Goal: Information Seeking & Learning: Learn about a topic

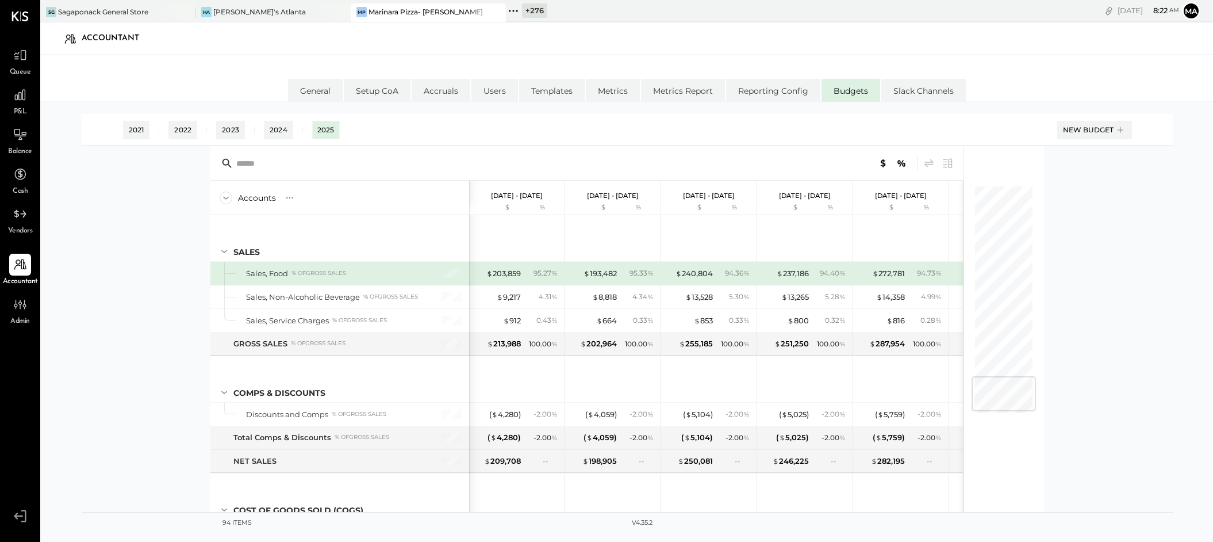
scroll to position [1658, 0]
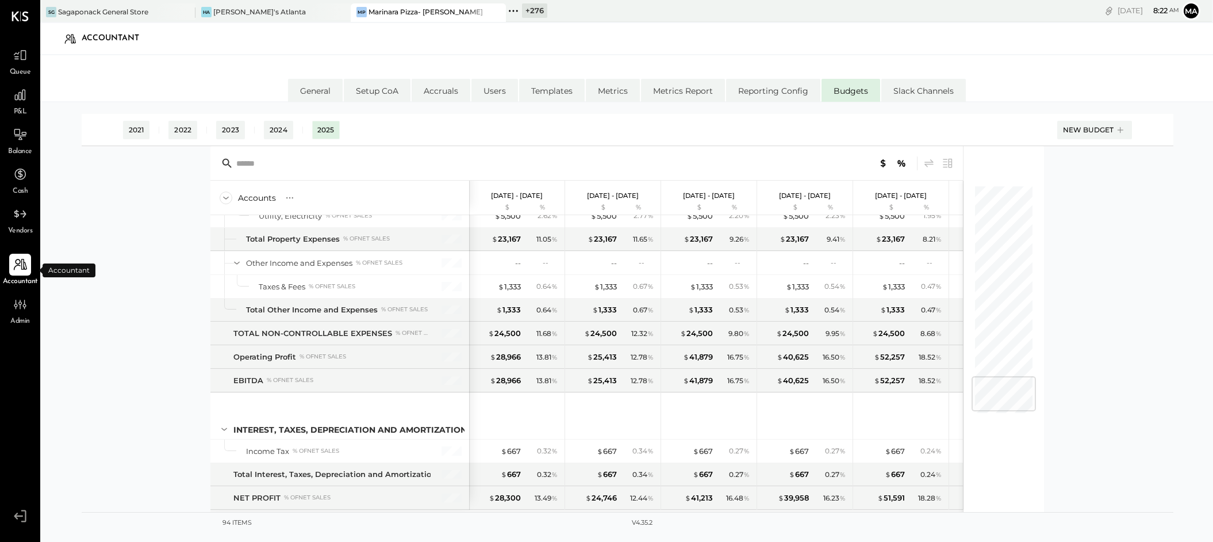
click at [21, 266] on icon at bounding box center [20, 264] width 15 height 15
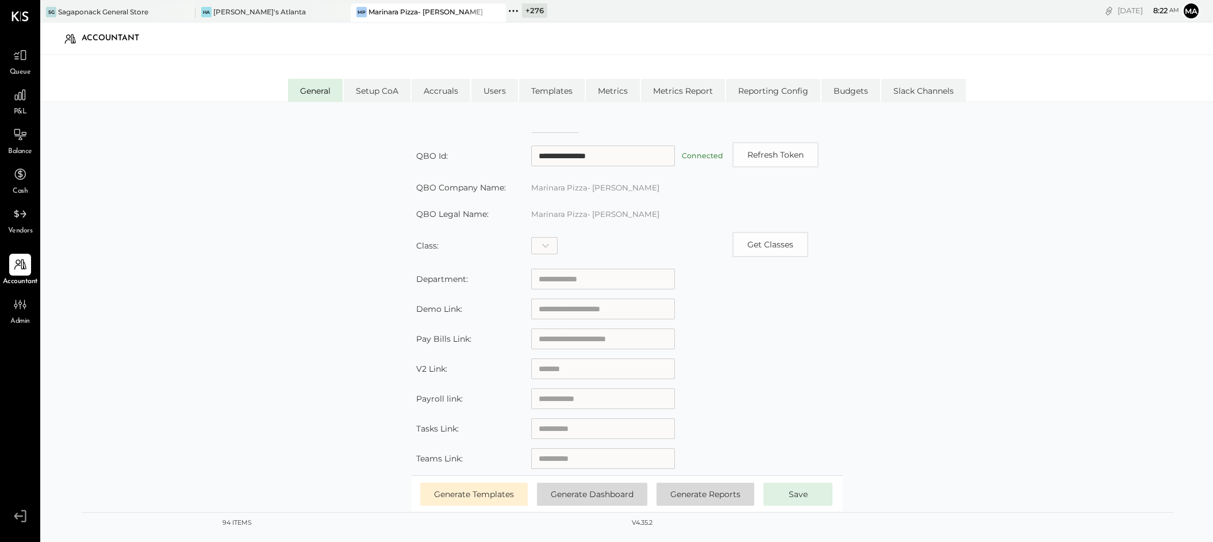
scroll to position [174, 0]
click at [20, 301] on icon at bounding box center [20, 304] width 4 height 10
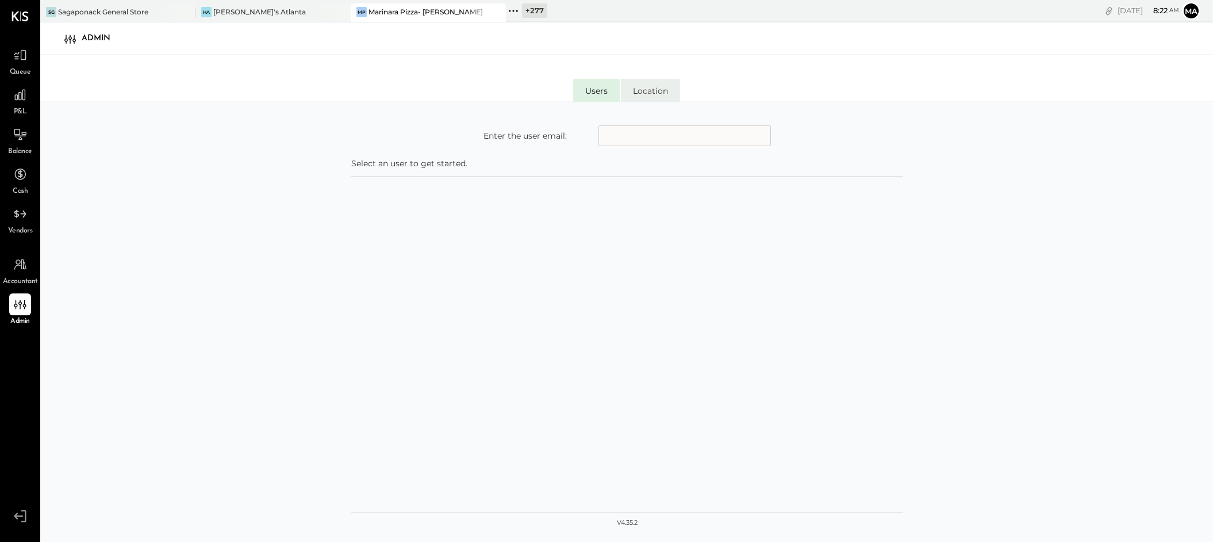
click at [653, 85] on li "Location" at bounding box center [650, 90] width 59 height 23
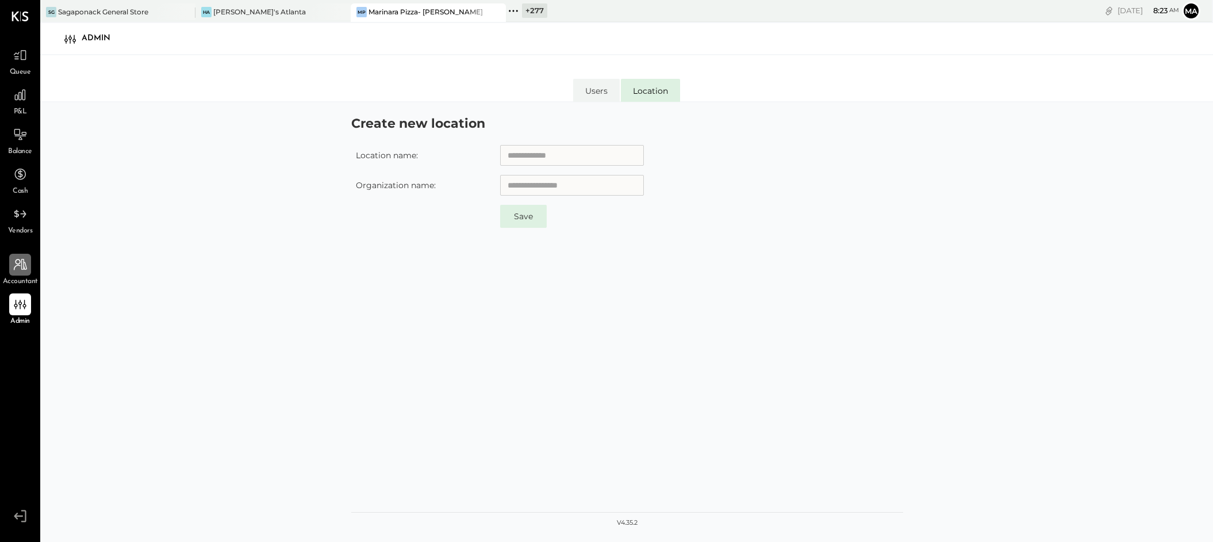
click at [22, 267] on icon at bounding box center [20, 264] width 15 height 15
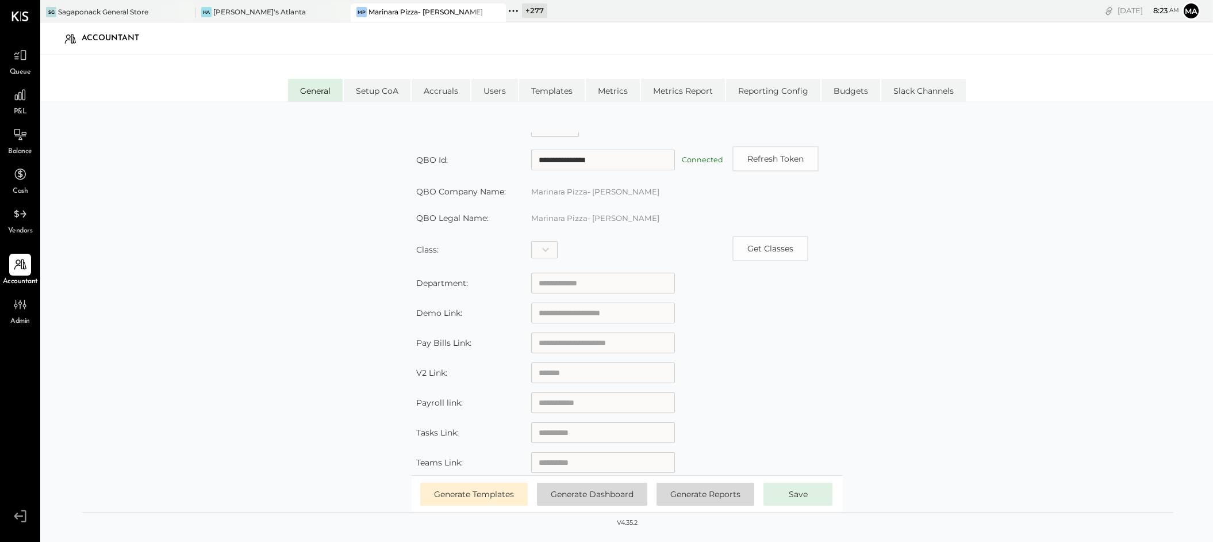
scroll to position [174, 0]
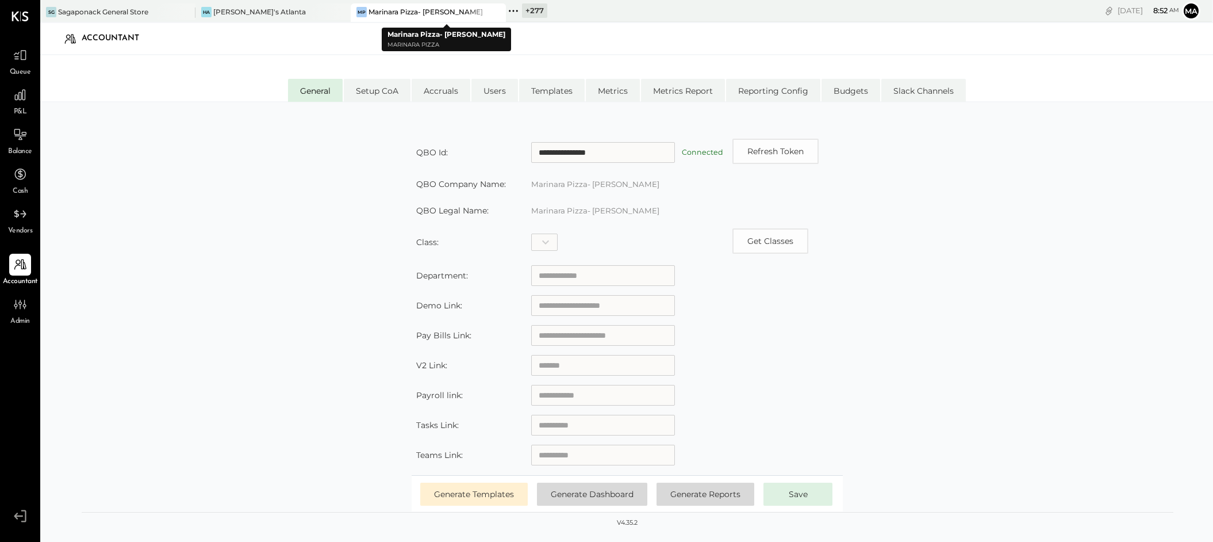
click at [497, 11] on icon at bounding box center [496, 12] width 14 height 14
click at [342, 12] on icon at bounding box center [341, 12] width 14 height 14
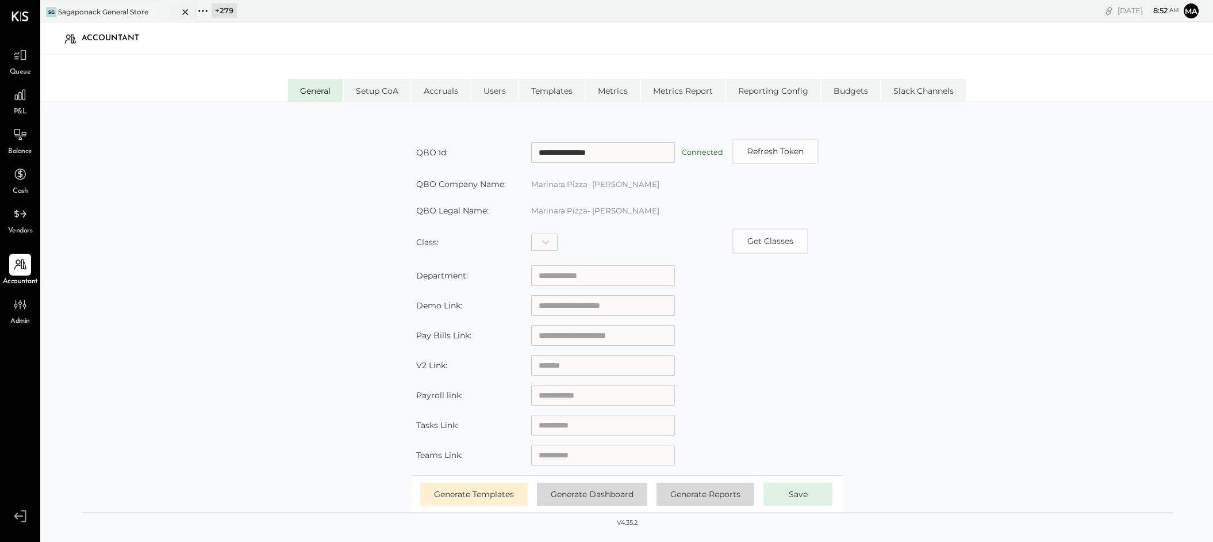
click at [183, 12] on icon at bounding box center [185, 12] width 14 height 14
click at [47, 11] on icon at bounding box center [48, 11] width 2 height 2
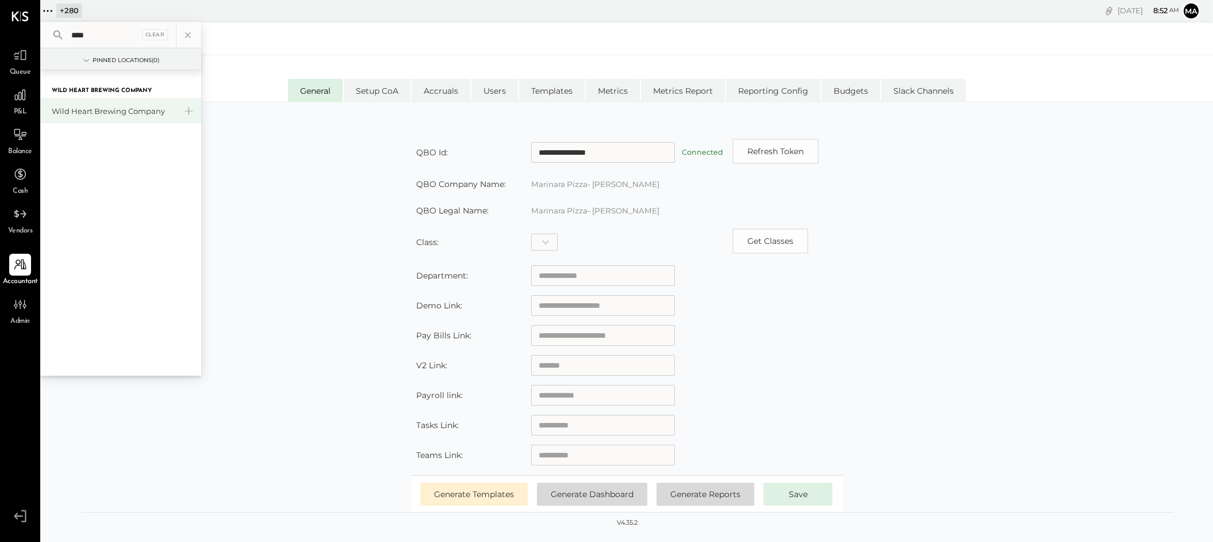
type input "****"
click at [124, 106] on div "Wild Heart Brewing Company" at bounding box center [114, 111] width 124 height 11
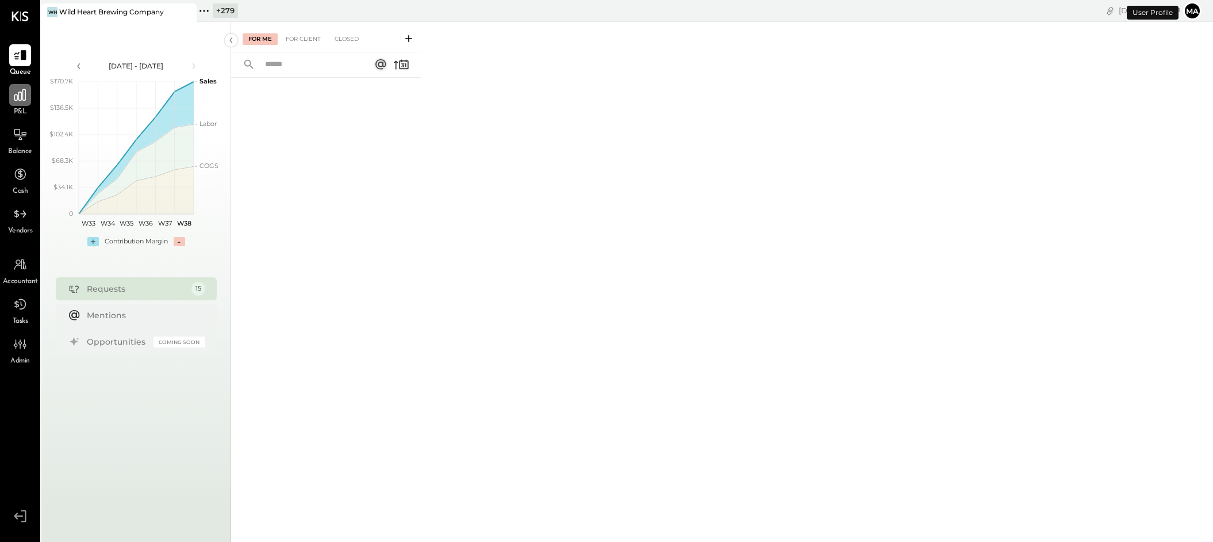
click at [22, 101] on icon at bounding box center [20, 94] width 15 height 15
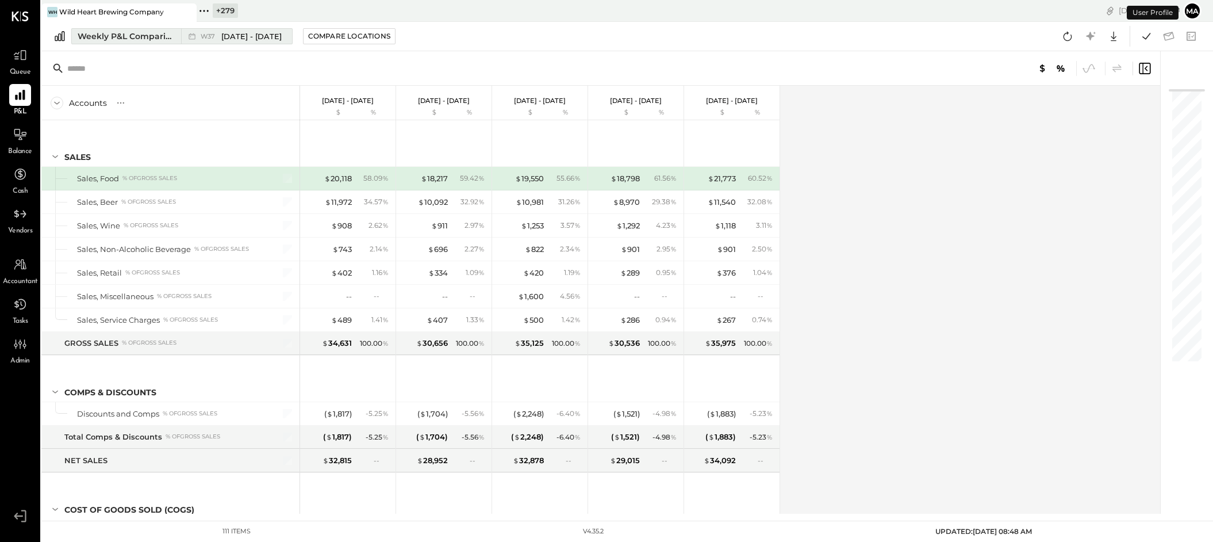
click at [198, 37] on div "W37 [DATE] - [DATE]" at bounding box center [233, 36] width 105 height 15
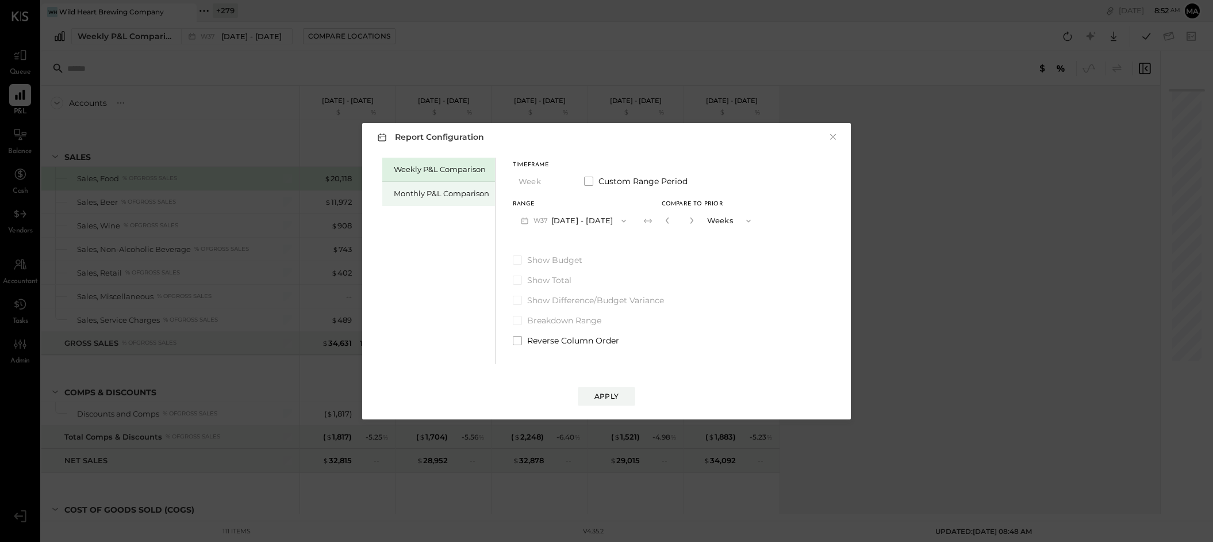
click at [444, 193] on div "Monthly P&L Comparison" at bounding box center [441, 193] width 95 height 11
click at [582, 219] on button "M09 [DATE] - [DATE]" at bounding box center [573, 220] width 121 height 21
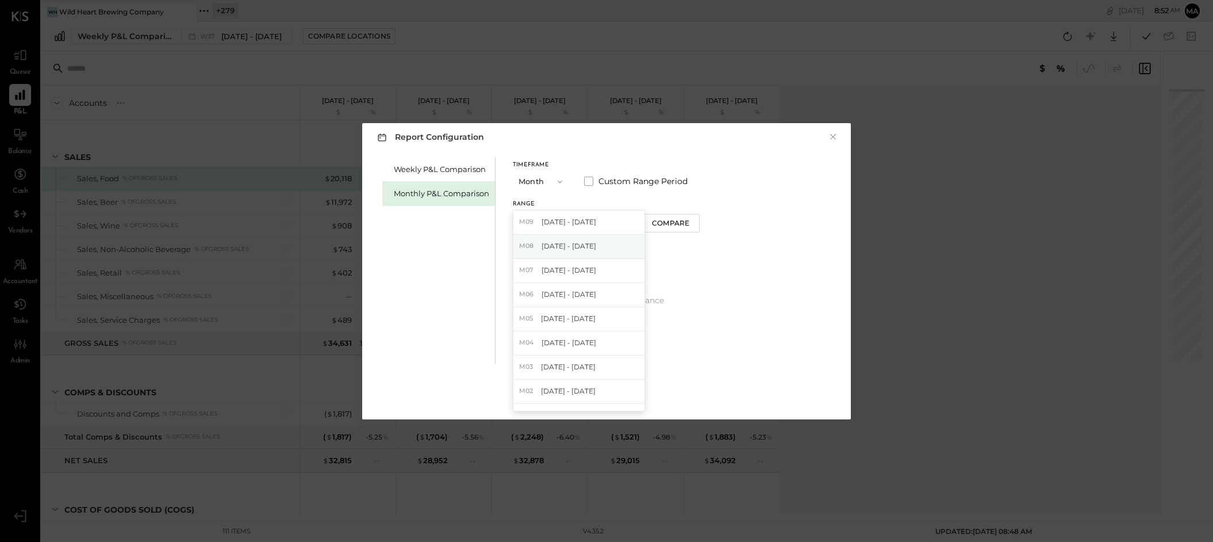
click at [578, 244] on span "[DATE] - [DATE]" at bounding box center [569, 246] width 55 height 10
click at [670, 229] on button "Compare" at bounding box center [671, 223] width 58 height 18
click at [690, 220] on icon "button" at bounding box center [691, 220] width 3 height 6
type input "*"
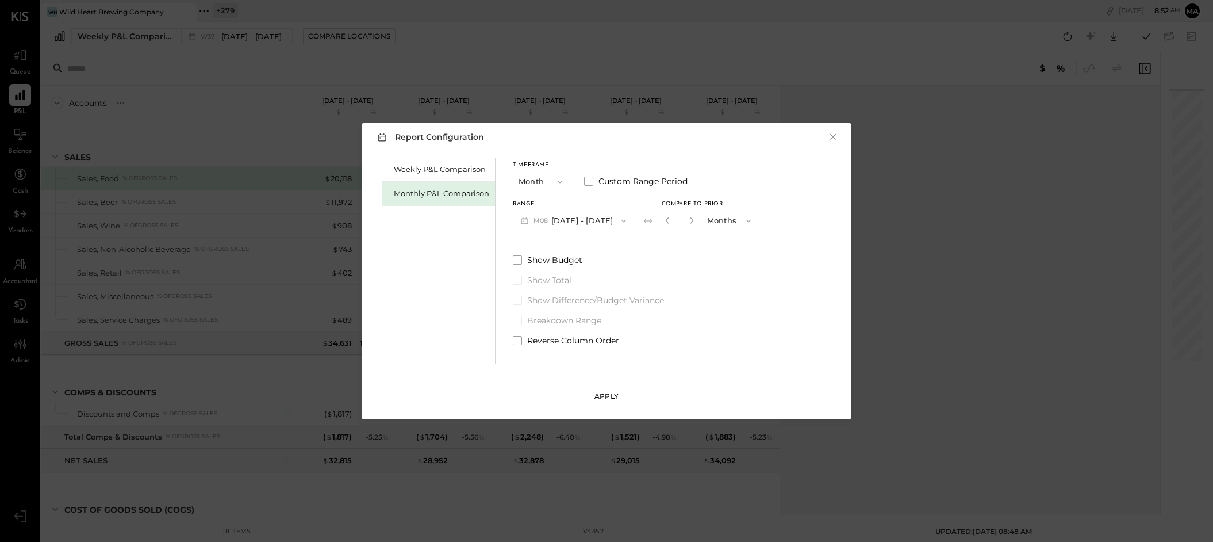
click at [610, 393] on div "Apply" at bounding box center [607, 396] width 24 height 10
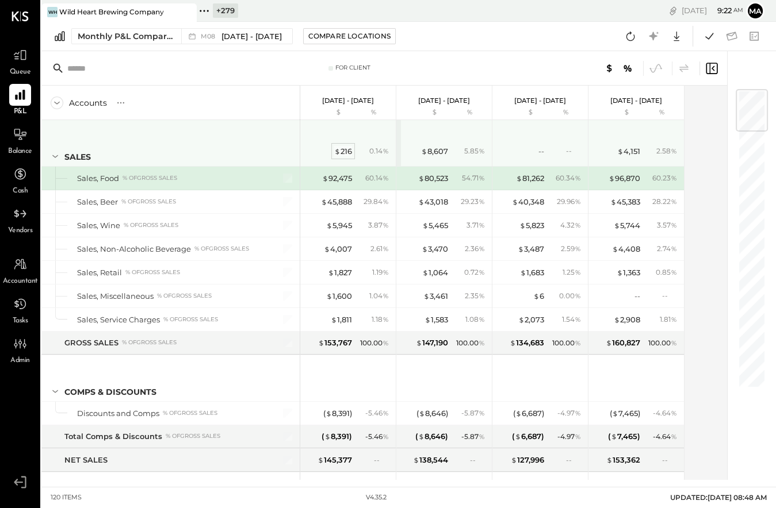
click at [345, 149] on div "$ 216" at bounding box center [343, 151] width 18 height 11
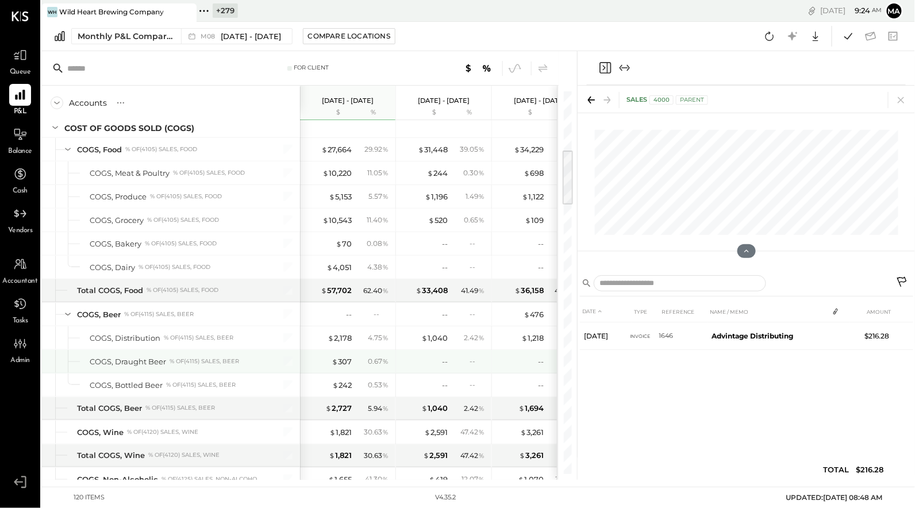
scroll to position [397, 0]
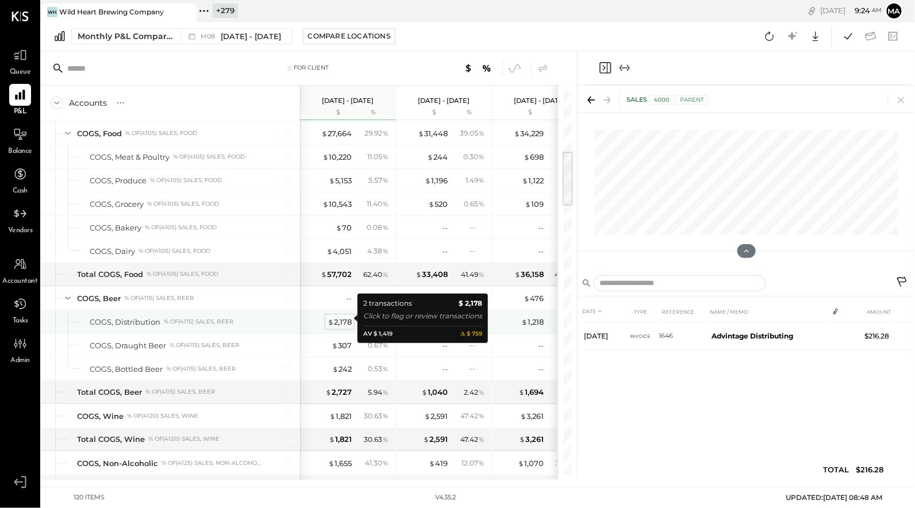
click at [342, 317] on div "$ 2,178" at bounding box center [340, 322] width 24 height 11
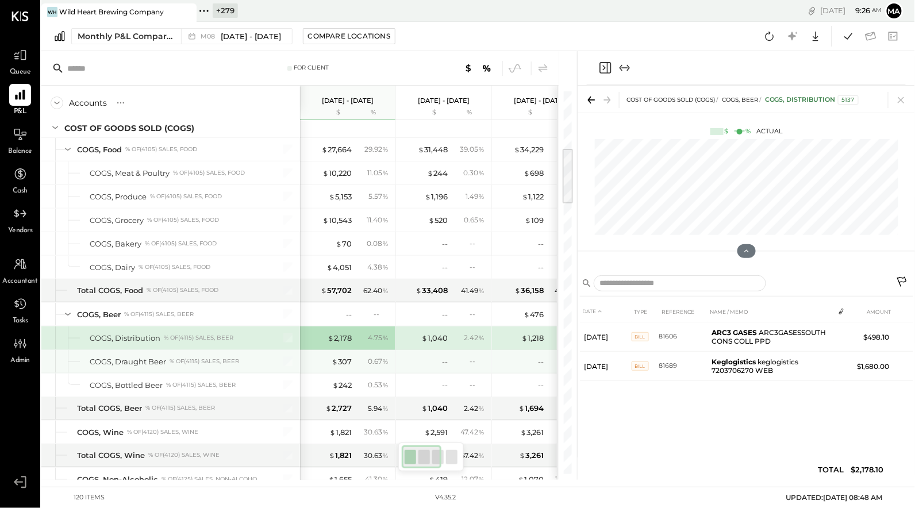
scroll to position [0, 1]
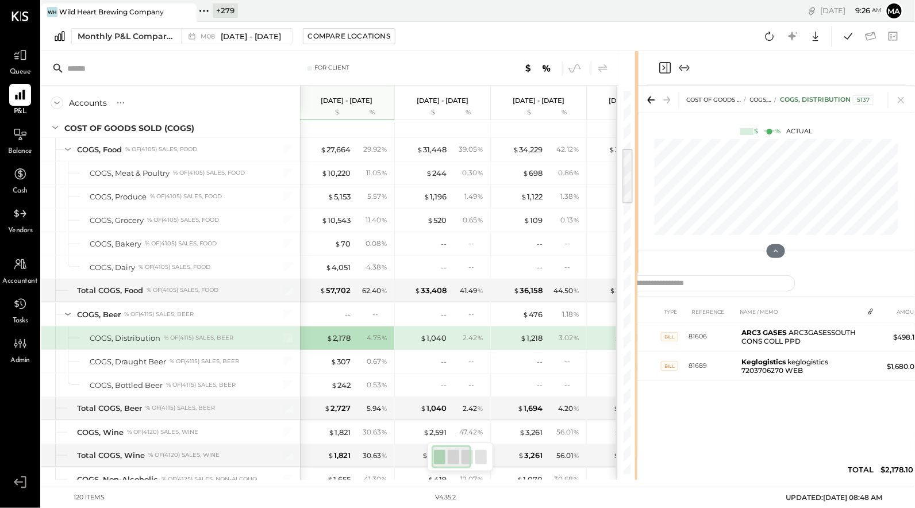
drag, startPoint x: 576, startPoint y: 287, endPoint x: 735, endPoint y: 275, distance: 159.2
click at [735, 275] on div "For Client Accounts S % GL Aug 1 - 31, 2025 $ % Jul 1 - 31, 2025 $ % Jun 1 - 30…" at bounding box center [478, 265] width 874 height 429
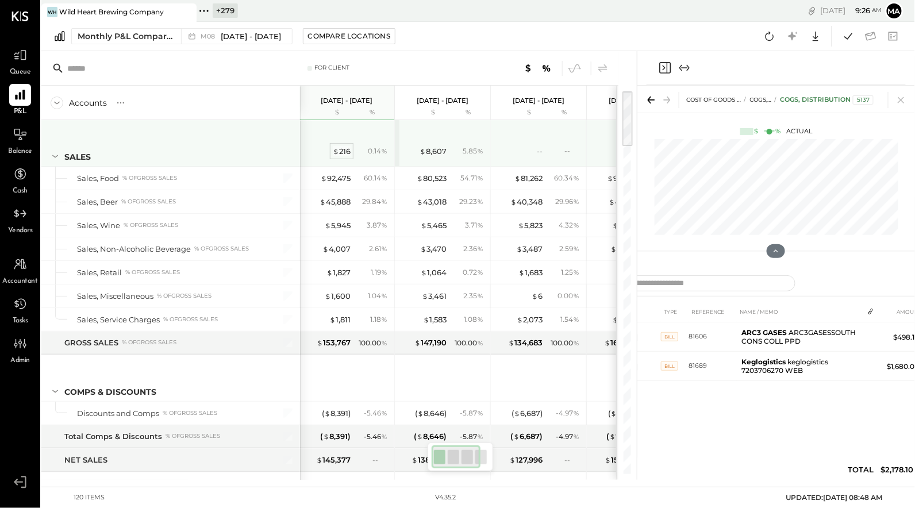
click at [344, 152] on div "$ 216" at bounding box center [342, 151] width 18 height 11
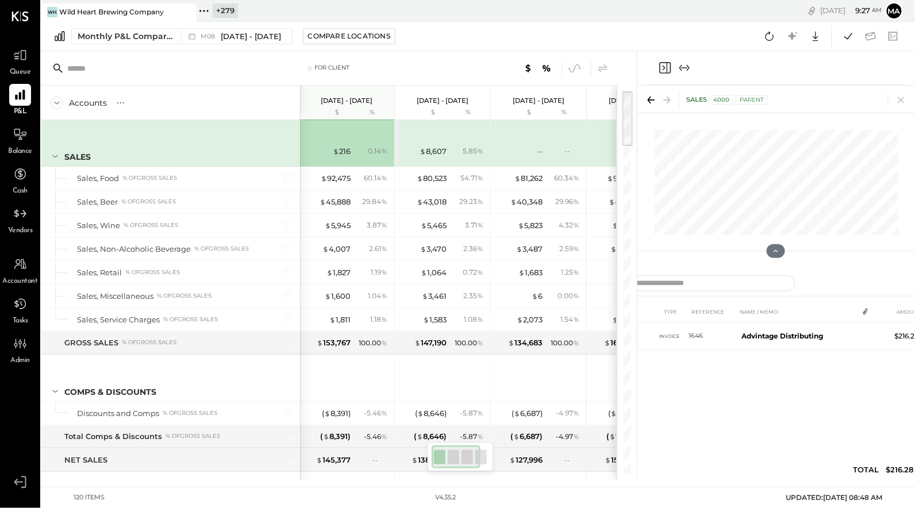
drag, startPoint x: 828, startPoint y: 420, endPoint x: 789, endPoint y: 364, distance: 68.6
click at [787, 361] on div "DATE TYPE REFERENCE NAME / MEMO AMOUNT Aug 6, 25 Invoice 1646 Advintage Distrib…" at bounding box center [777, 393] width 334 height 185
drag, startPoint x: 883, startPoint y: 451, endPoint x: 758, endPoint y: 450, distance: 124.8
click at [751, 448] on div "DATE TYPE REFERENCE NAME / MEMO AMOUNT Aug 6, 25 Invoice 1646 Advintage Distrib…" at bounding box center [777, 393] width 334 height 185
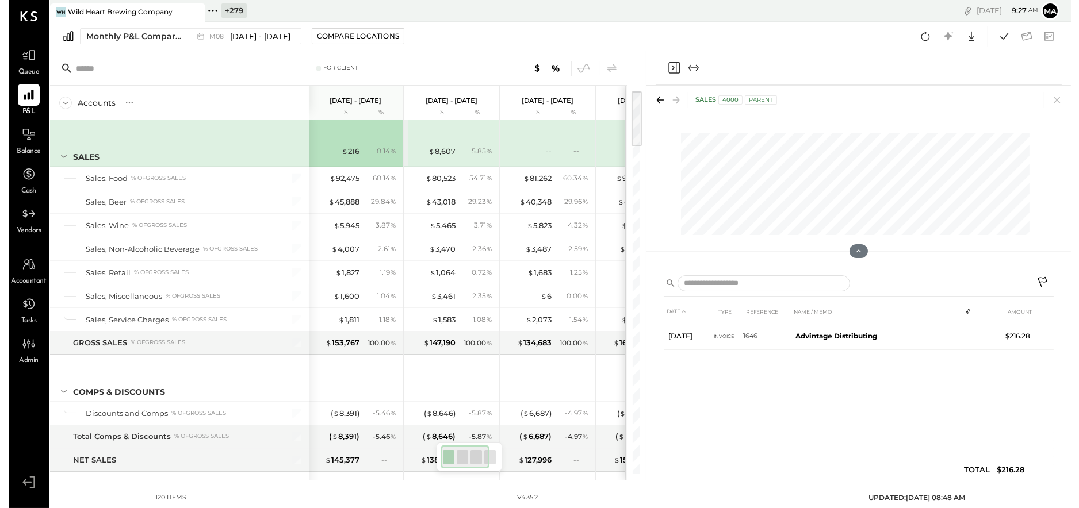
scroll to position [0, 1]
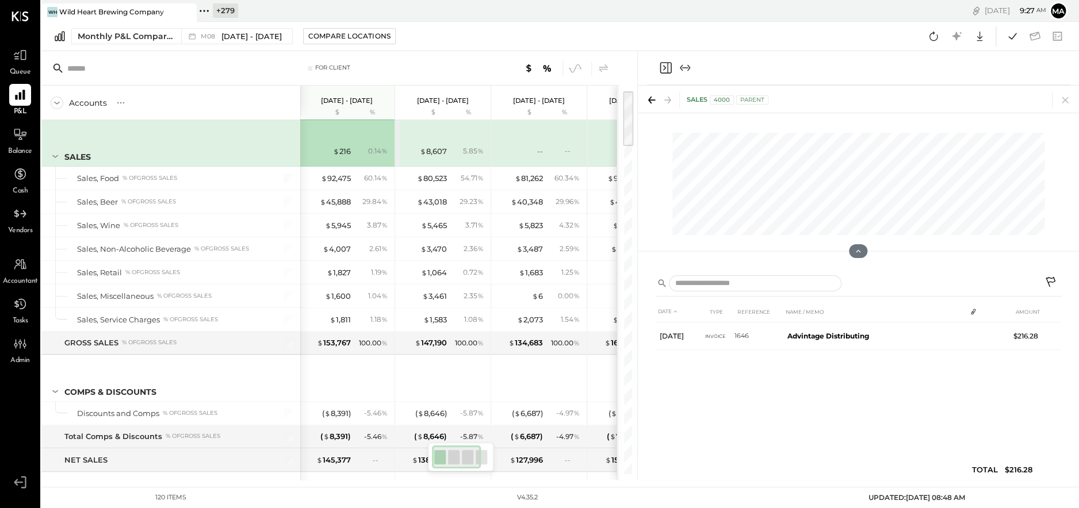
click at [1049, 278] on icon at bounding box center [1051, 284] width 14 height 14
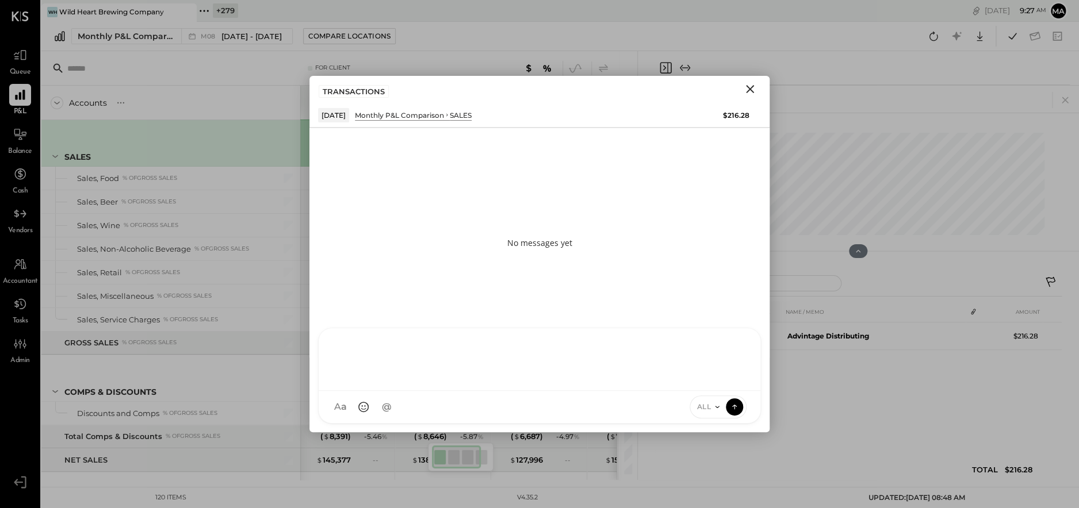
click at [431, 404] on div "AM Ali Mehdi MA Mohammadsalkin Ansari DS Divya Salvani B bsponseller AR Alex Ra…" at bounding box center [539, 376] width 443 height 96
type input "***"
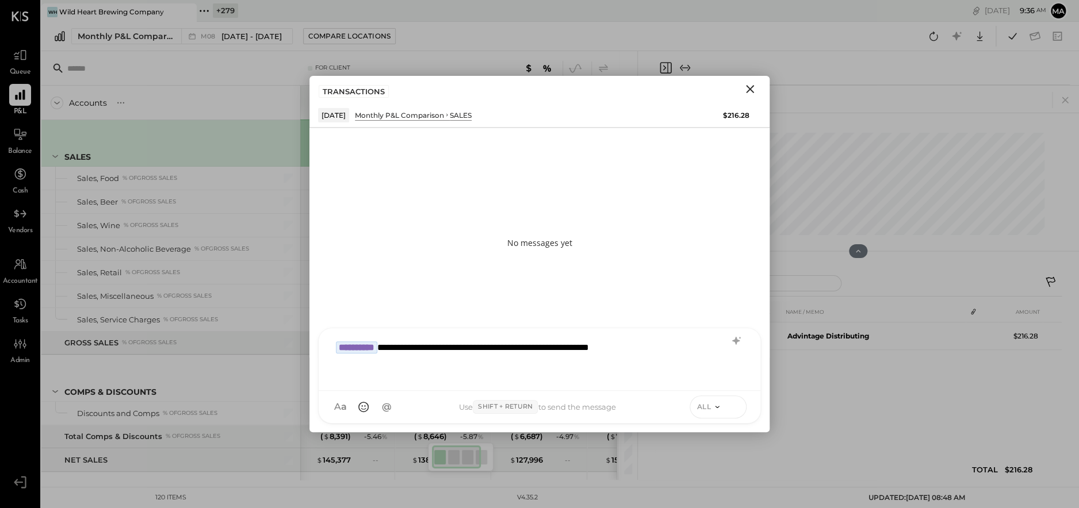
click at [731, 405] on icon at bounding box center [734, 407] width 10 height 12
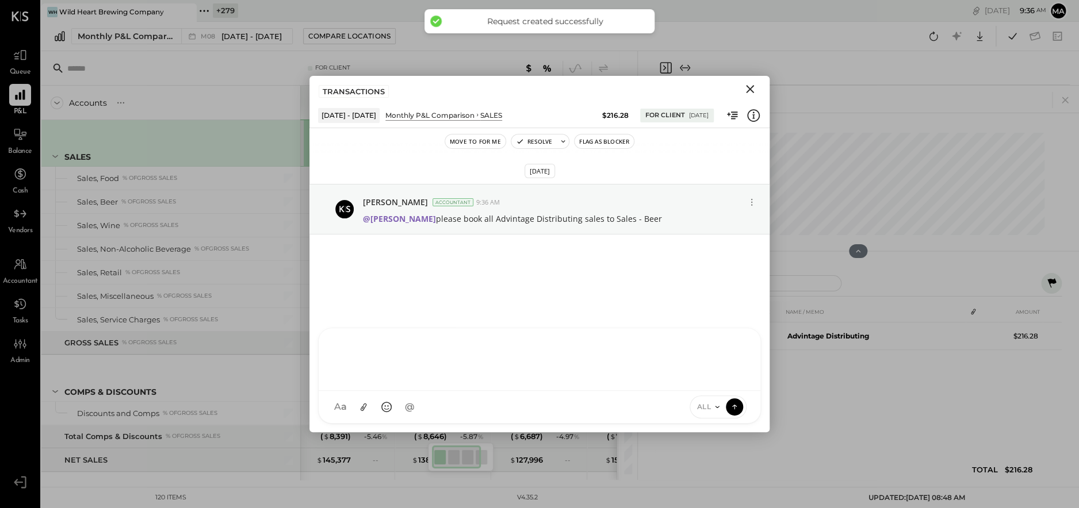
click at [749, 88] on icon "Close" at bounding box center [750, 89] width 8 height 8
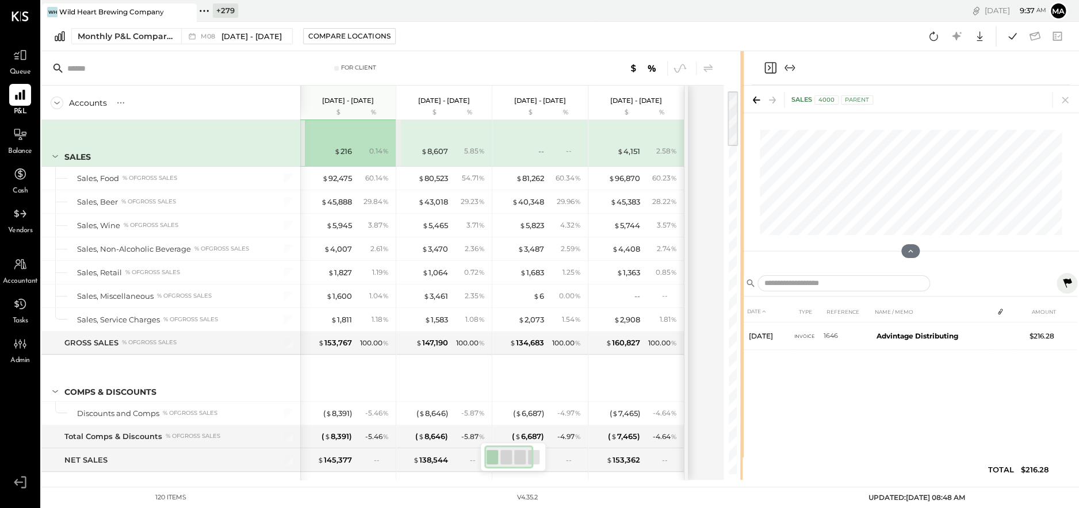
drag, startPoint x: 636, startPoint y: 146, endPoint x: 742, endPoint y: 151, distance: 106.5
click at [742, 151] on div "For Client Accounts S % GL Aug 1 - 31, 2025 $ % Jul 1 - 31, 2025 $ % Jun 1 - 30…" at bounding box center [559, 265] width 1037 height 429
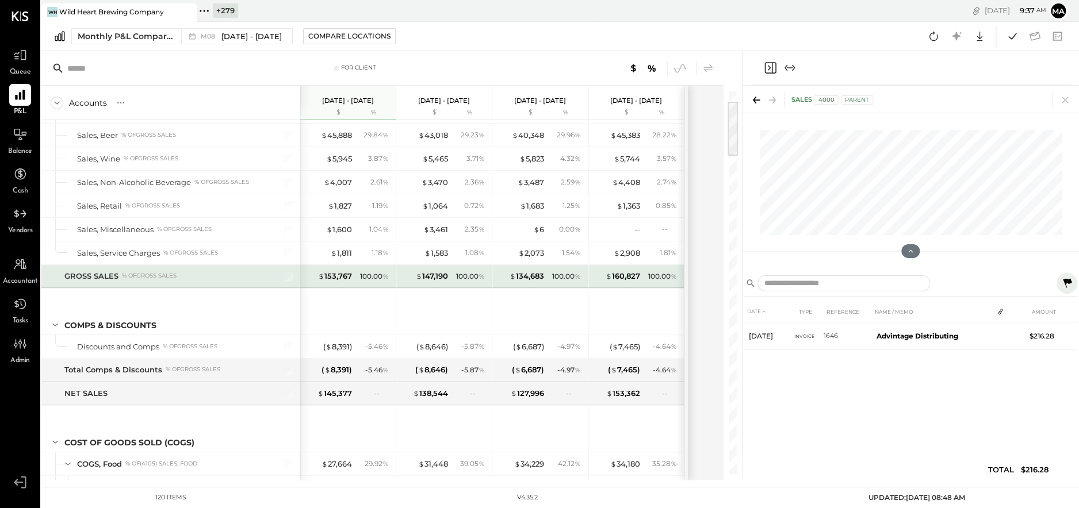
scroll to position [69, 0]
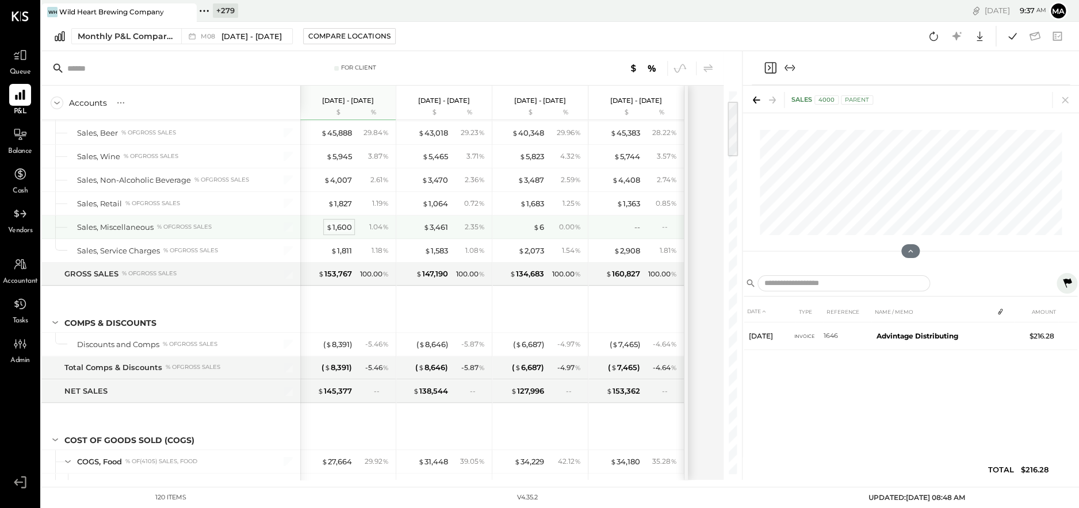
click at [341, 227] on div "$ 1,600" at bounding box center [339, 227] width 26 height 11
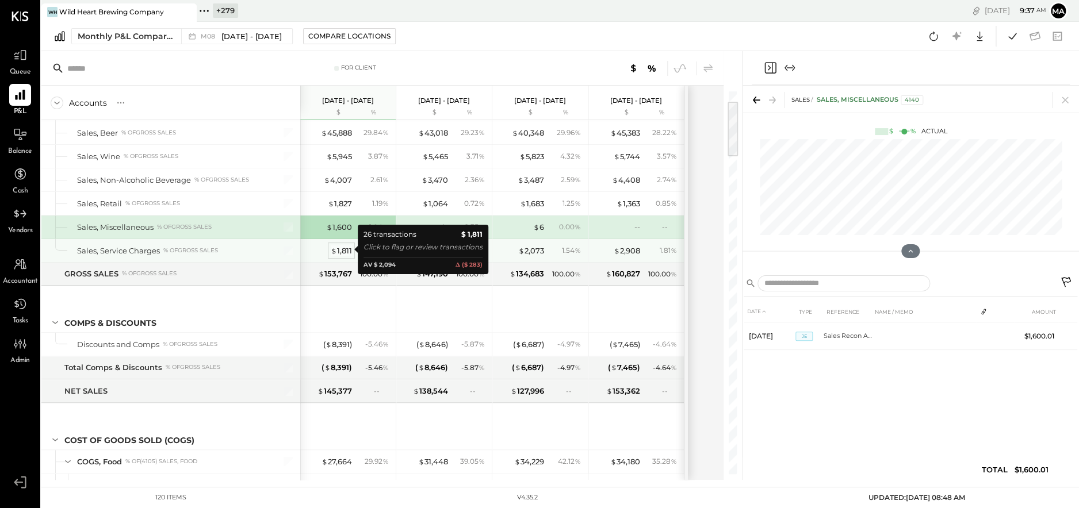
click at [342, 248] on div "$ 1,811" at bounding box center [341, 251] width 21 height 11
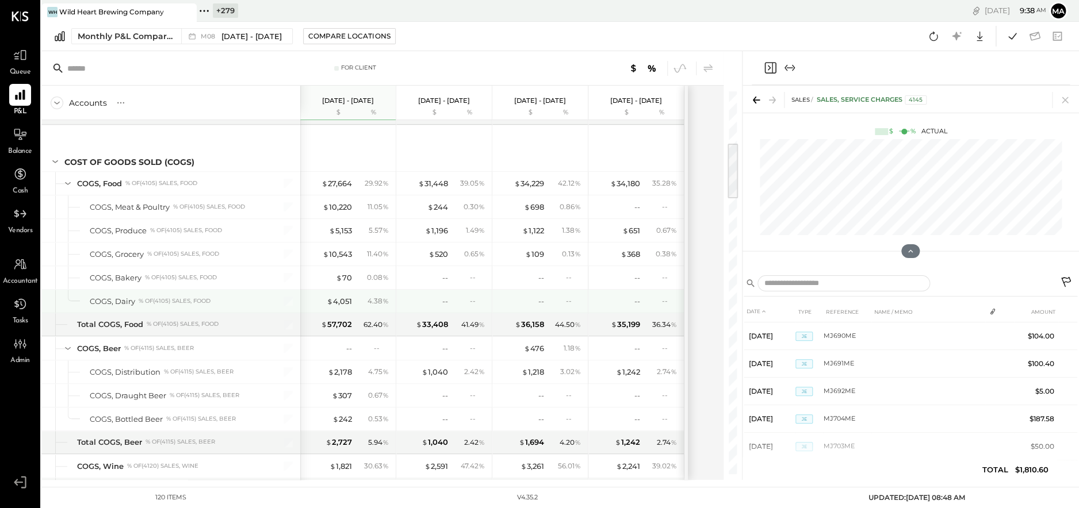
scroll to position [348, 0]
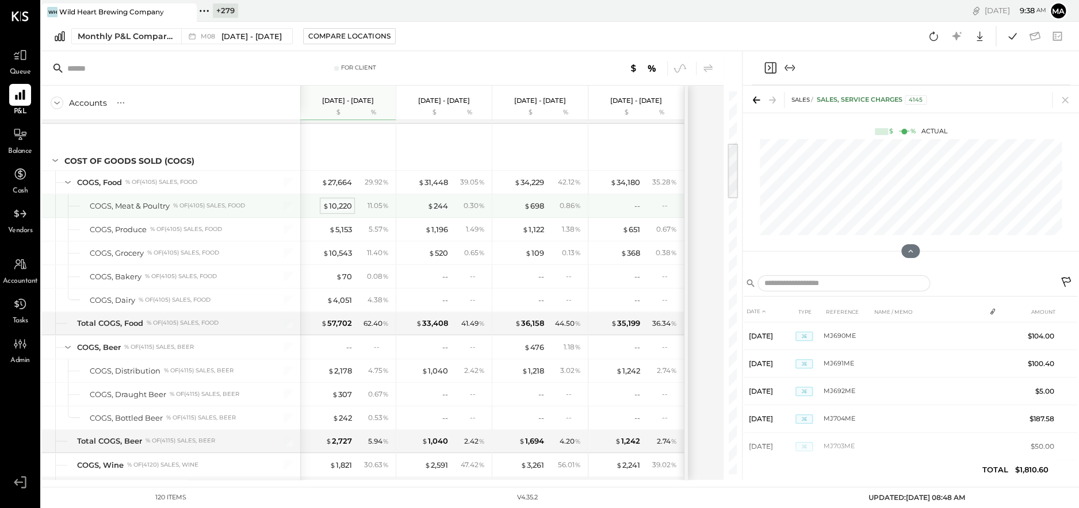
click at [334, 206] on div "$ 10,220" at bounding box center [337, 206] width 29 height 11
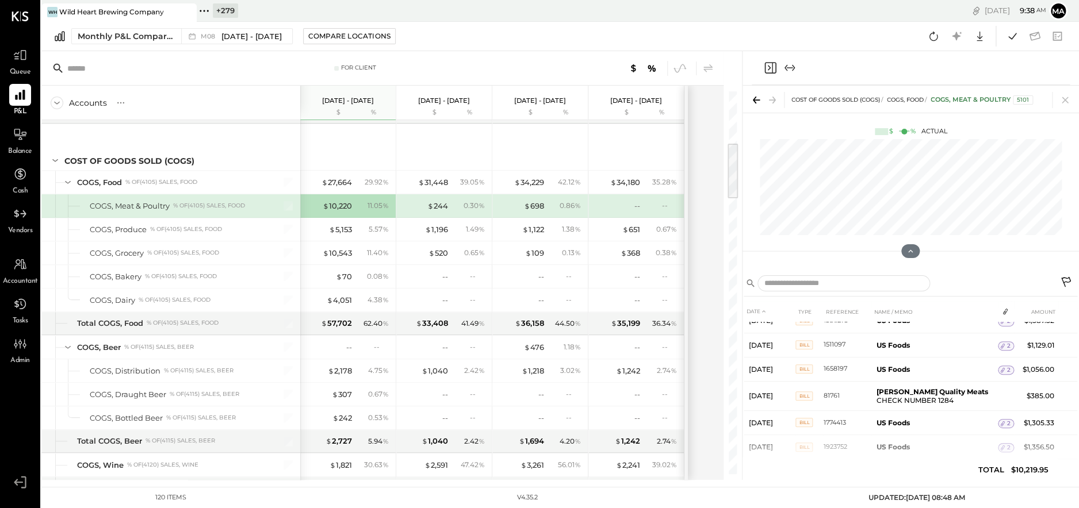
scroll to position [132, 0]
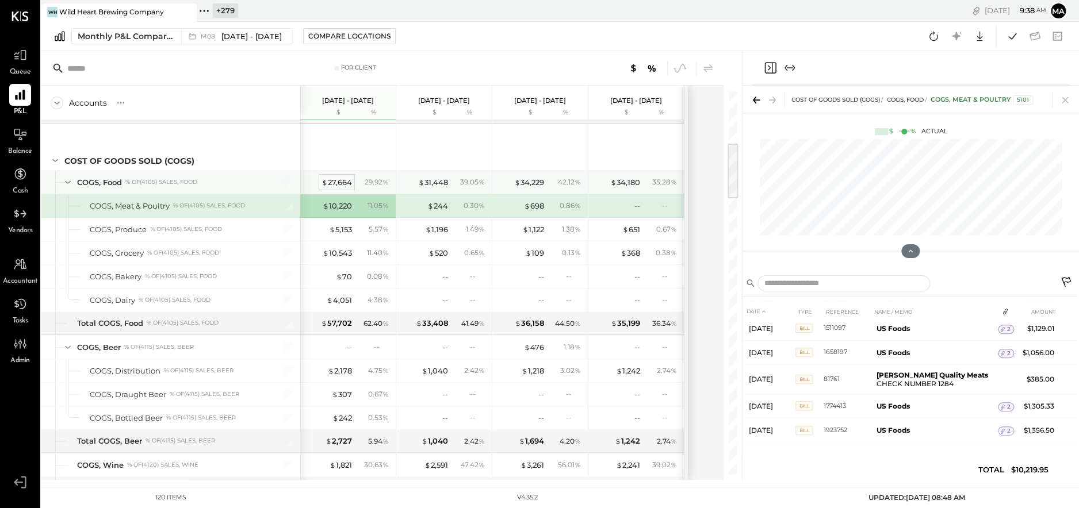
click at [338, 179] on div "$ 27,664" at bounding box center [336, 182] width 30 height 11
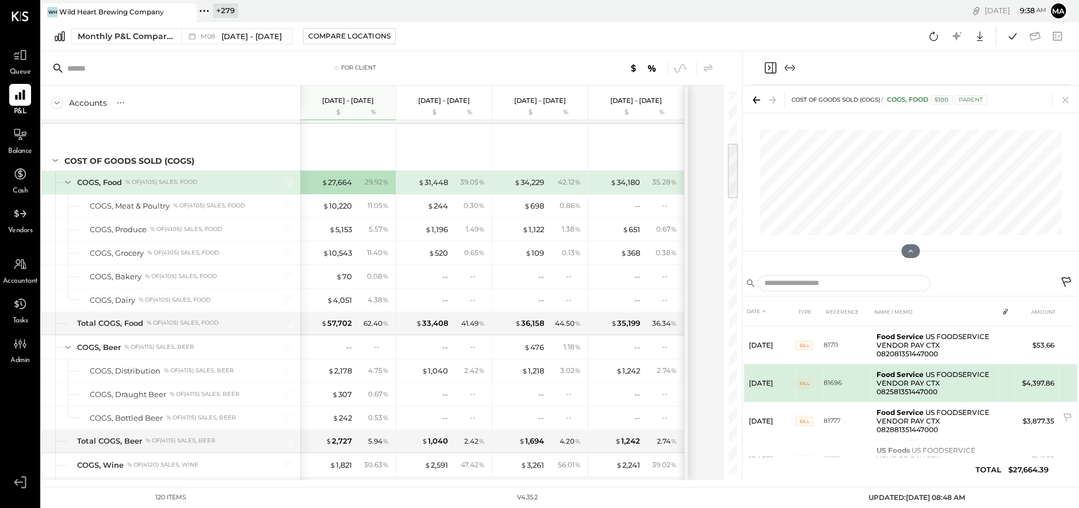
scroll to position [248, 0]
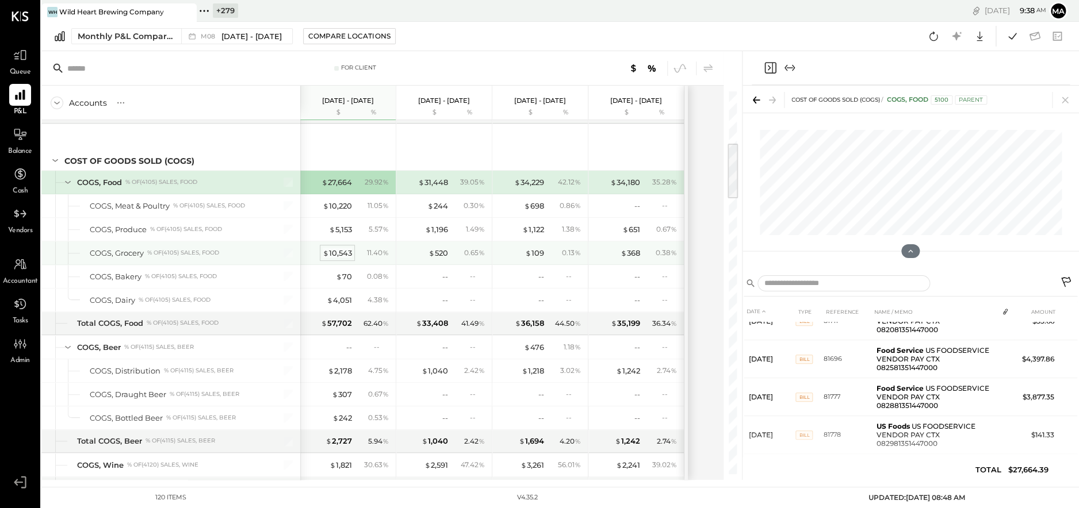
click at [342, 248] on div "$ 10,543" at bounding box center [337, 253] width 29 height 11
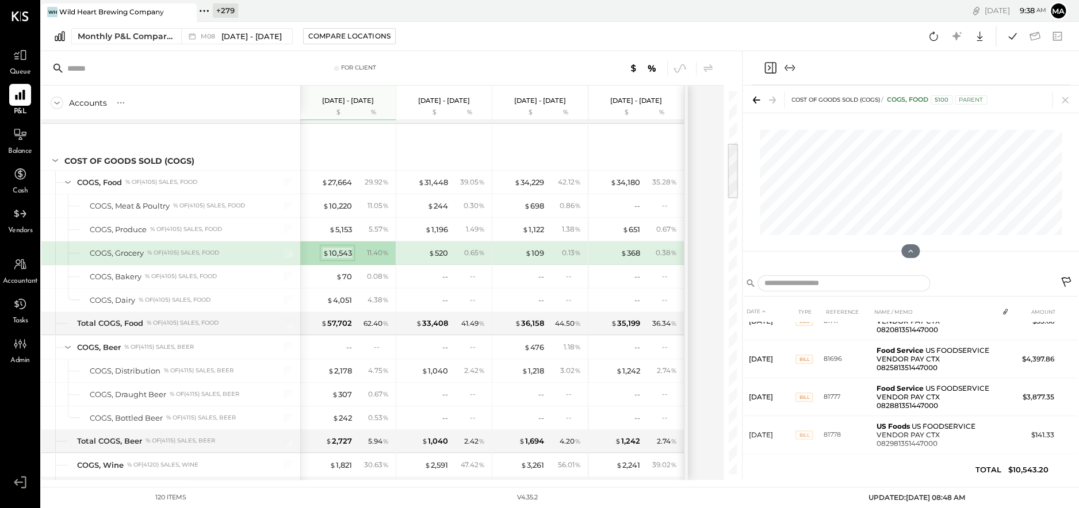
scroll to position [193, 0]
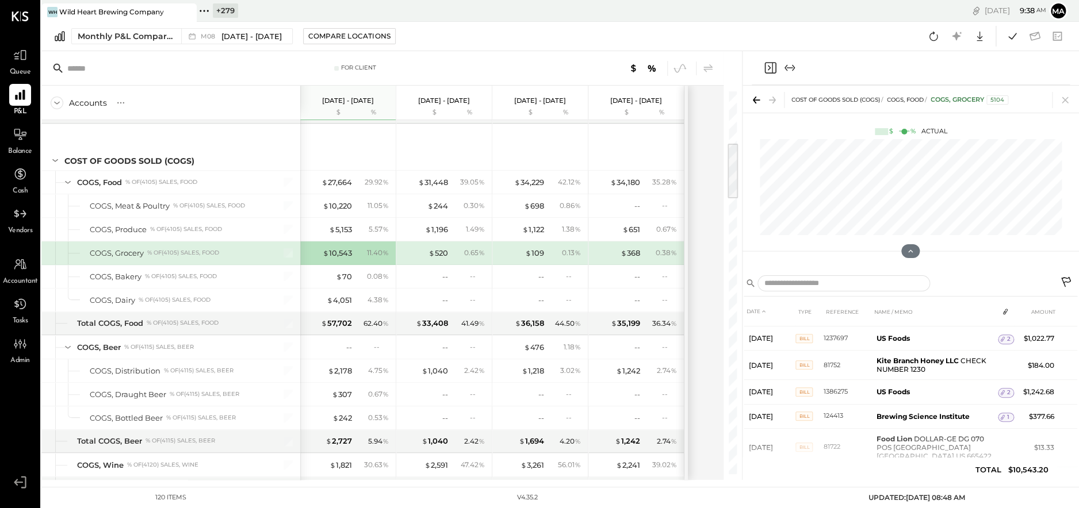
scroll to position [217, 0]
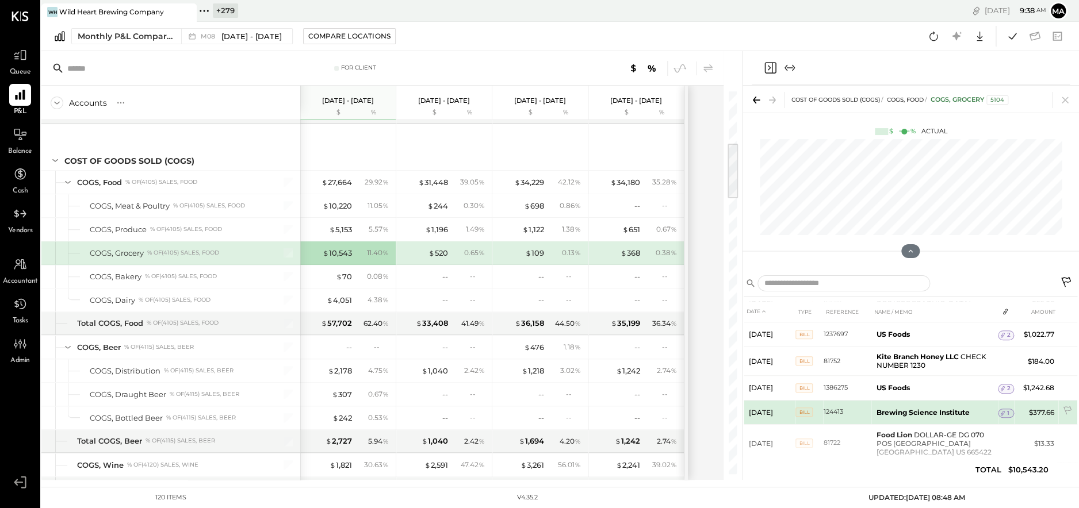
click at [1002, 409] on icon at bounding box center [1002, 413] width 8 height 8
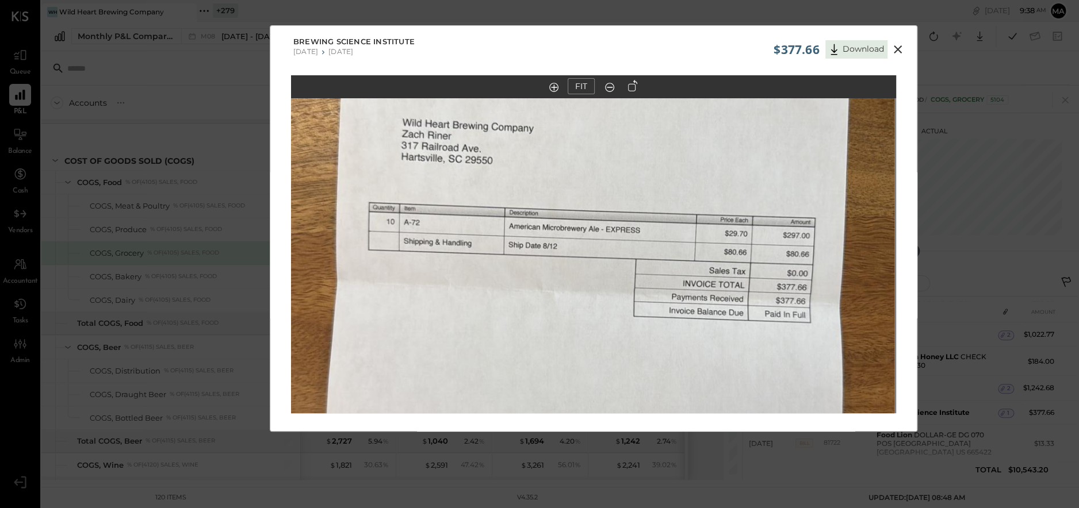
drag, startPoint x: 599, startPoint y: 253, endPoint x: 605, endPoint y: 282, distance: 30.1
click at [597, 300] on img at bounding box center [591, 276] width 605 height 1075
click at [896, 47] on icon at bounding box center [898, 50] width 14 height 14
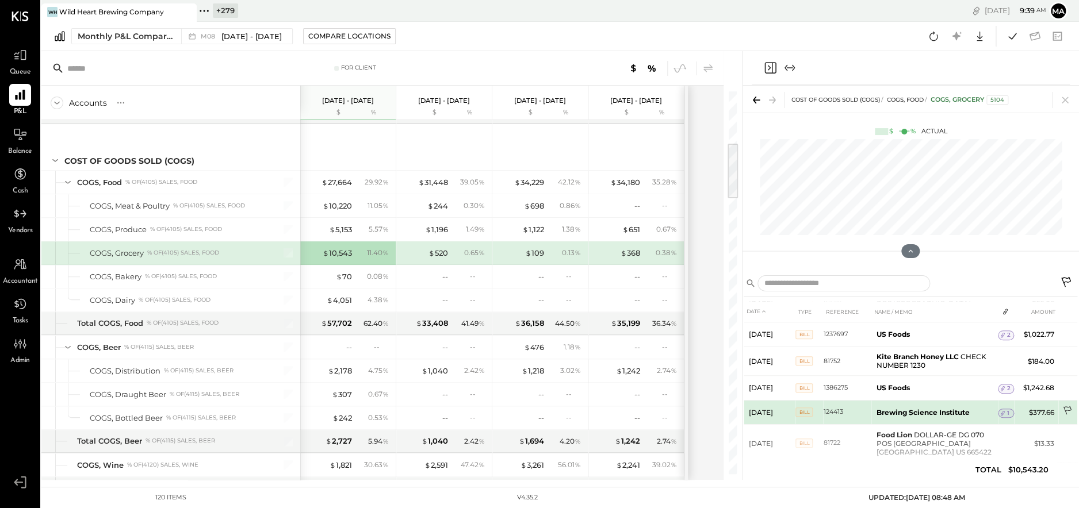
click at [1064, 406] on icon at bounding box center [1068, 412] width 12 height 12
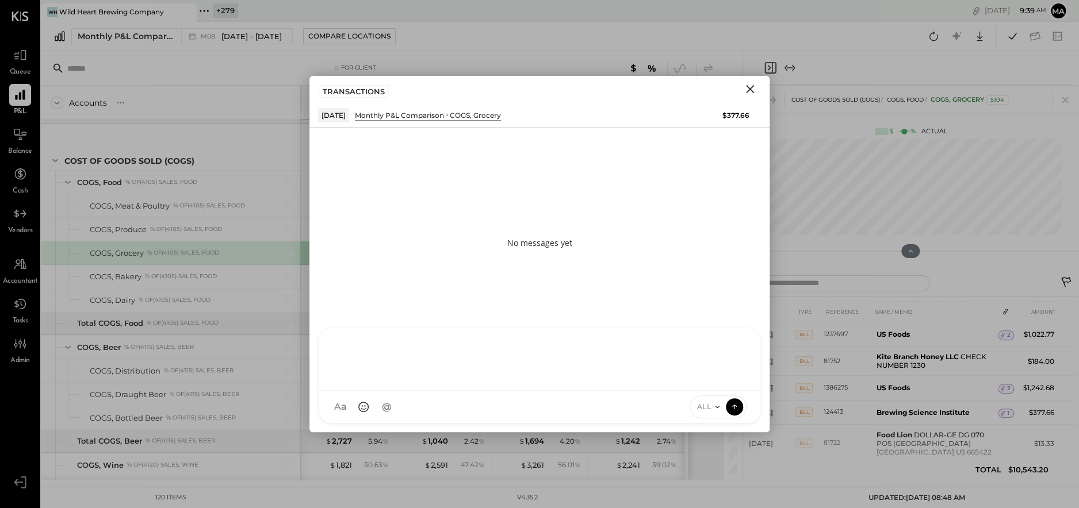
click at [501, 407] on div "AM Ali Mehdi MA Mohammadsalkin Ansari DS Divya Salvani B bsponseller AR Alex Ra…" at bounding box center [539, 376] width 443 height 96
type input "***"
click at [739, 404] on icon at bounding box center [734, 407] width 10 height 12
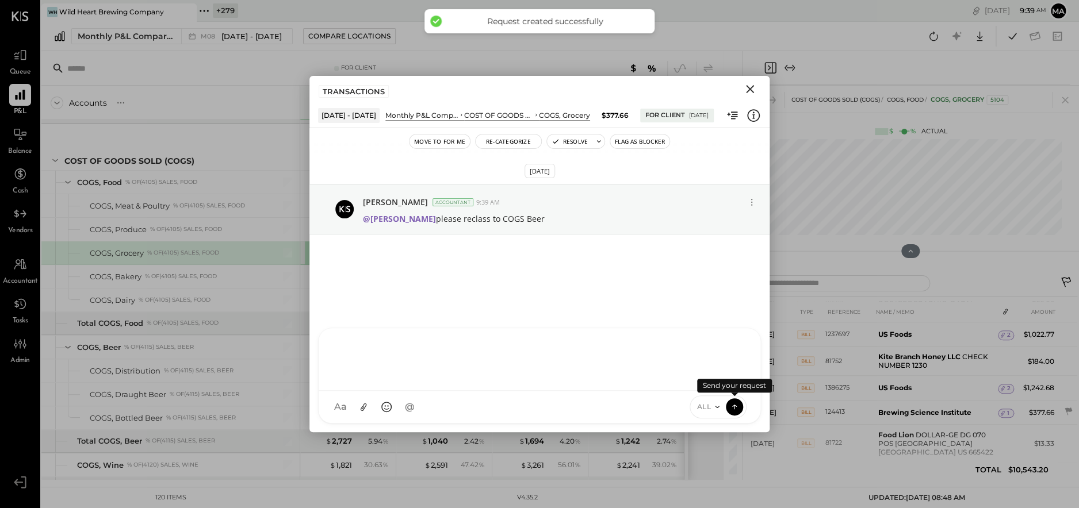
click at [750, 87] on icon "Close" at bounding box center [750, 89] width 8 height 8
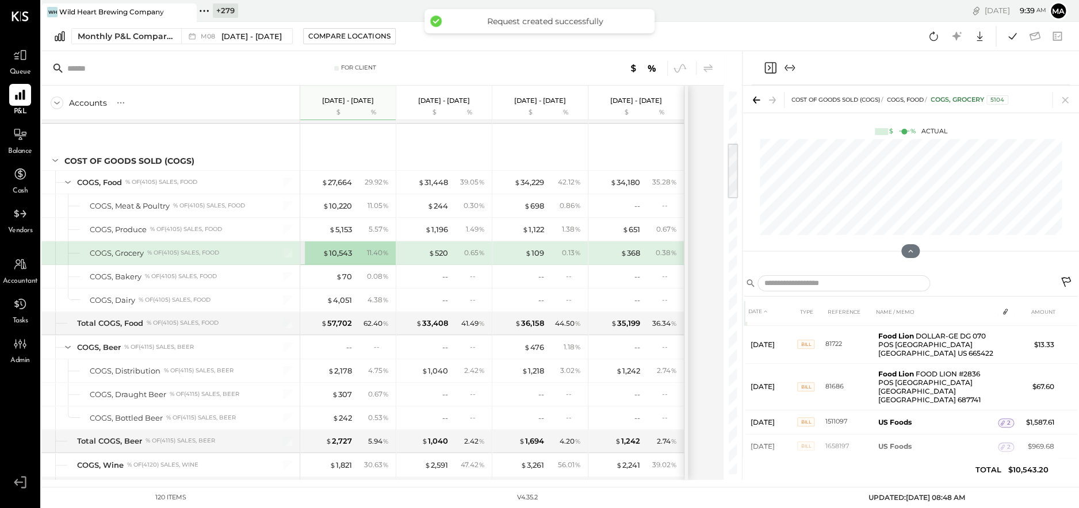
scroll to position [325, 0]
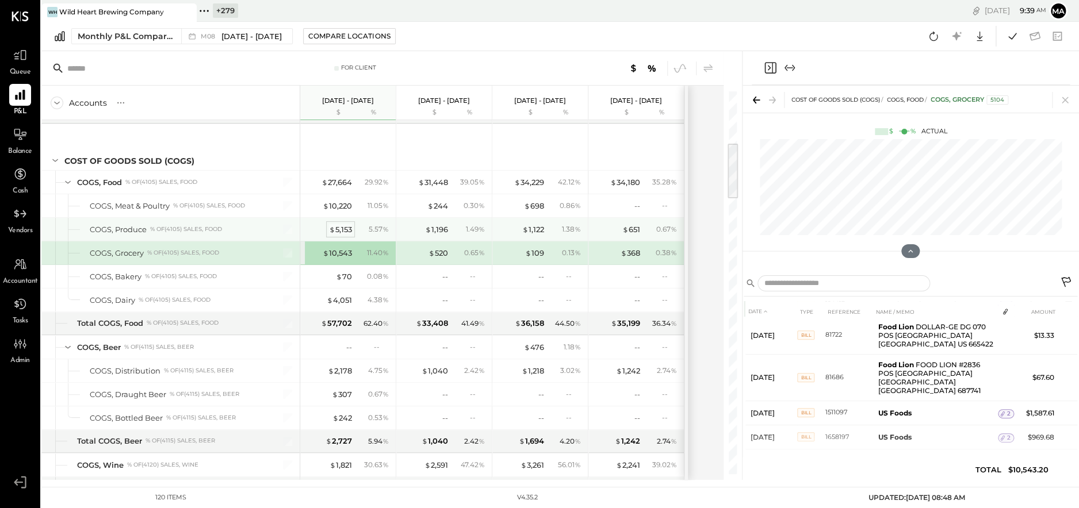
click at [339, 226] on div "$ 5,153" at bounding box center [340, 229] width 23 height 11
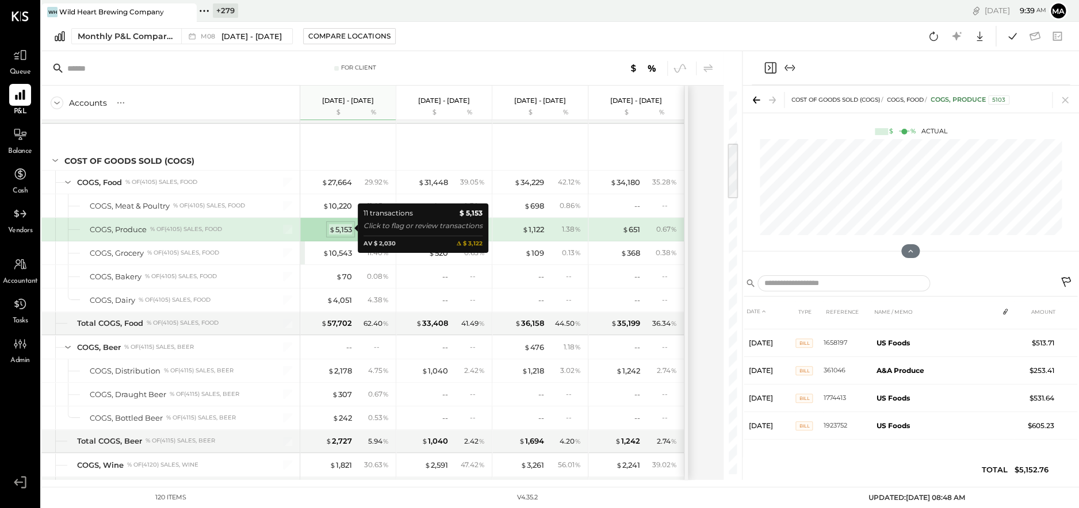
scroll to position [194, 0]
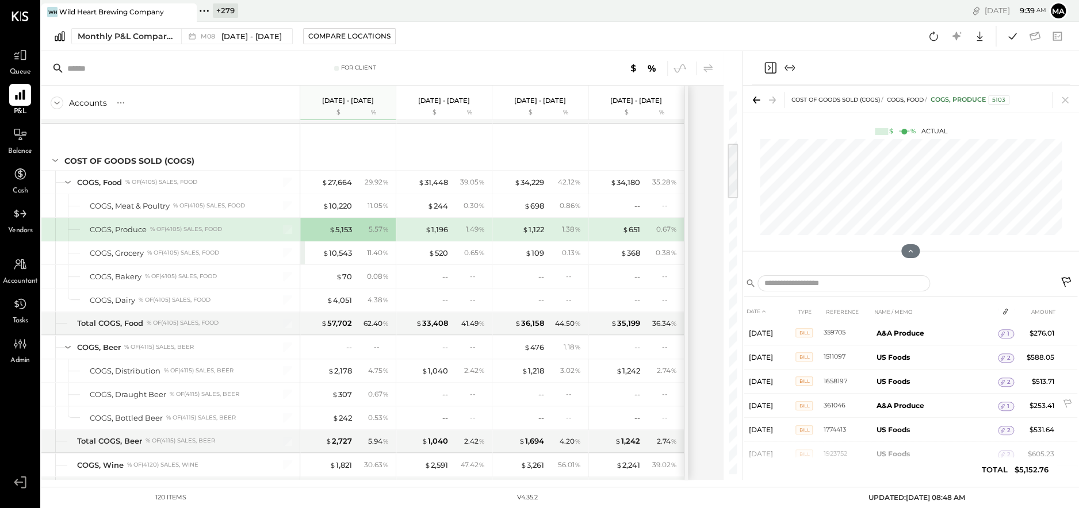
scroll to position [160, 0]
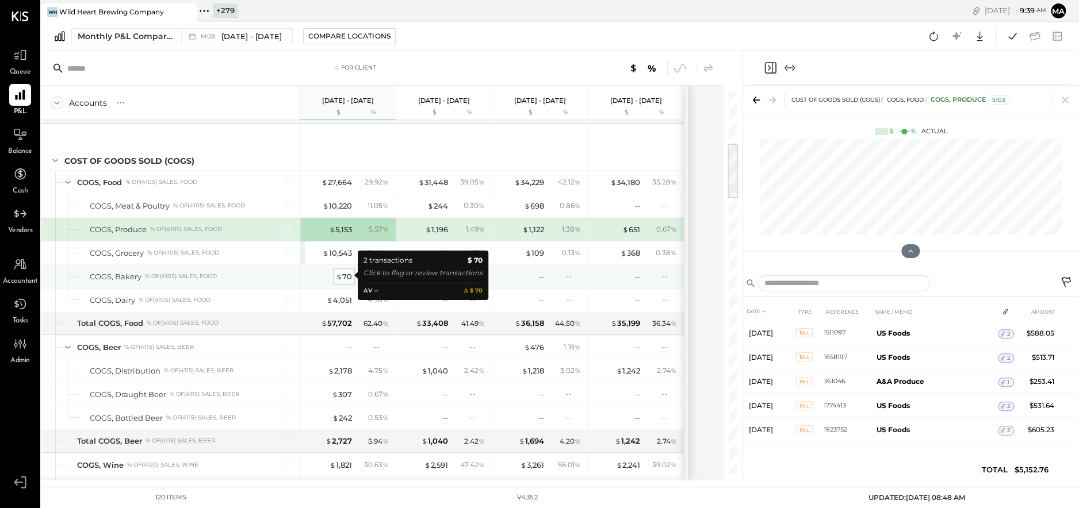
click at [342, 275] on div "$ 70" at bounding box center [344, 276] width 16 height 11
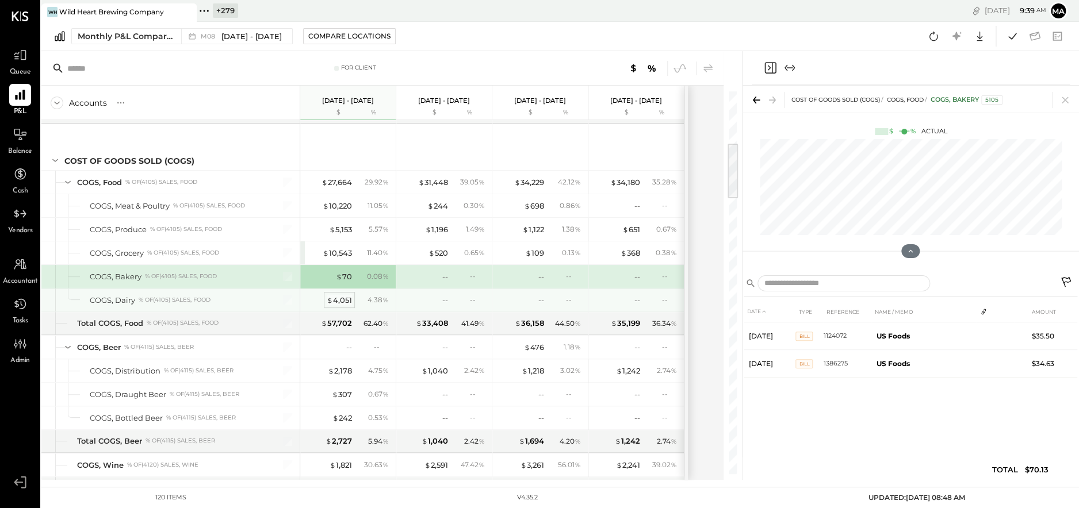
click at [341, 297] on div "$ 4,051" at bounding box center [339, 300] width 25 height 11
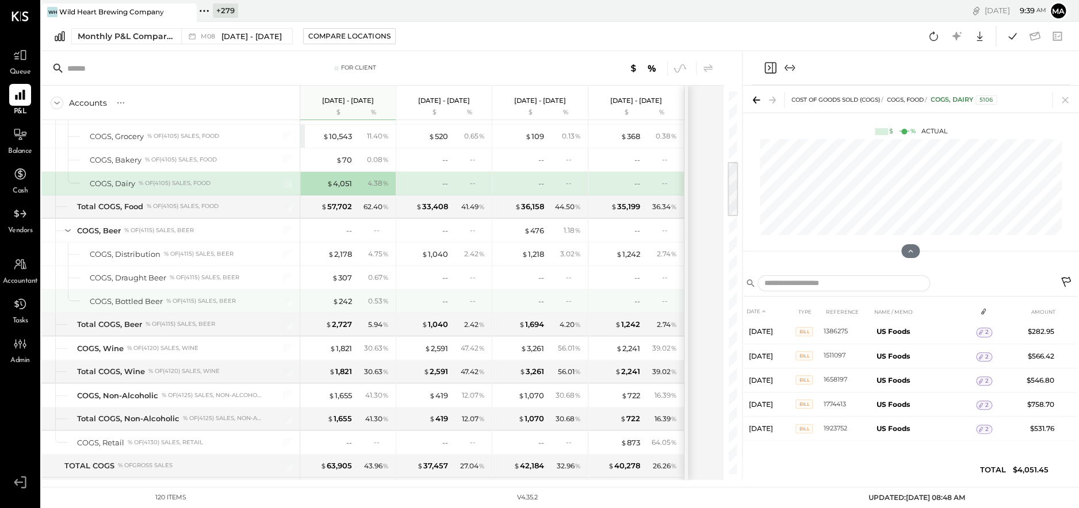
scroll to position [467, 0]
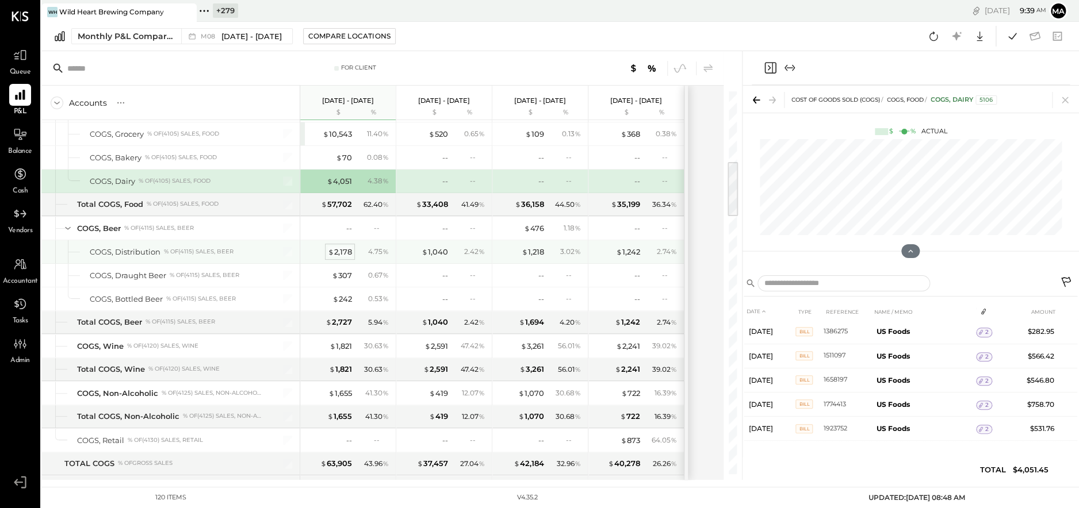
click at [344, 249] on div "$ 2,178" at bounding box center [340, 252] width 24 height 11
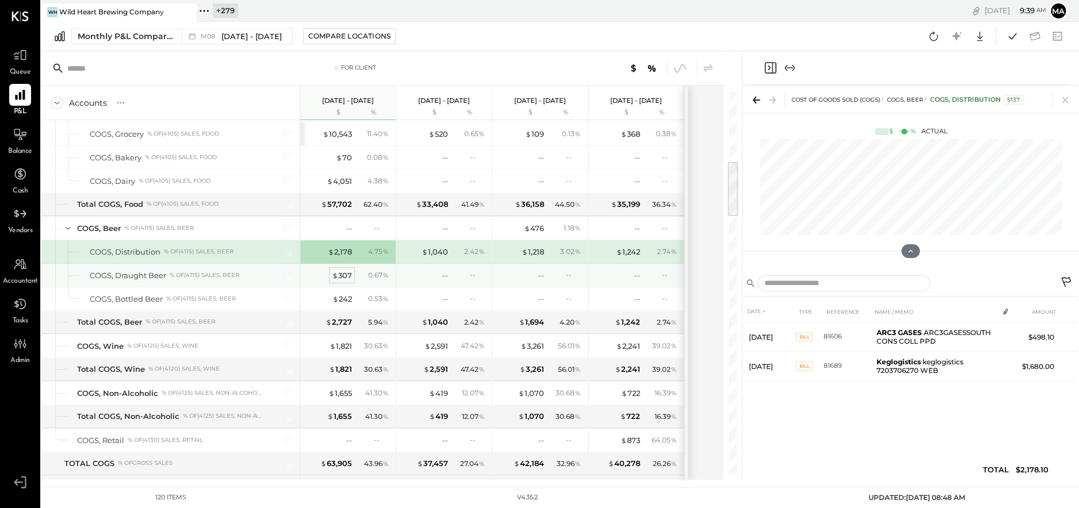
click at [343, 270] on div "$ 307" at bounding box center [342, 275] width 20 height 11
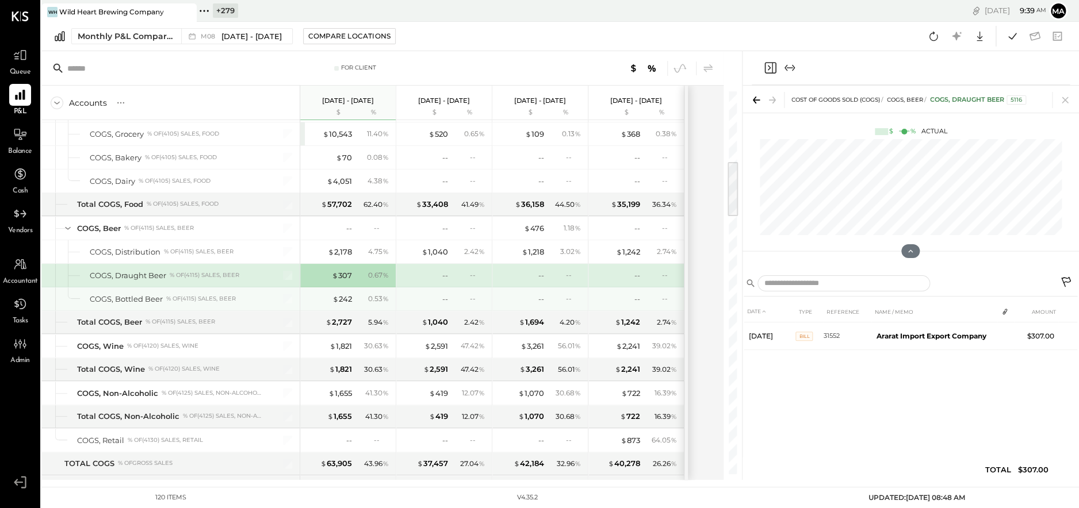
click at [339, 290] on div "$ 242 0.53 %" at bounding box center [349, 299] width 86 height 23
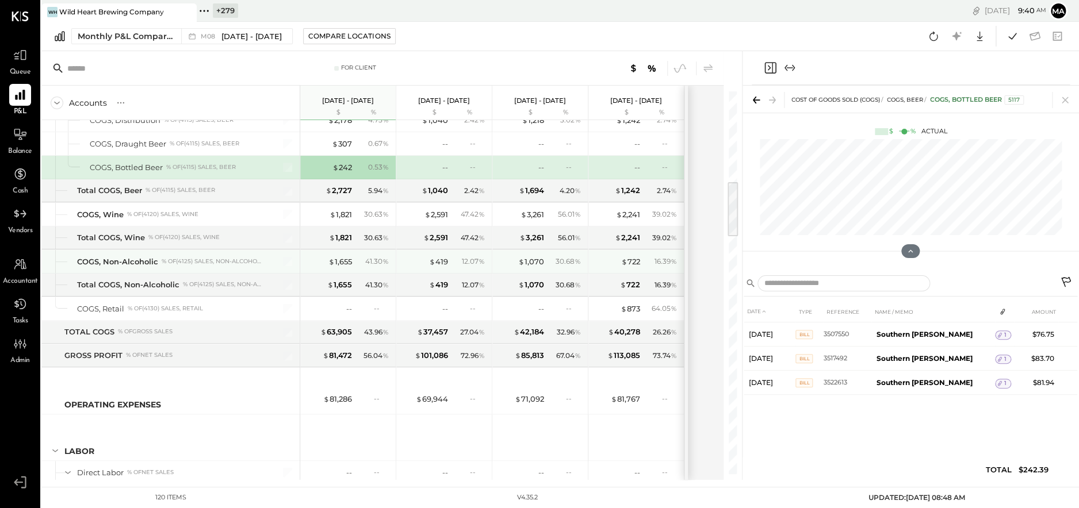
scroll to position [607, 0]
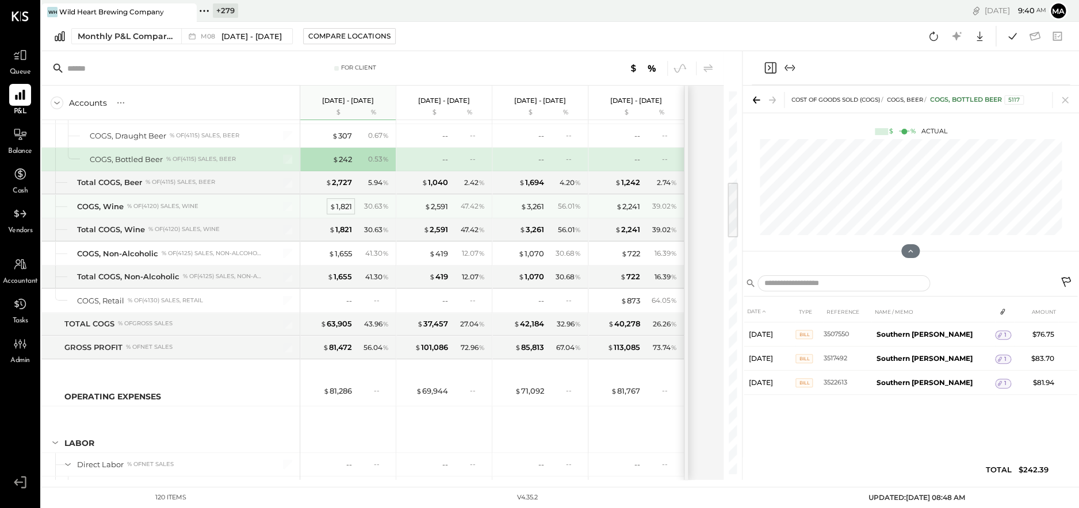
click at [340, 204] on div "$ 1,821" at bounding box center [340, 206] width 22 height 11
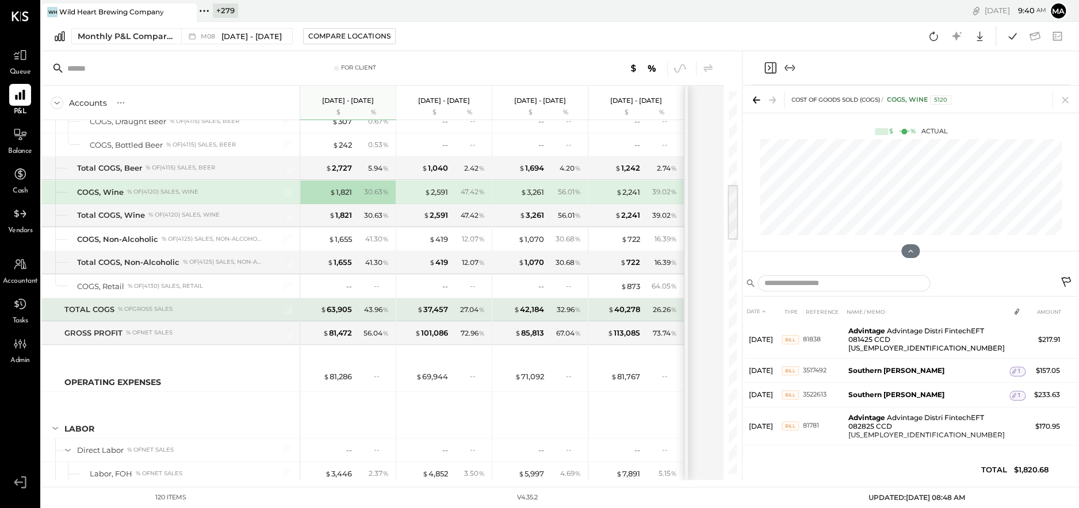
scroll to position [623, 0]
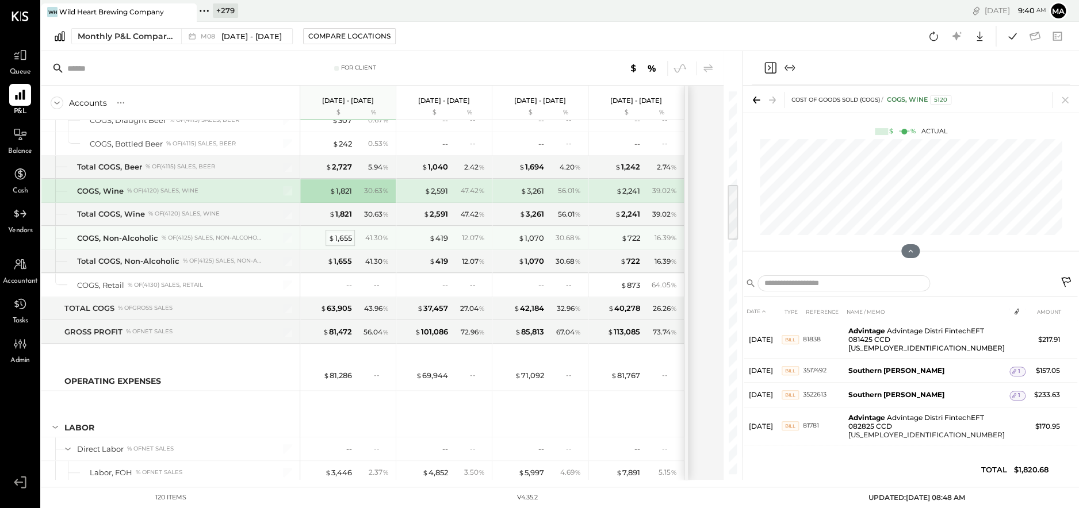
click at [338, 233] on div "$ 1,655" at bounding box center [340, 238] width 24 height 11
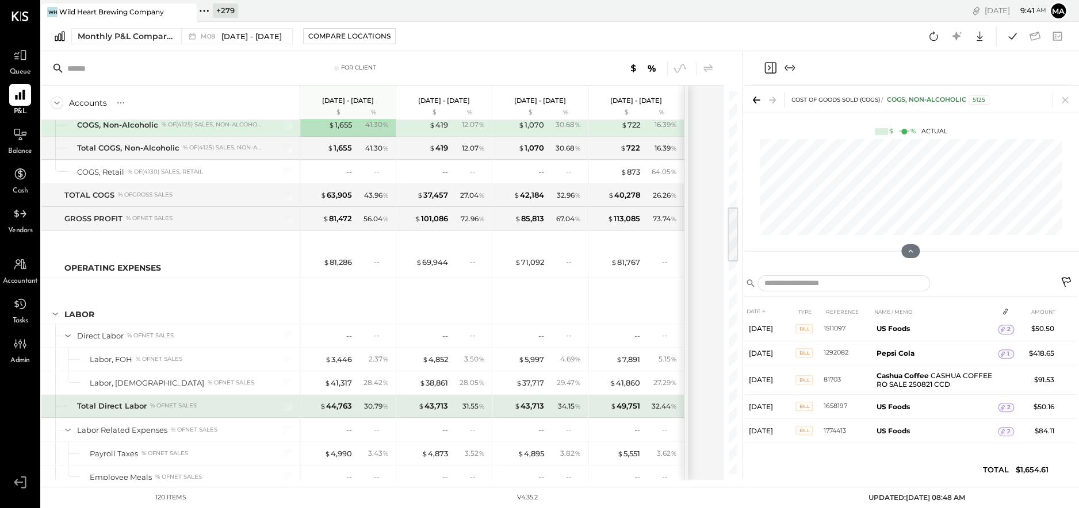
scroll to position [806, 0]
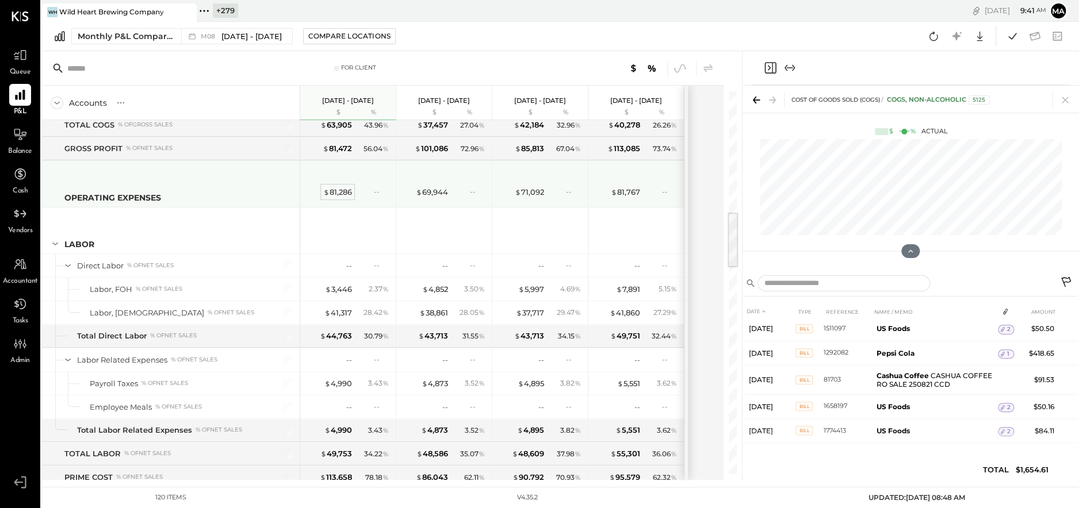
click at [338, 187] on div "$ 81,286" at bounding box center [337, 192] width 29 height 11
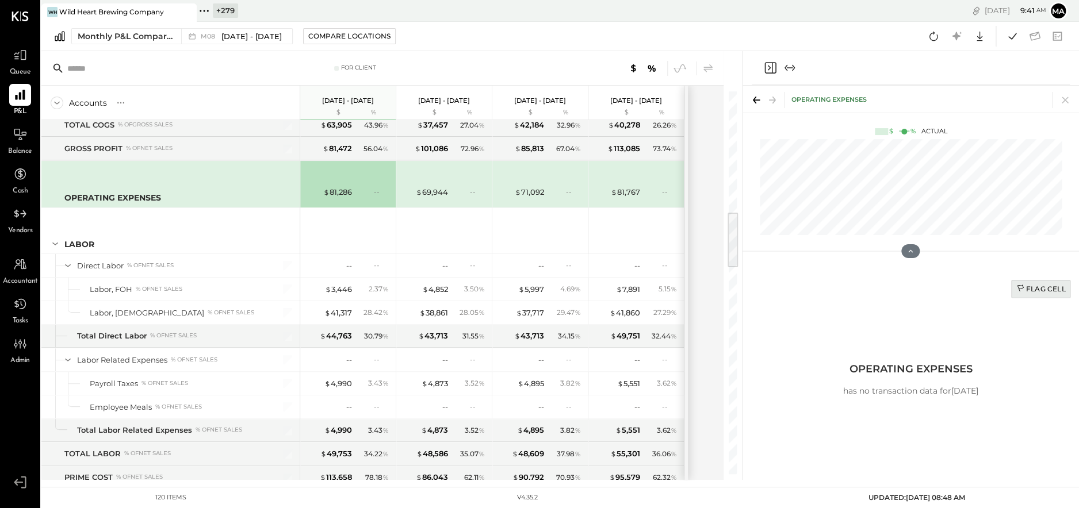
click at [1040, 288] on div "Flag Cell" at bounding box center [1040, 289] width 49 height 10
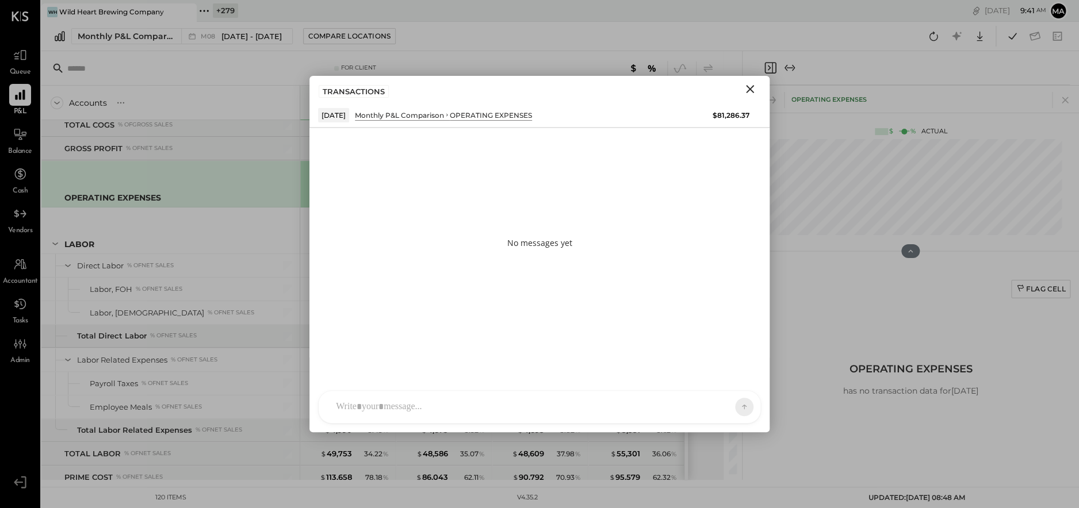
click at [527, 400] on div at bounding box center [540, 407] width 442 height 32
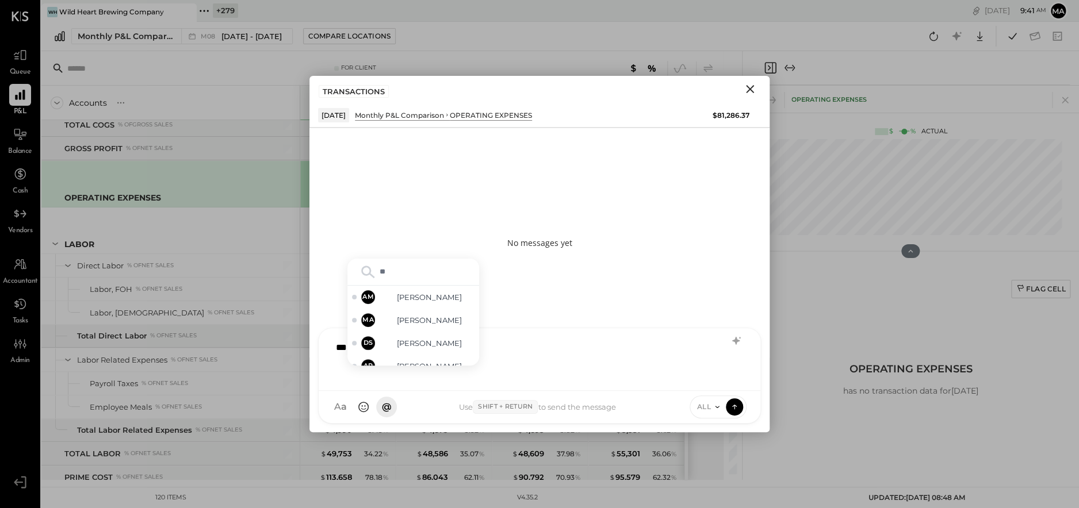
type input "***"
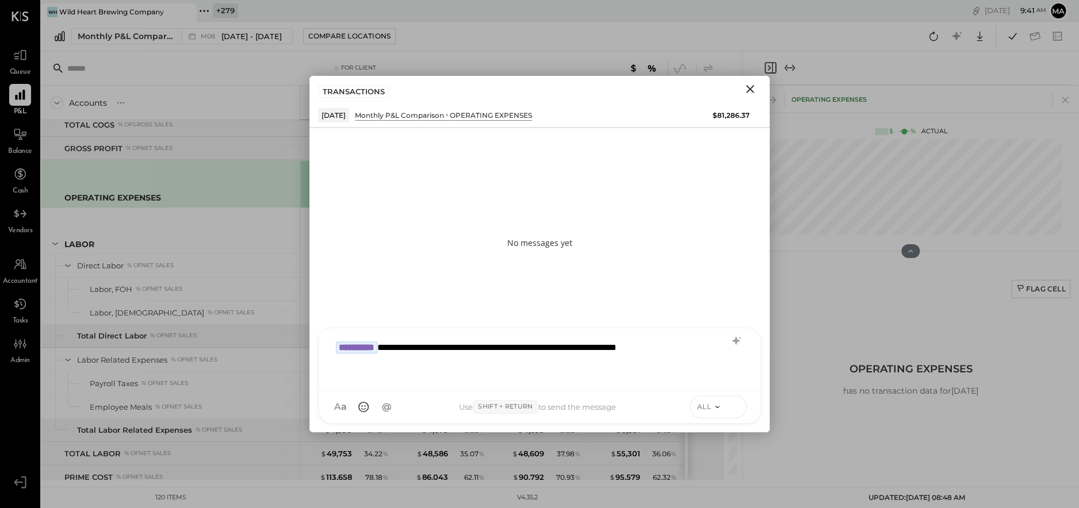
click at [731, 404] on icon at bounding box center [734, 407] width 10 height 12
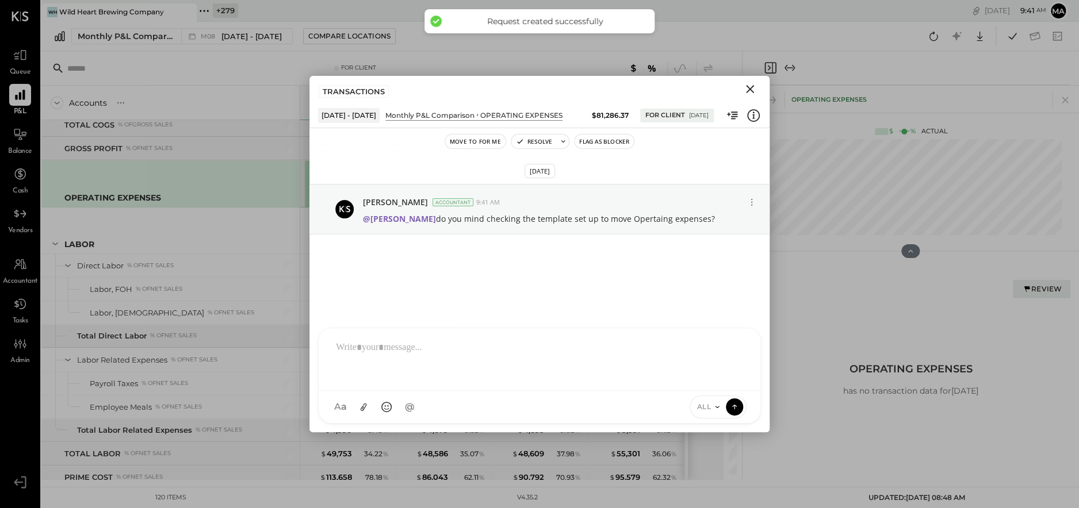
click at [753, 87] on icon "Close" at bounding box center [750, 89] width 14 height 14
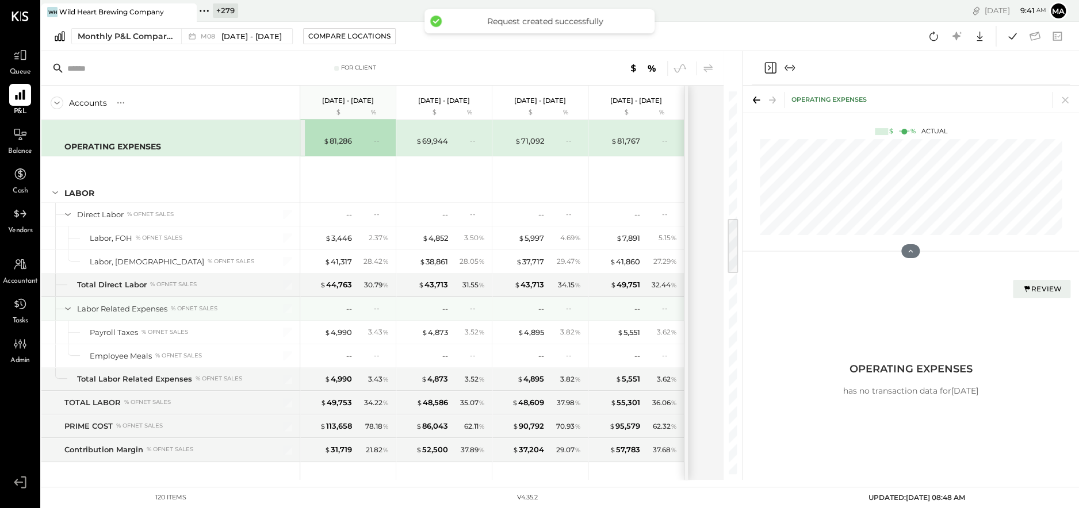
scroll to position [858, 0]
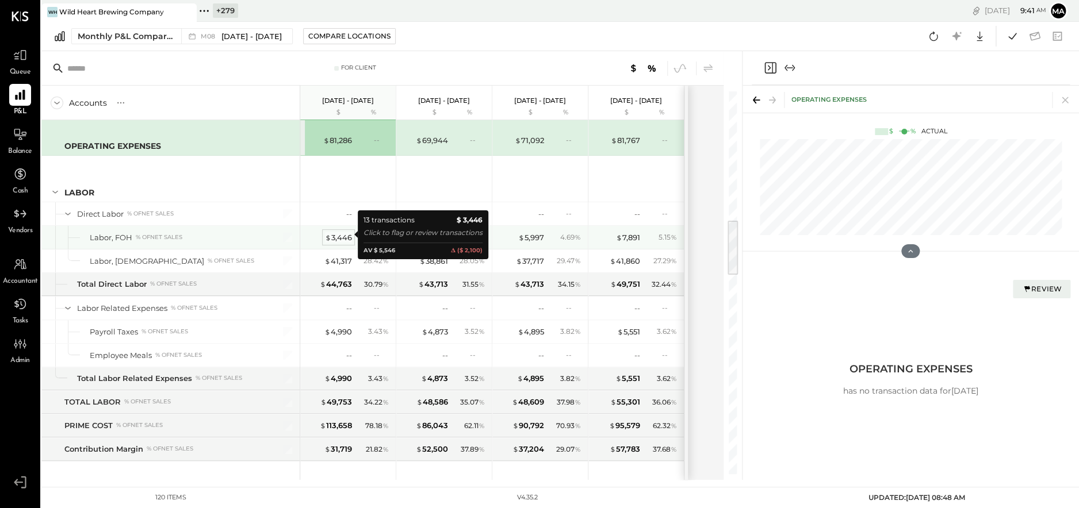
click at [334, 233] on div "$ 3,446" at bounding box center [338, 237] width 27 height 11
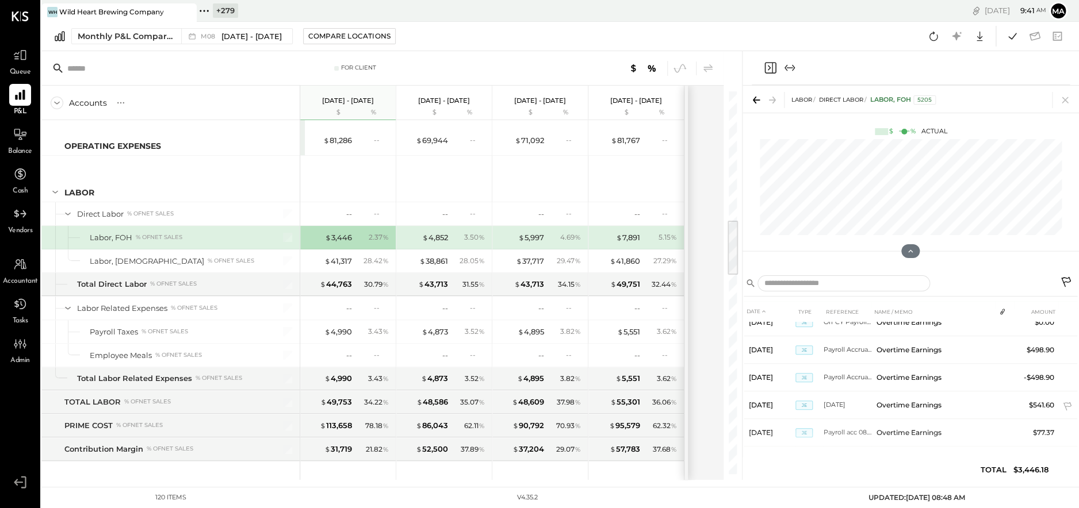
scroll to position [240, 0]
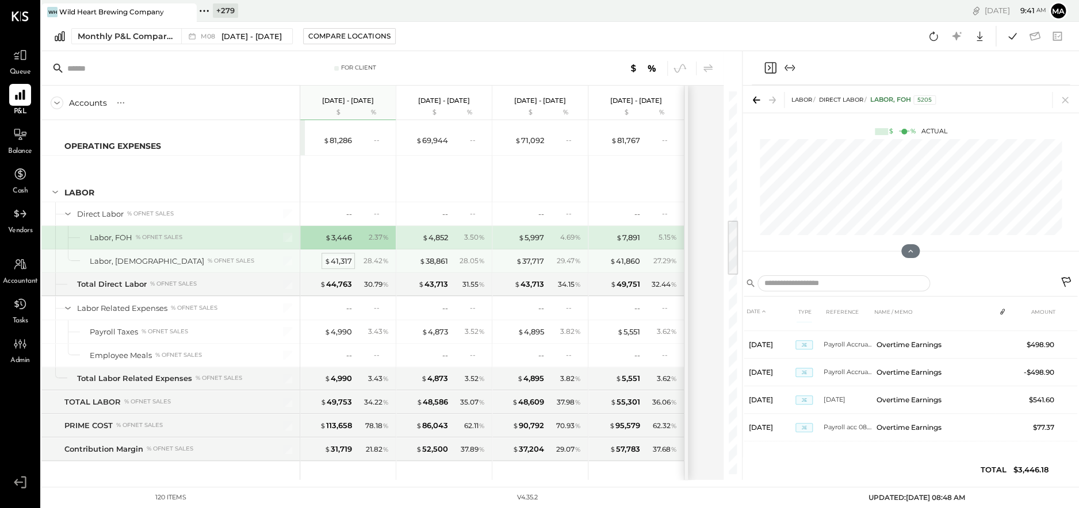
click at [335, 259] on div "$ 41,317" at bounding box center [338, 261] width 28 height 11
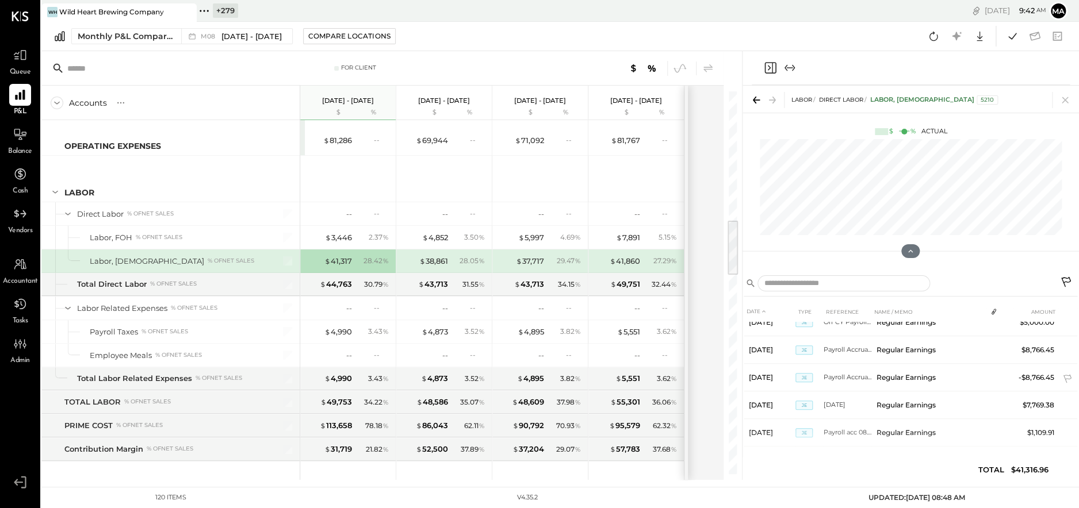
scroll to position [212, 0]
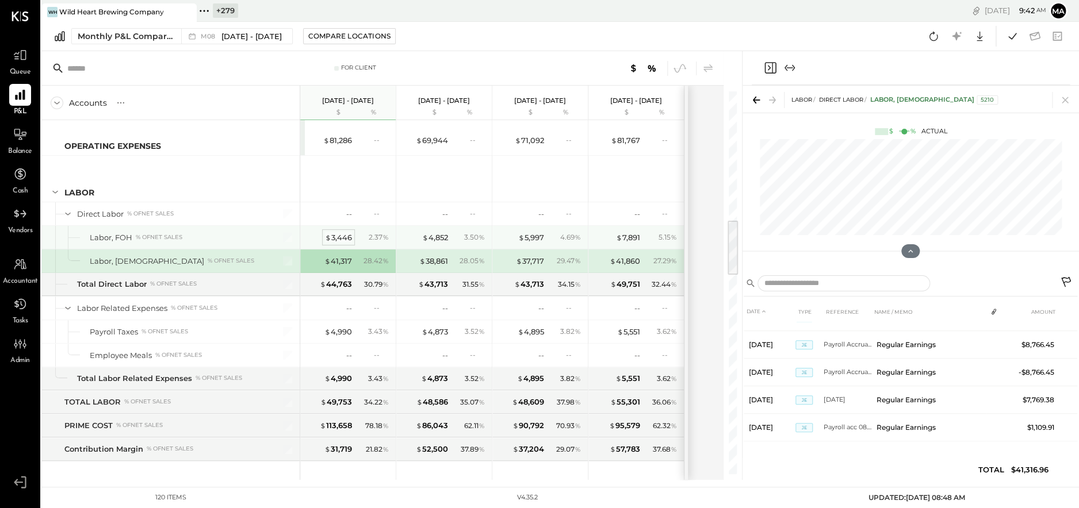
click at [335, 233] on div "$ 3,446" at bounding box center [338, 237] width 27 height 11
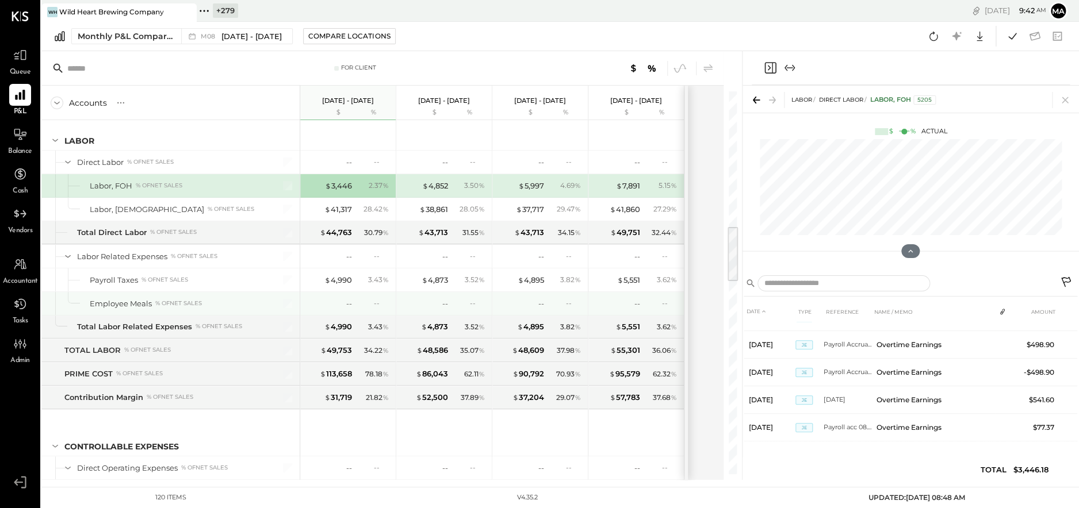
scroll to position [910, 0]
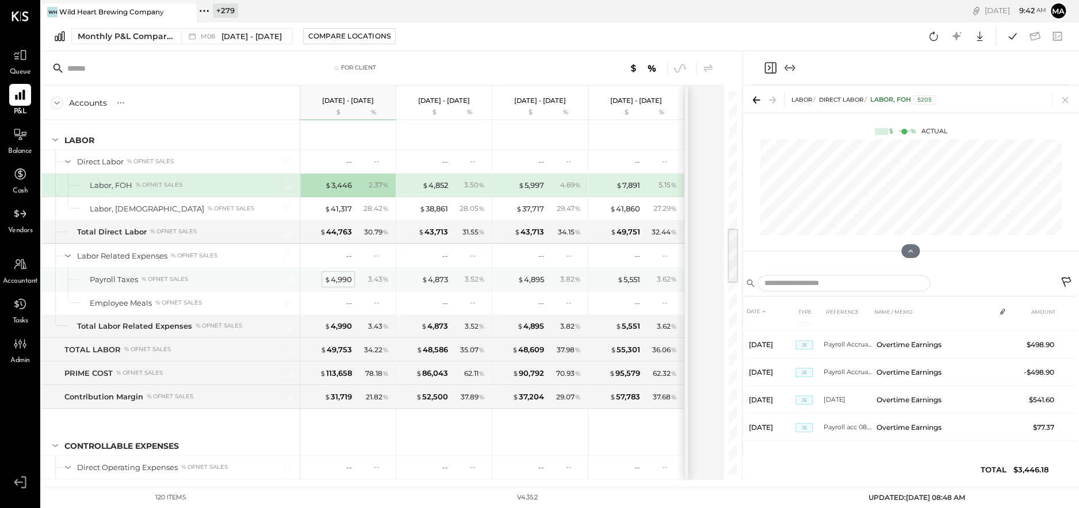
click at [341, 277] on div "$ 4,990" at bounding box center [338, 279] width 28 height 11
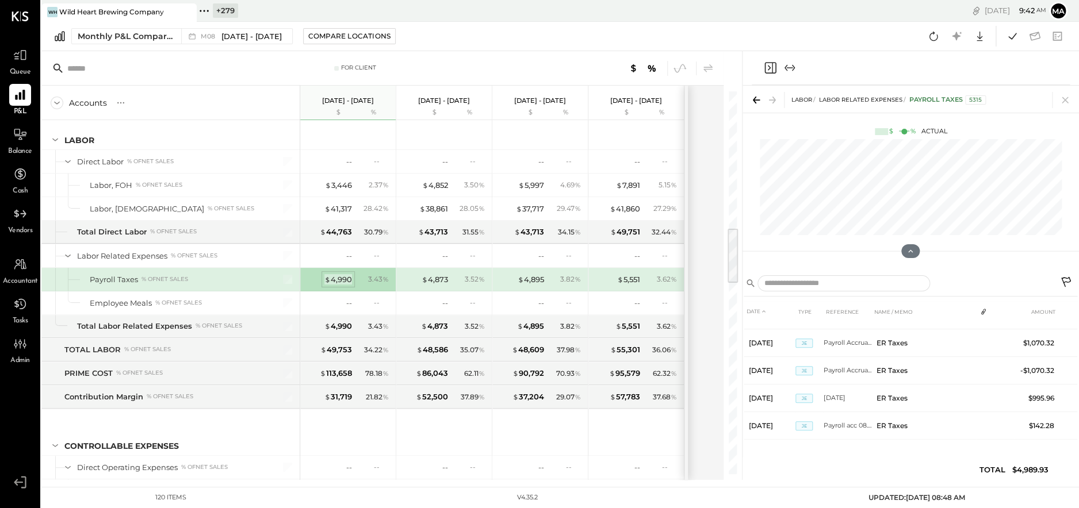
scroll to position [212, 0]
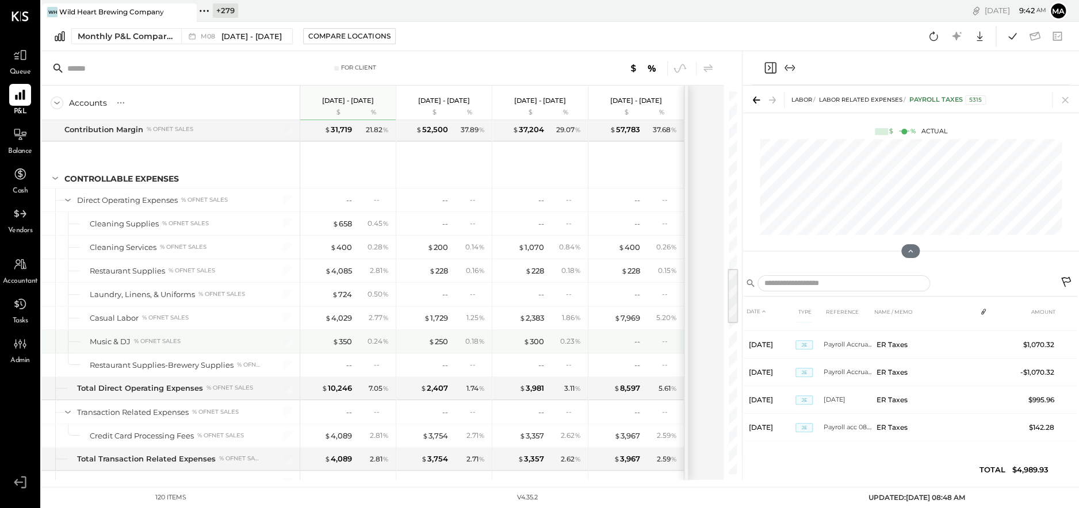
scroll to position [1178, 0]
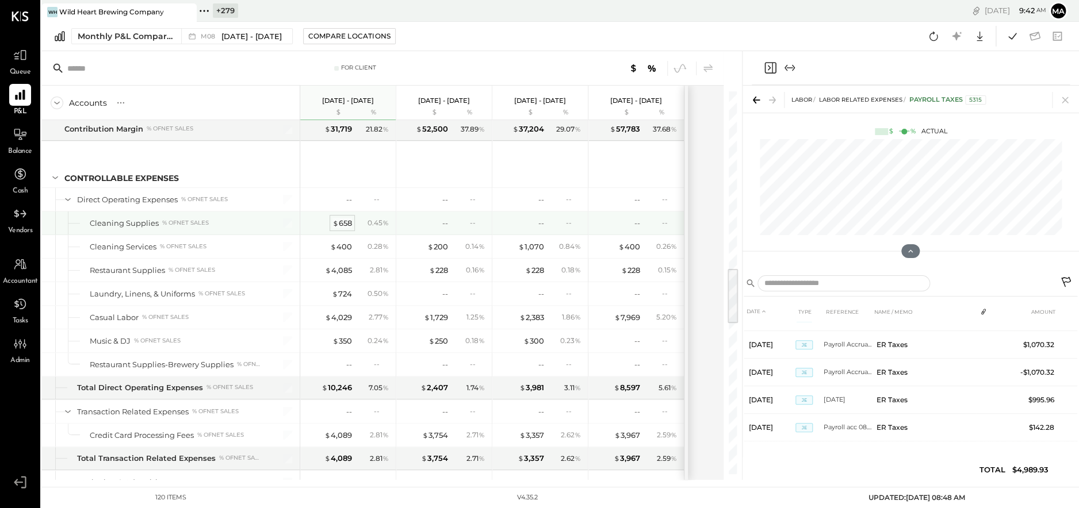
click at [342, 219] on div "$ 658" at bounding box center [342, 223] width 20 height 11
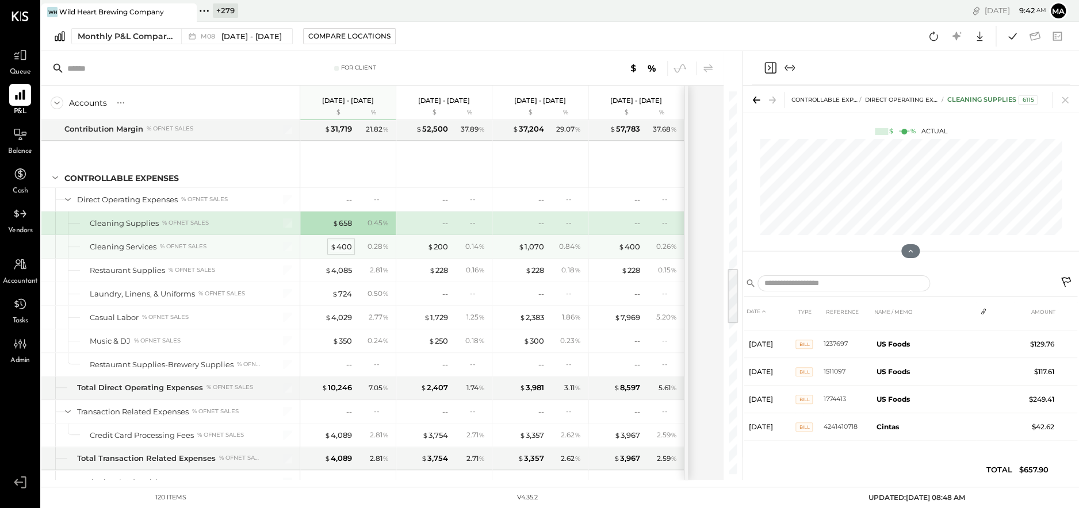
click at [347, 242] on div "$ 400" at bounding box center [341, 247] width 22 height 11
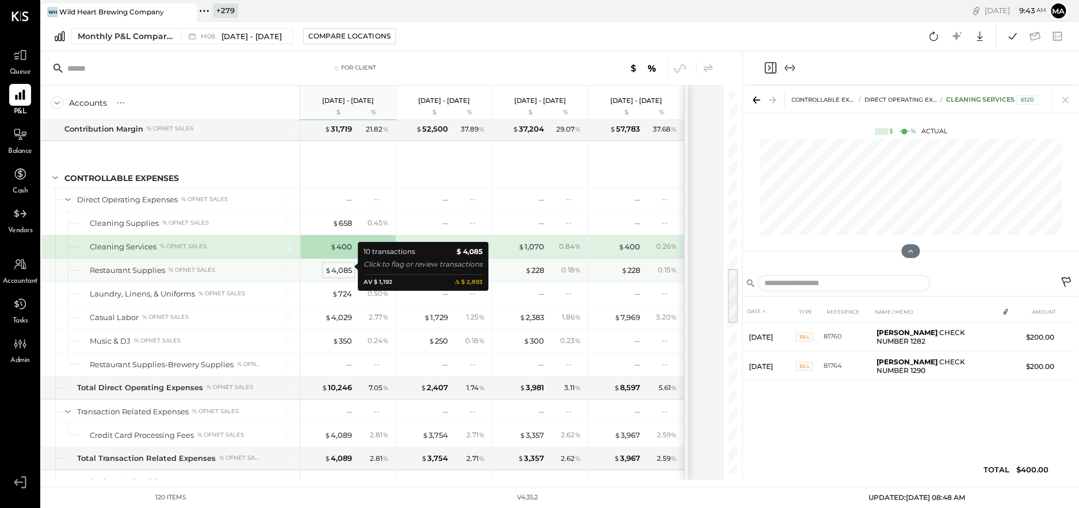
click at [342, 266] on div "$ 4,085" at bounding box center [338, 270] width 27 height 11
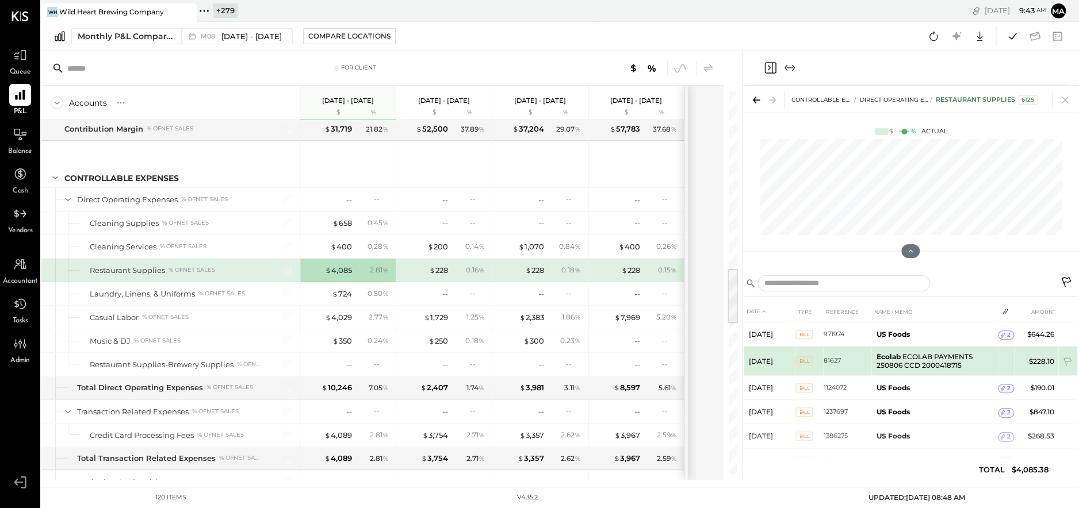
drag, startPoint x: 1007, startPoint y: 361, endPoint x: 1014, endPoint y: 359, distance: 7.0
click at [1007, 361] on td at bounding box center [1006, 358] width 16 height 22
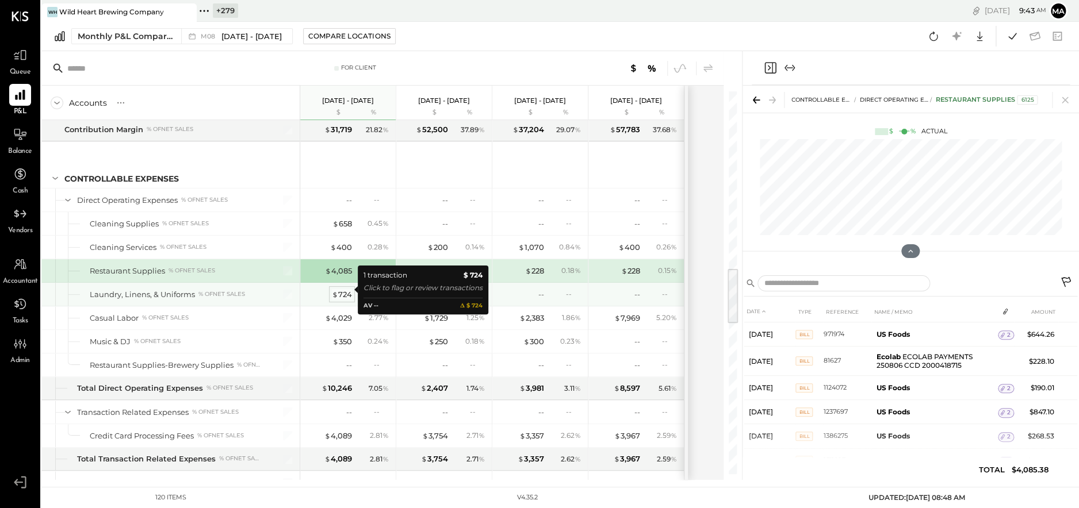
scroll to position [1182, 0]
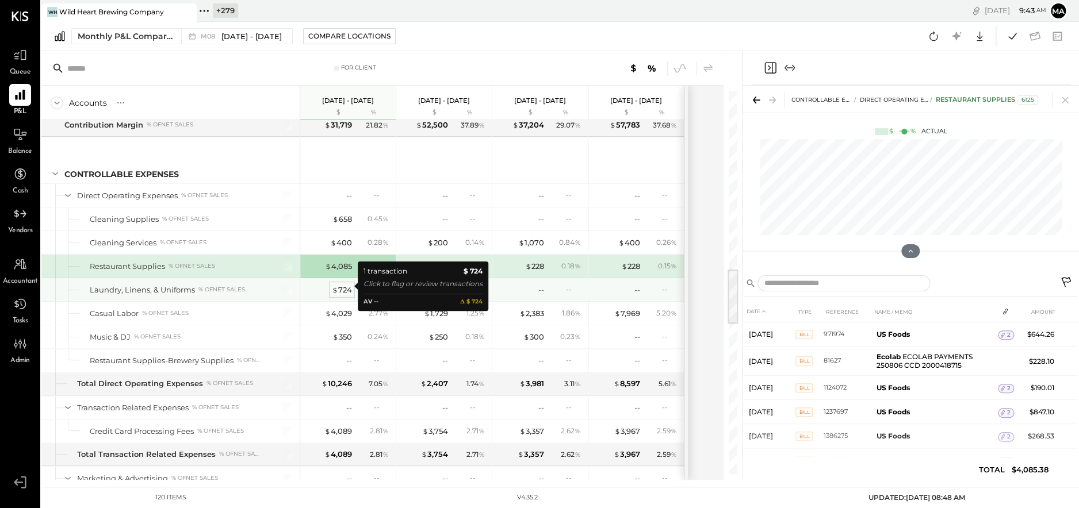
click at [341, 285] on div "$ 724" at bounding box center [342, 290] width 20 height 11
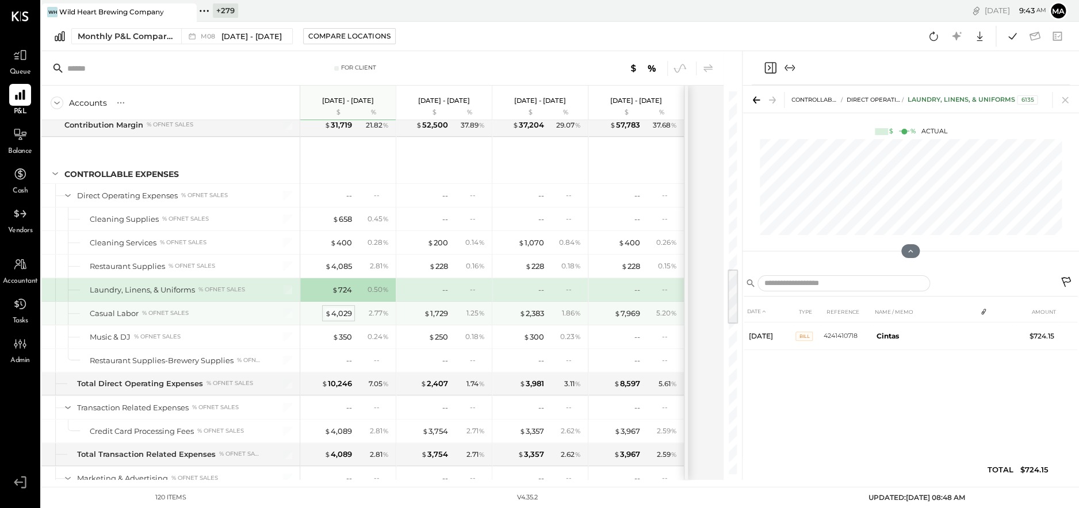
click at [342, 308] on div "$ 4,029" at bounding box center [338, 313] width 27 height 11
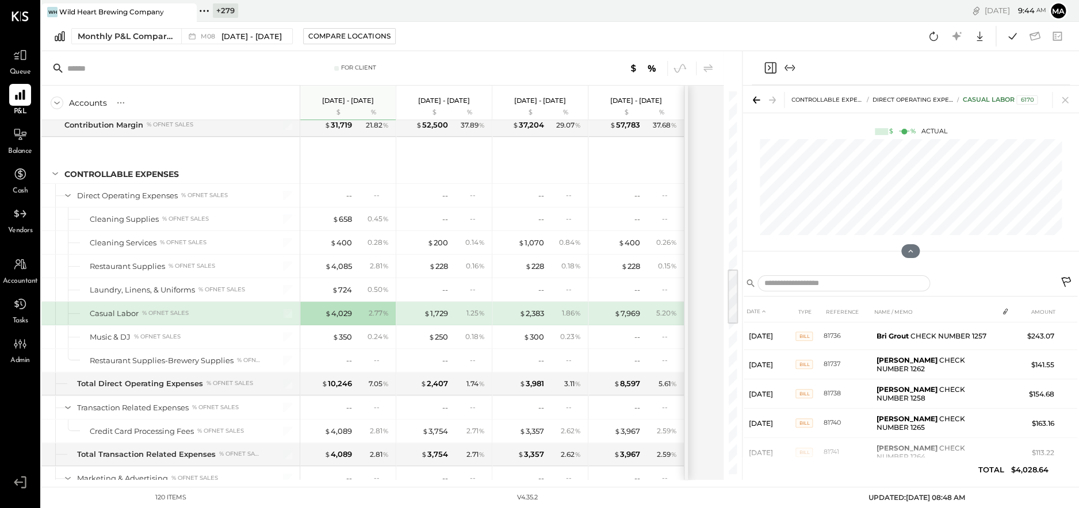
click at [1065, 279] on icon at bounding box center [1067, 284] width 14 height 14
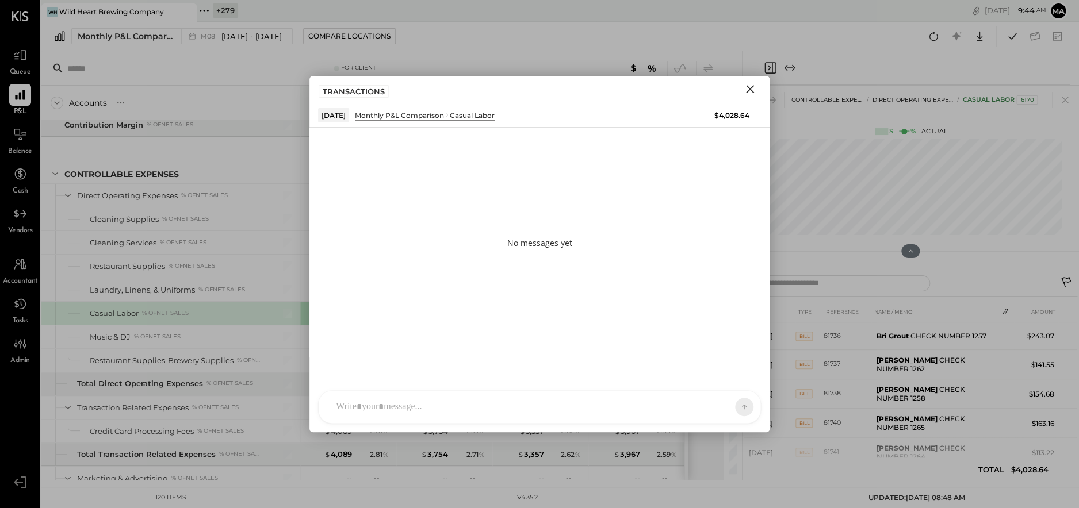
click at [462, 404] on div "AM Ali Mehdi MA Mohammadsalkin Ansari DS Divya Salvani B bsponseller AR Alex Ra…" at bounding box center [539, 406] width 443 height 33
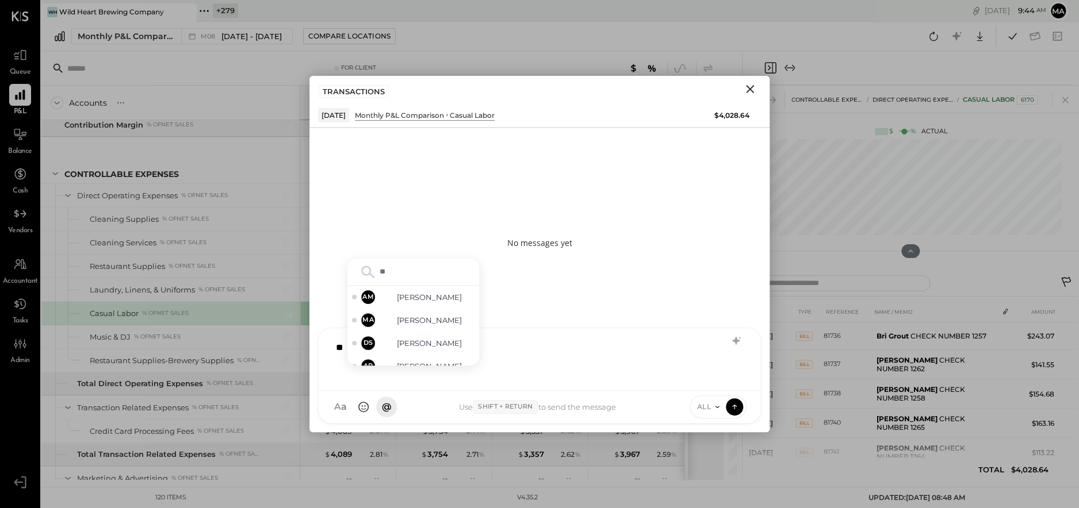
type input "***"
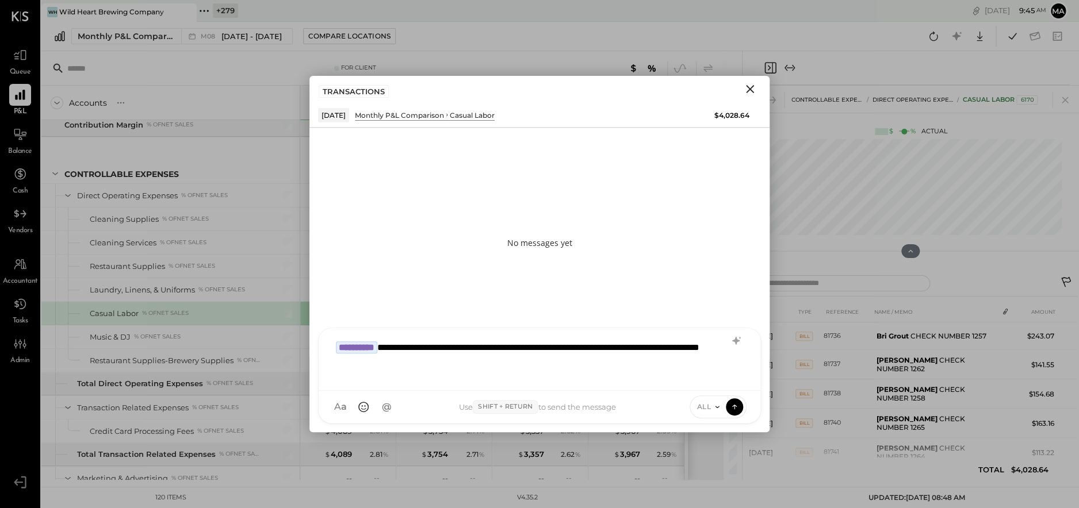
click at [750, 90] on icon "Close" at bounding box center [750, 89] width 8 height 8
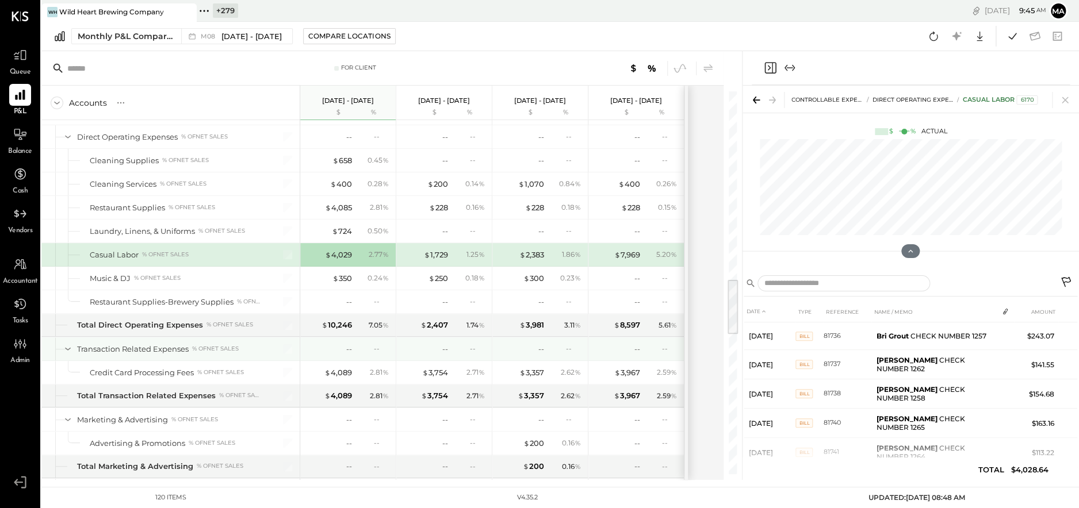
scroll to position [1251, 0]
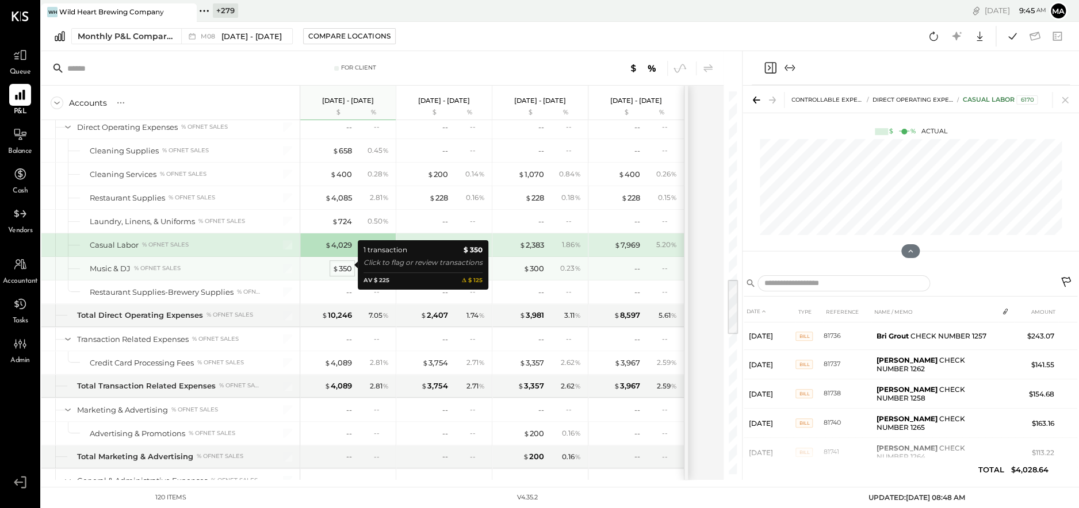
click at [340, 264] on div "$ 350" at bounding box center [342, 268] width 20 height 11
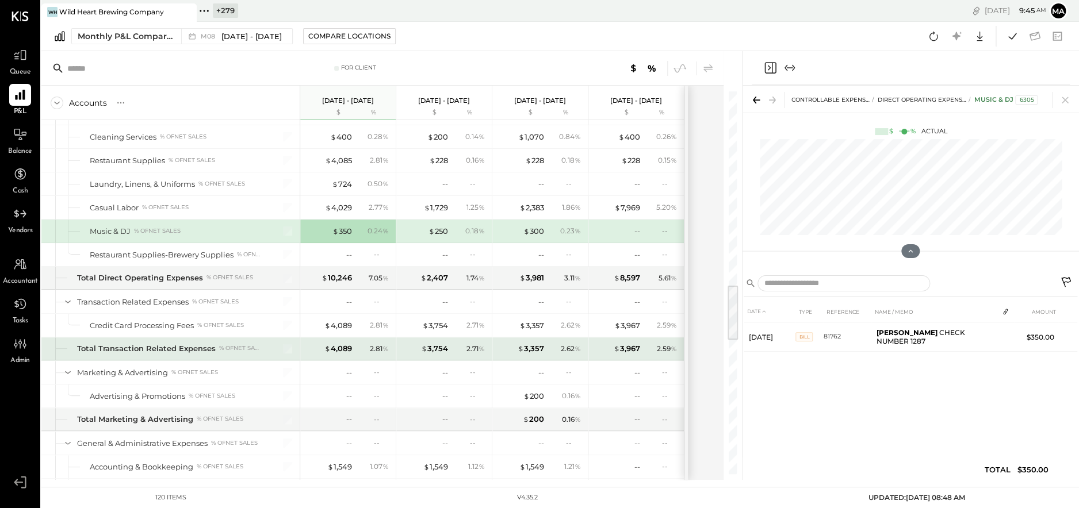
scroll to position [1306, 0]
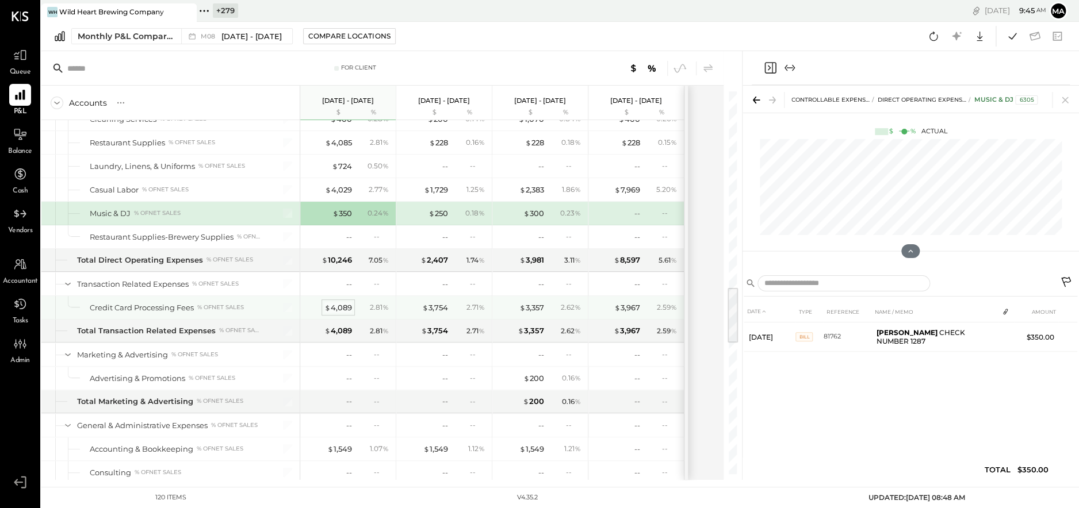
click at [341, 302] on div "$ 4,089" at bounding box center [338, 307] width 28 height 11
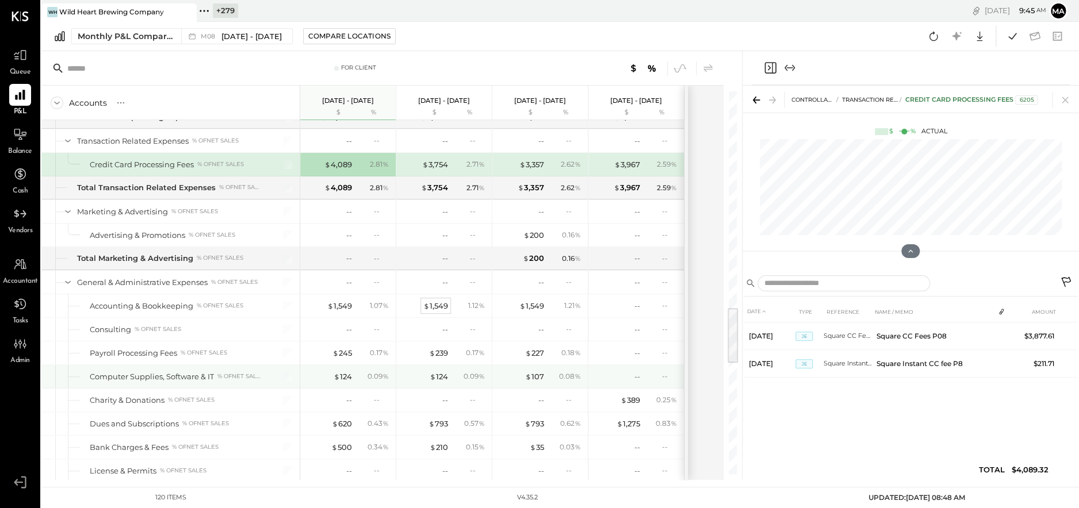
scroll to position [1462, 0]
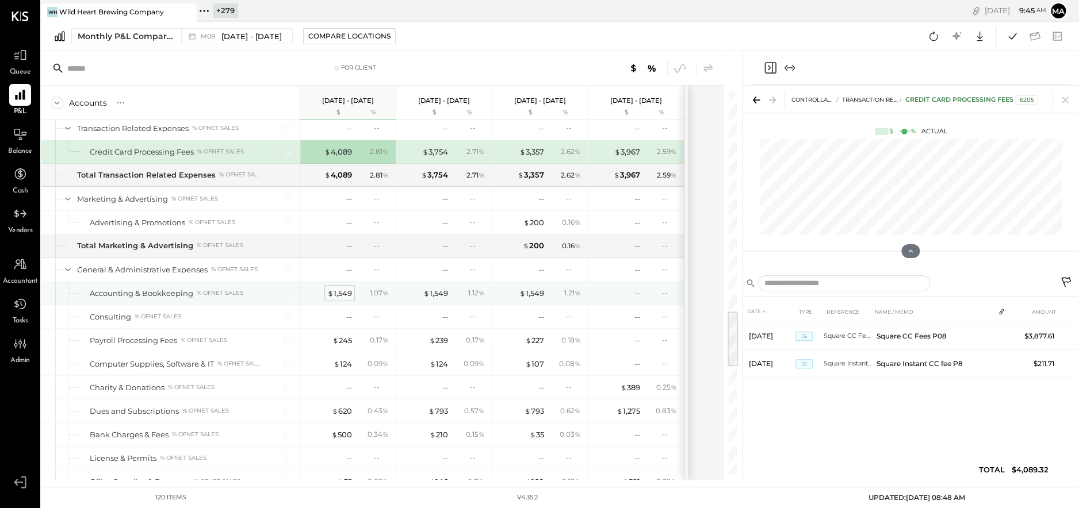
click at [338, 288] on div "$ 1,549" at bounding box center [339, 293] width 25 height 11
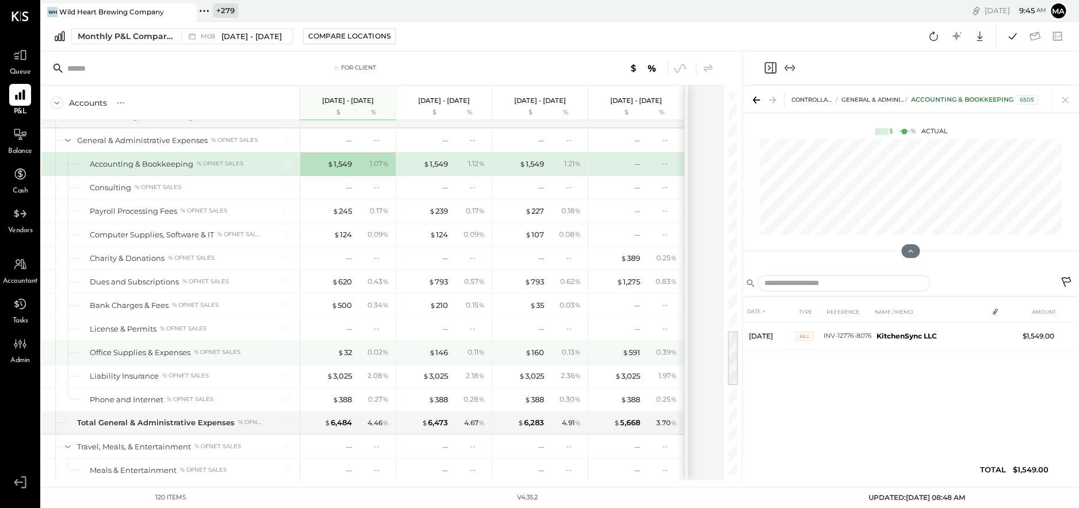
scroll to position [1592, 0]
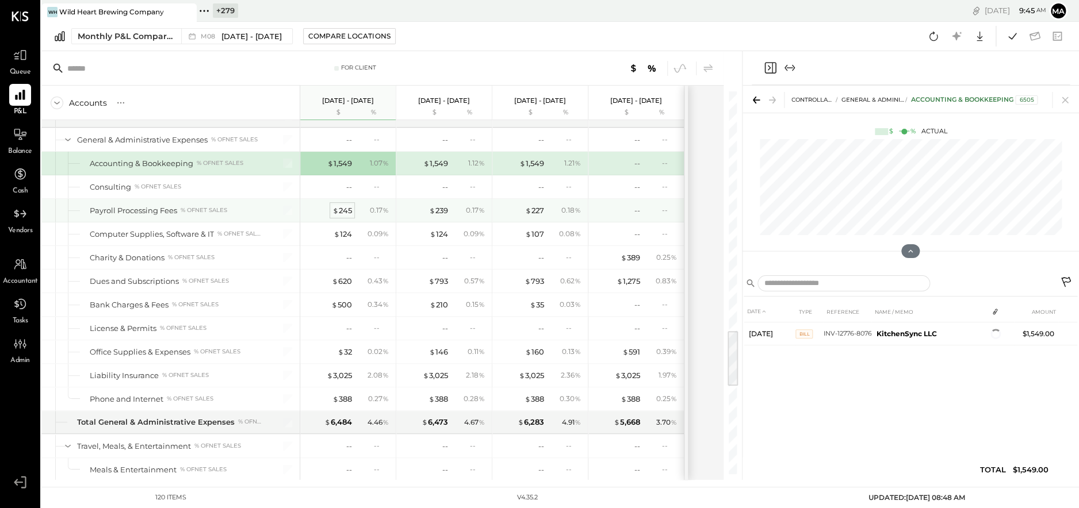
click at [342, 205] on div "$ 245" at bounding box center [342, 210] width 20 height 11
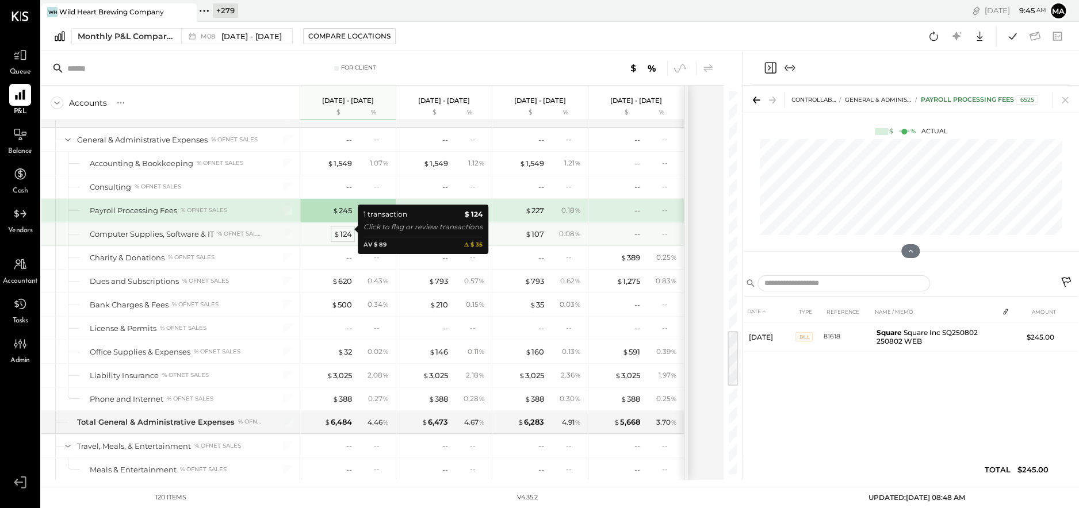
click at [342, 229] on div "$ 124" at bounding box center [343, 234] width 18 height 11
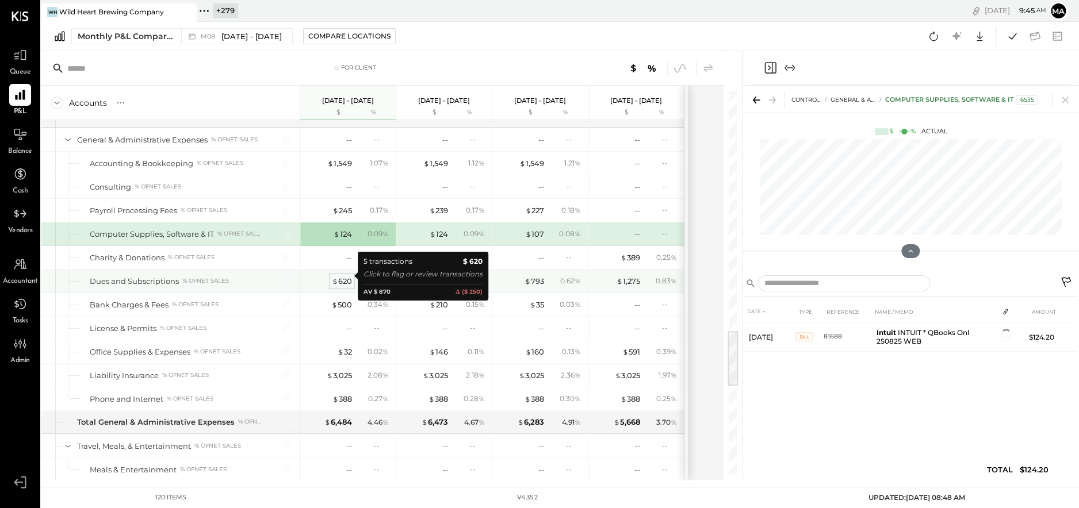
click at [347, 276] on div "$ 620" at bounding box center [342, 281] width 20 height 11
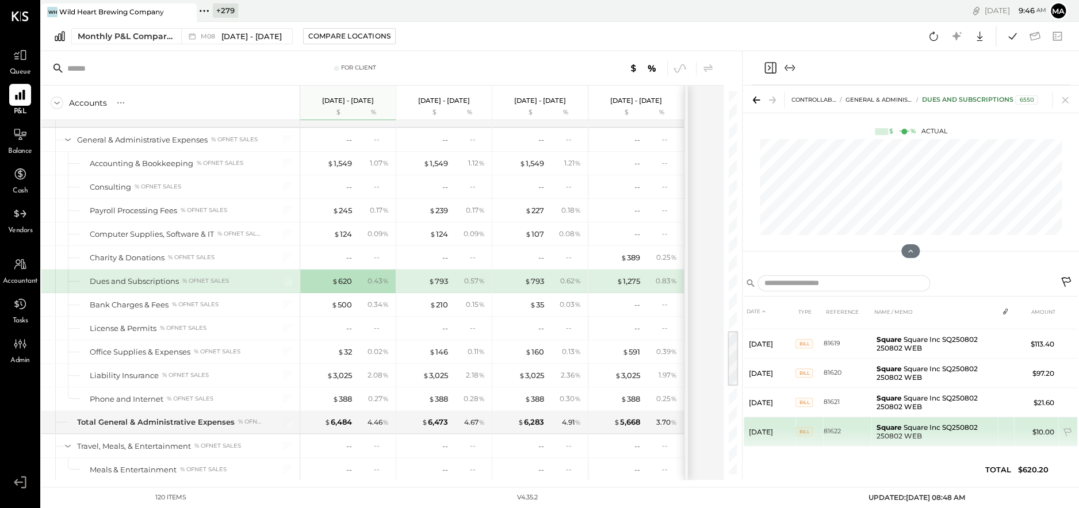
scroll to position [24, 0]
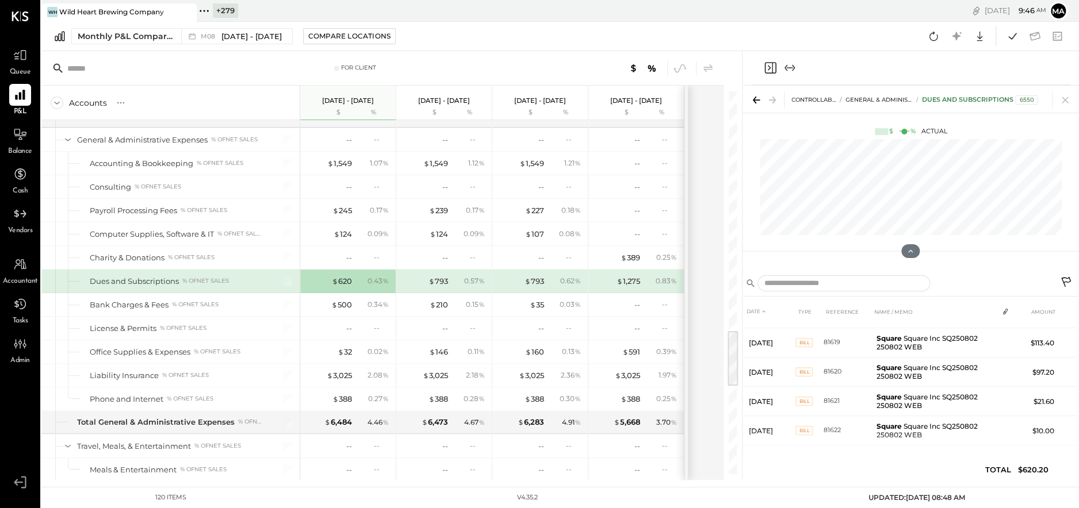
click at [1064, 278] on icon at bounding box center [1066, 282] width 10 height 10
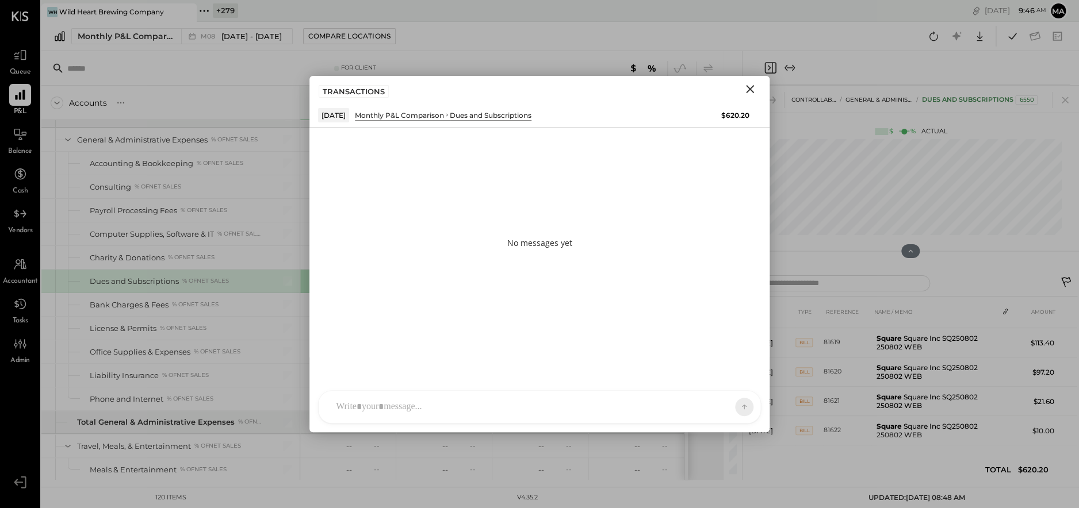
click at [577, 401] on div at bounding box center [540, 407] width 442 height 32
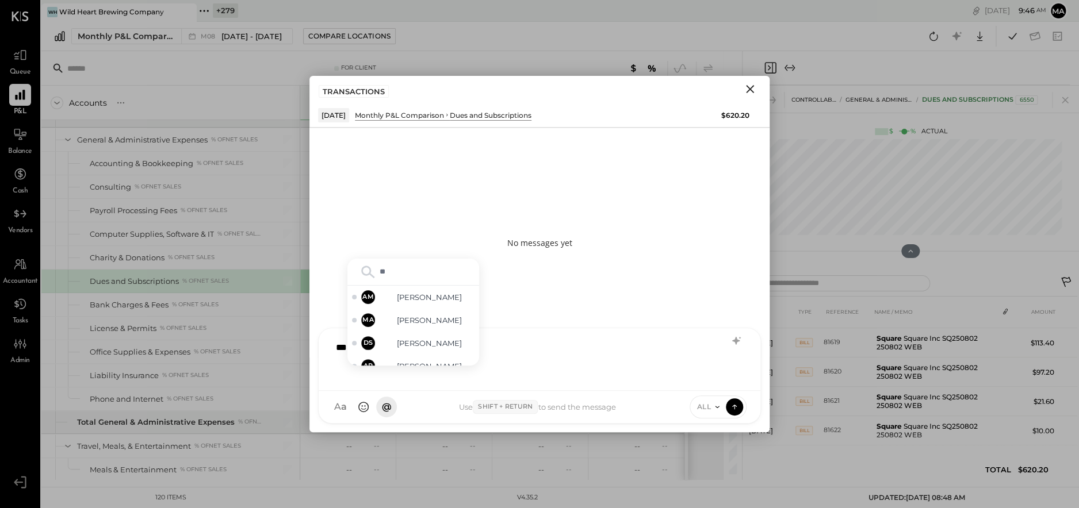
type input "***"
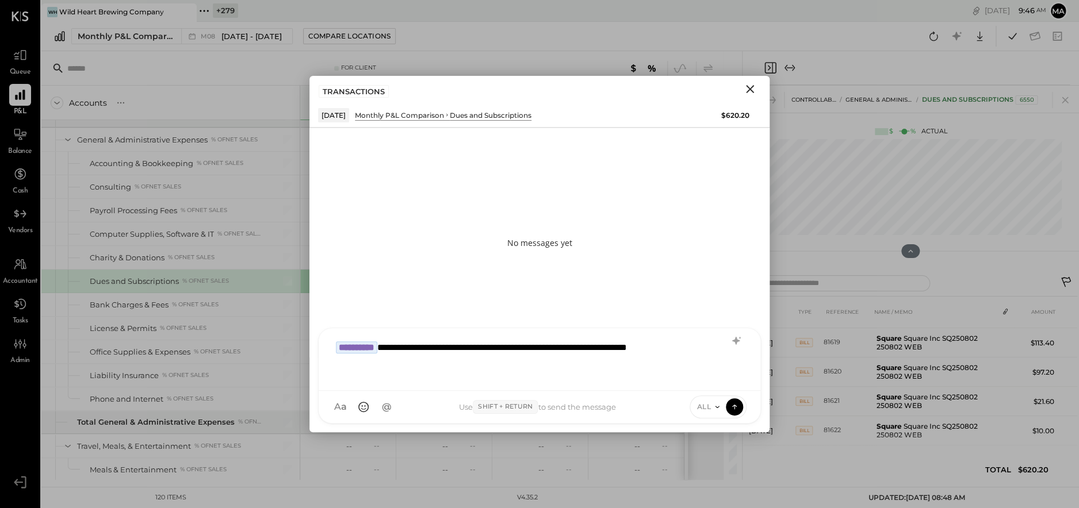
click at [449, 349] on div "**********" at bounding box center [539, 358] width 419 height 46
click at [732, 406] on icon at bounding box center [734, 407] width 10 height 12
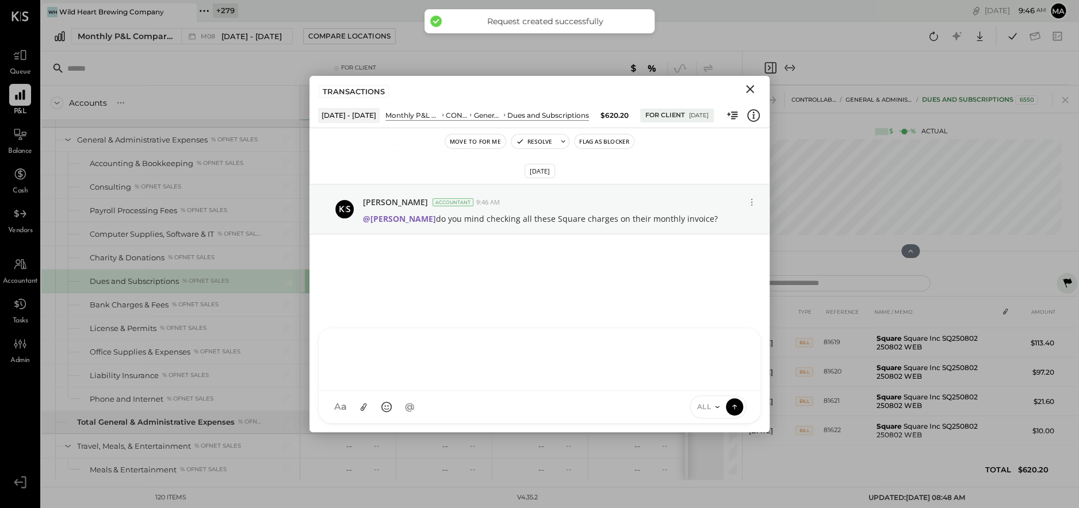
click at [748, 88] on icon "Close" at bounding box center [750, 89] width 8 height 8
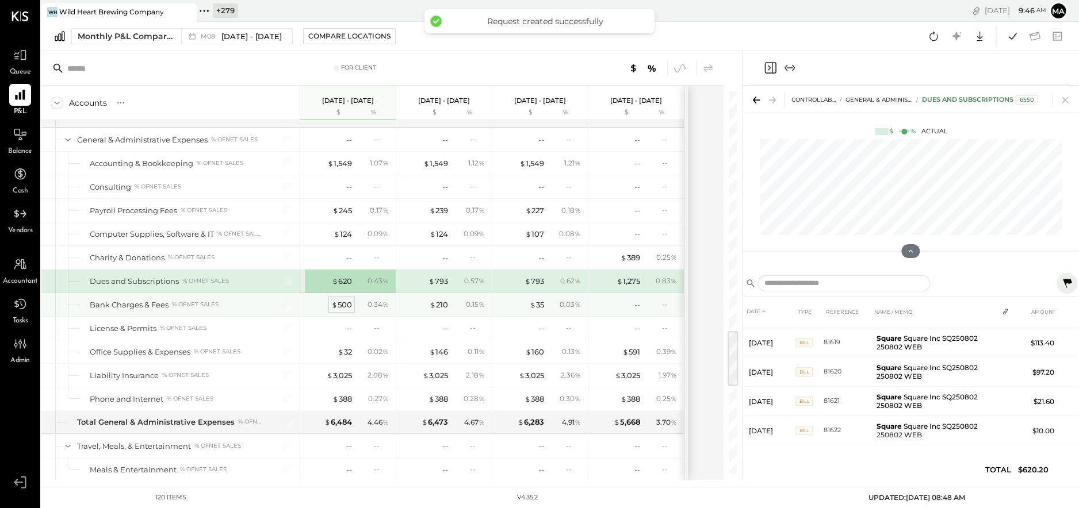
click at [346, 300] on div "$ 500" at bounding box center [341, 305] width 21 height 11
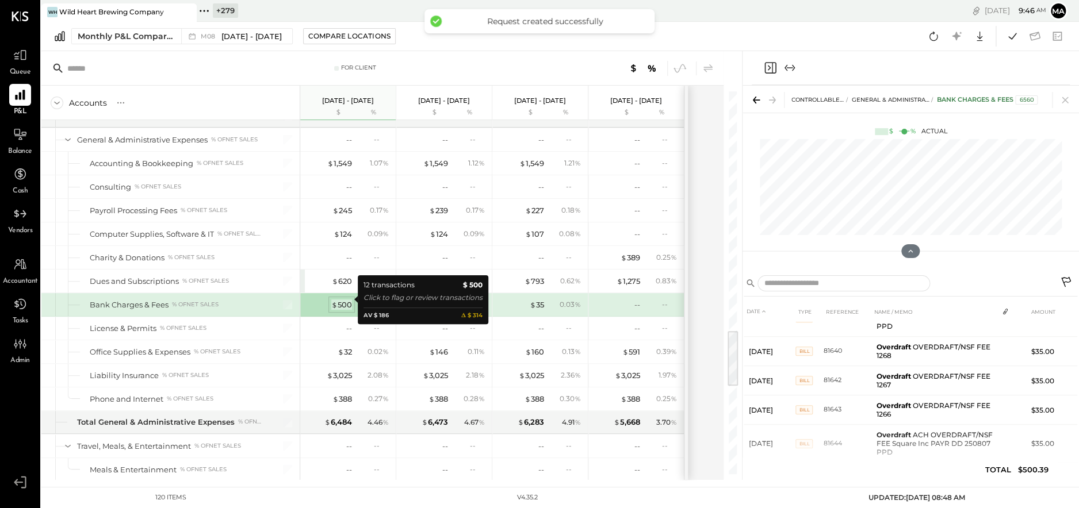
scroll to position [28, 0]
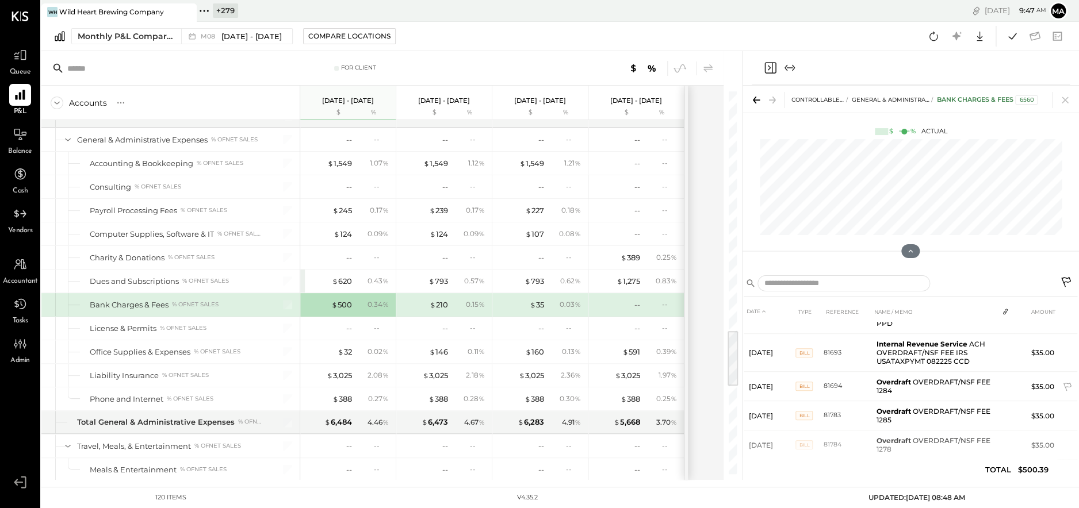
scroll to position [263, 0]
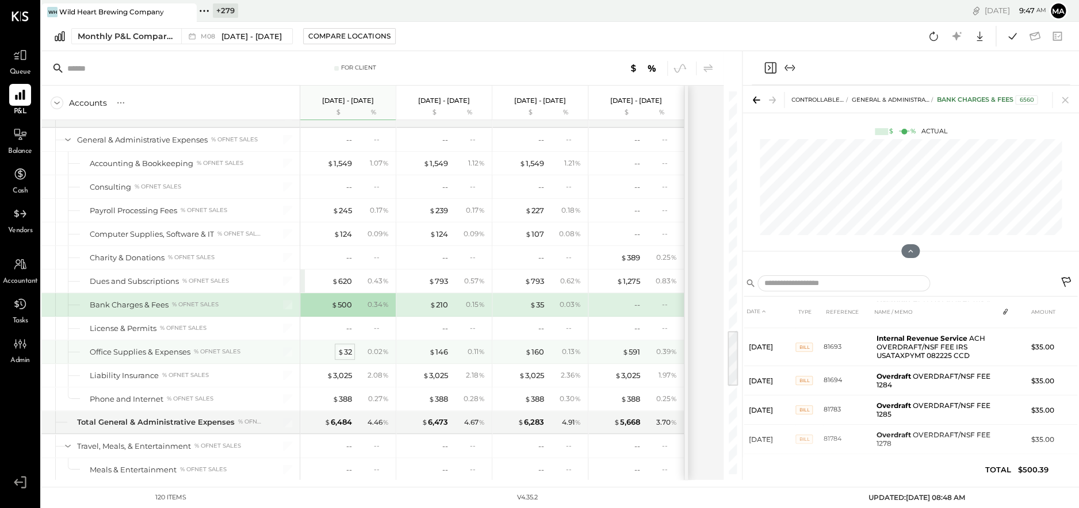
click at [344, 347] on div "$ 32" at bounding box center [345, 352] width 14 height 11
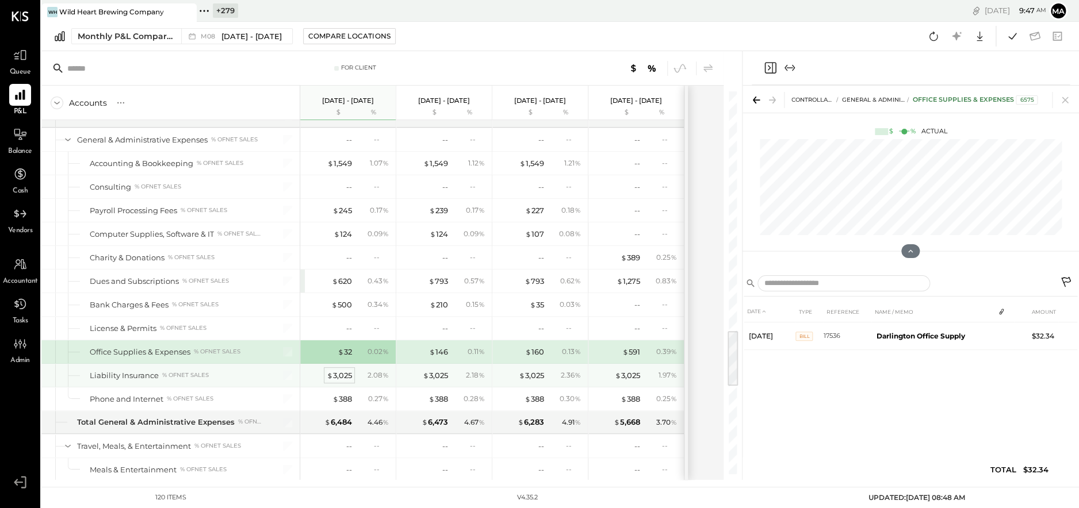
click at [342, 370] on div "$ 3,025" at bounding box center [339, 375] width 25 height 11
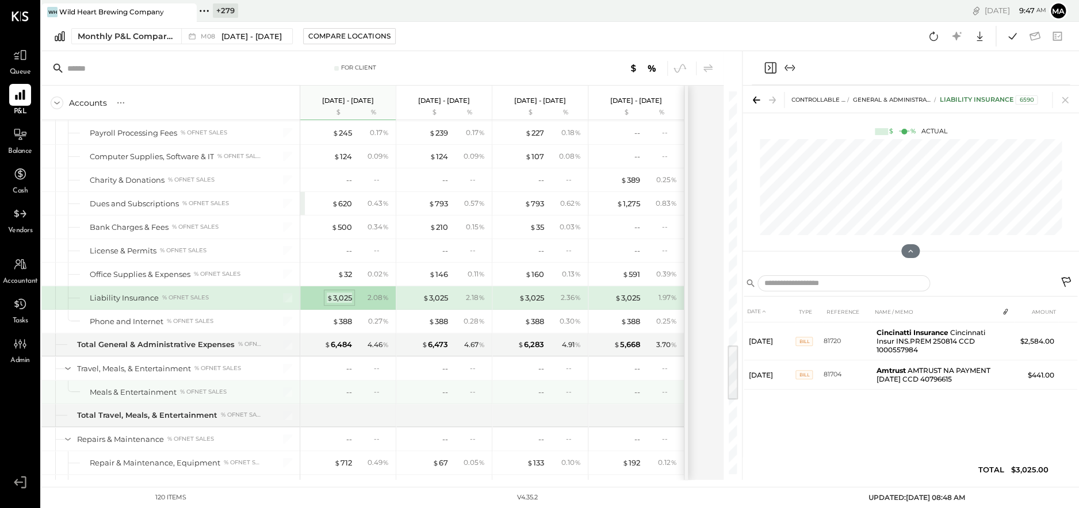
scroll to position [1688, 0]
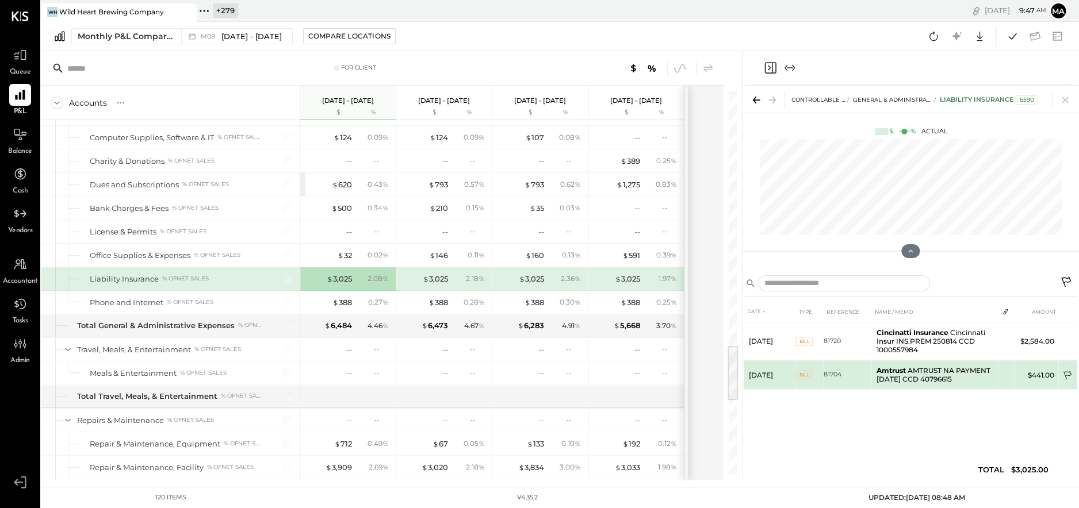
click at [1067, 373] on icon at bounding box center [1068, 377] width 12 height 12
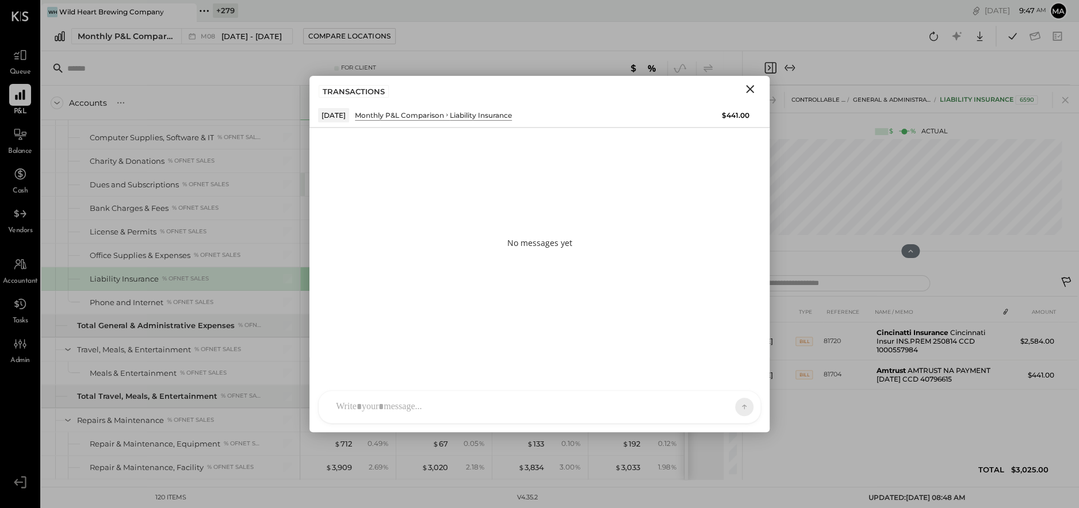
click at [587, 412] on div "AM Ali Mehdi MA Mohammadsalkin Ansari DS Divya Salvani B bsponseller AR Alex Ra…" at bounding box center [539, 406] width 443 height 33
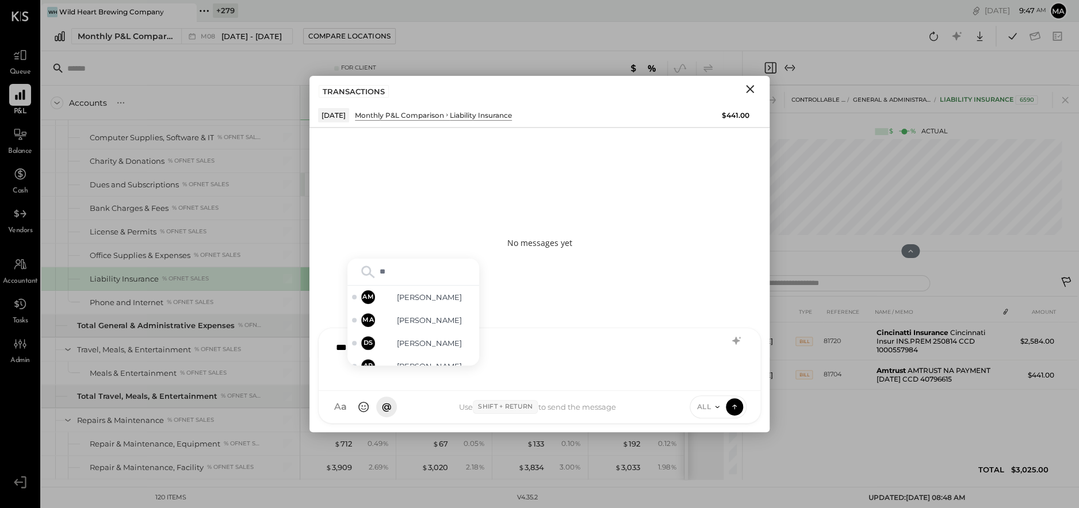
type input "***"
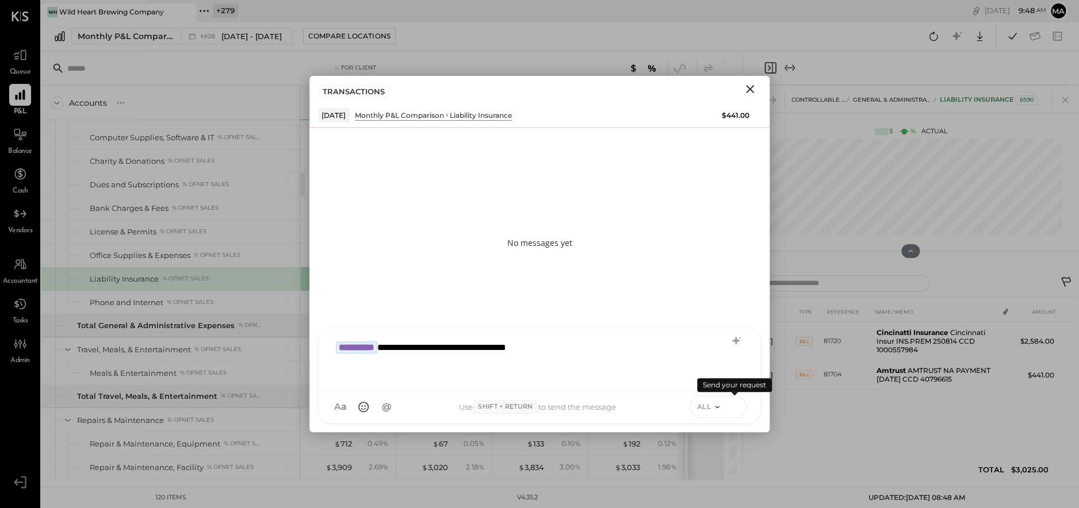
click at [737, 405] on icon at bounding box center [734, 407] width 10 height 12
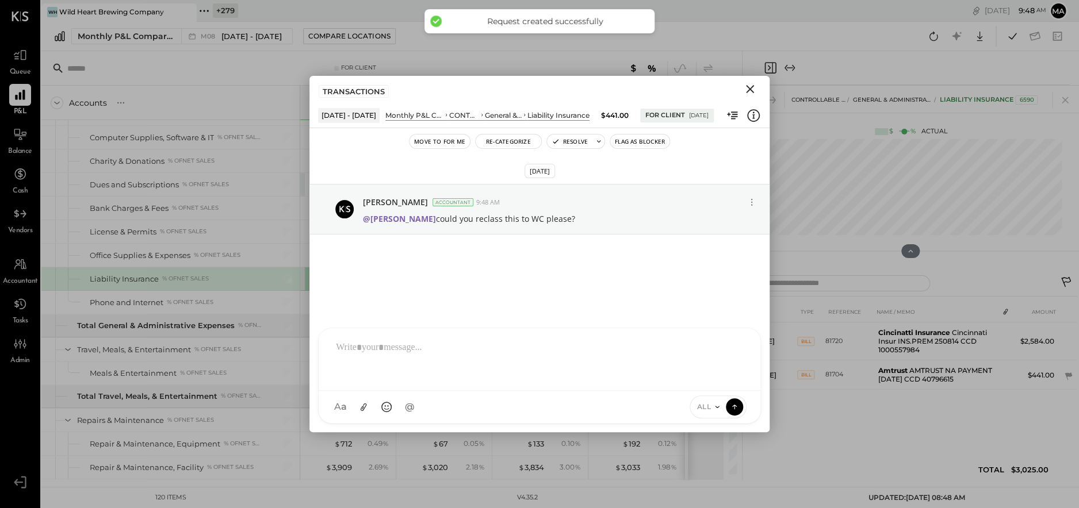
click at [750, 87] on icon "Close" at bounding box center [750, 89] width 14 height 14
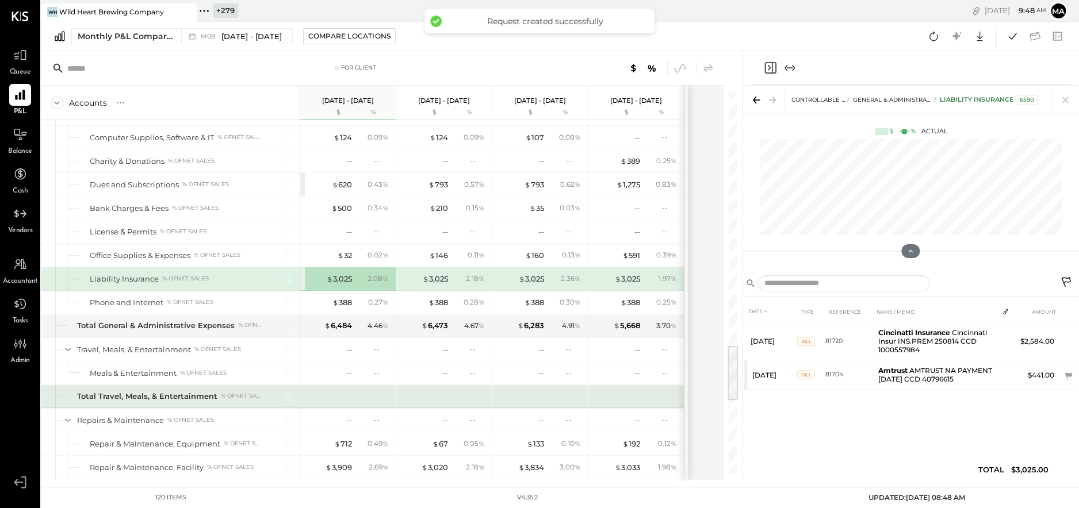
scroll to position [1733, 0]
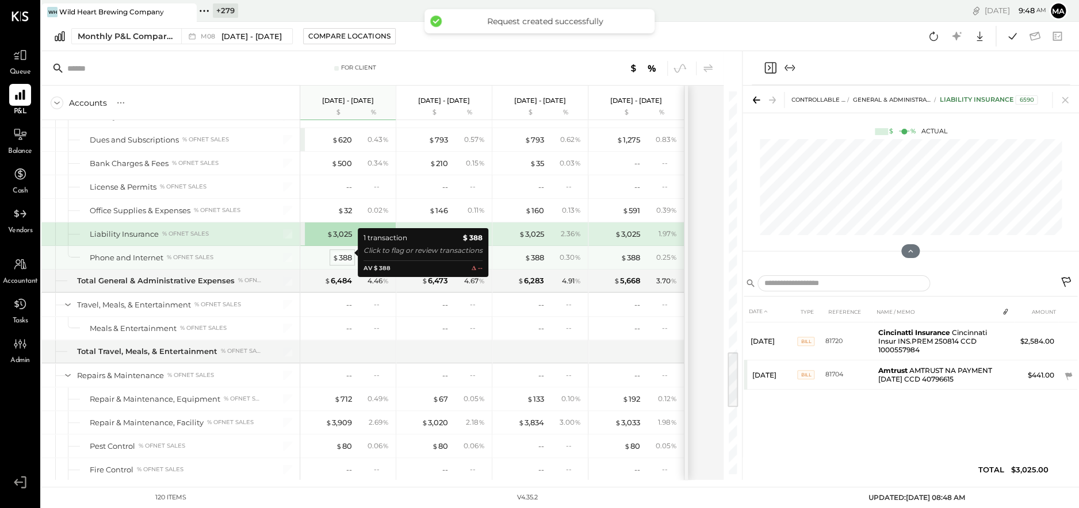
click at [341, 252] on div "$ 388" at bounding box center [342, 257] width 20 height 11
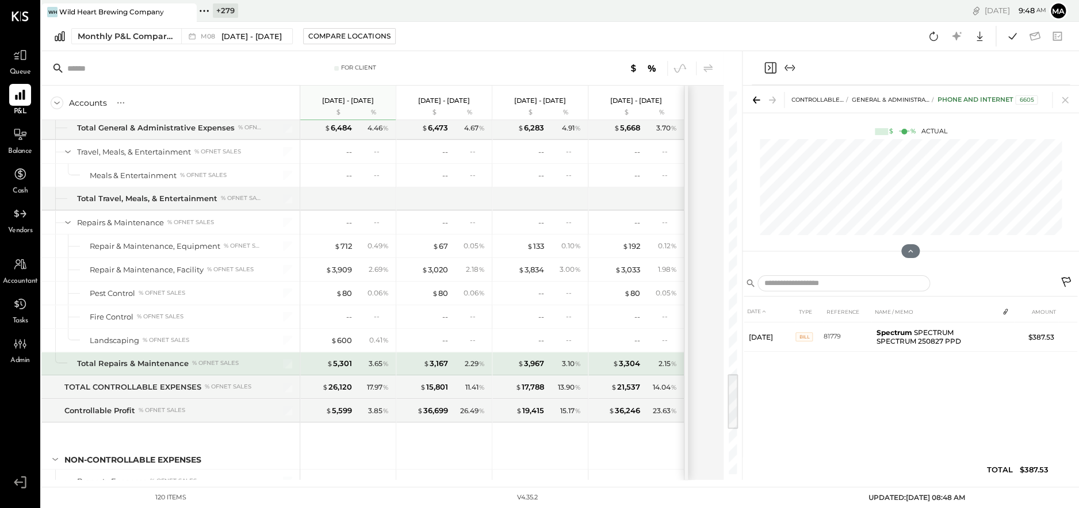
scroll to position [1898, 0]
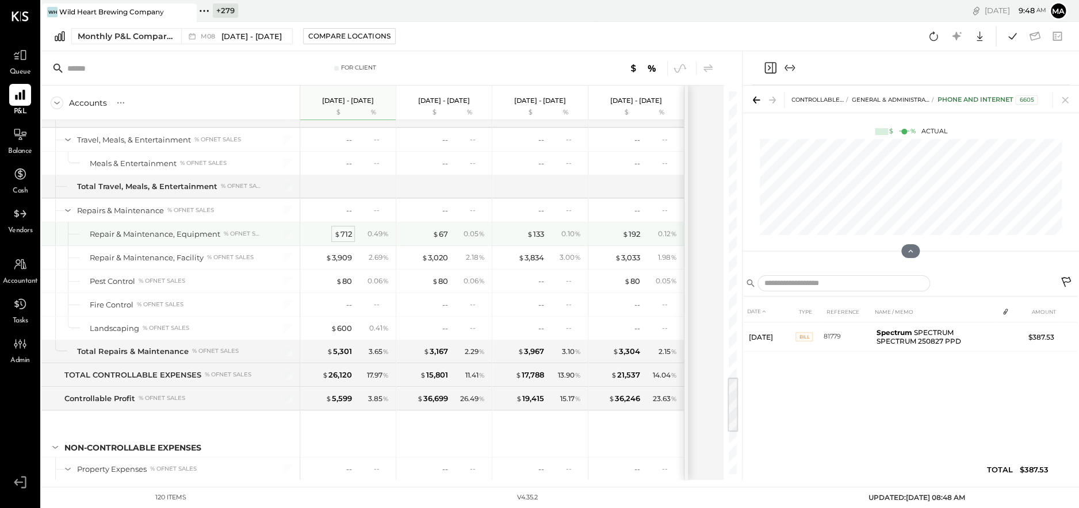
click at [346, 230] on div "$ 712" at bounding box center [343, 234] width 18 height 11
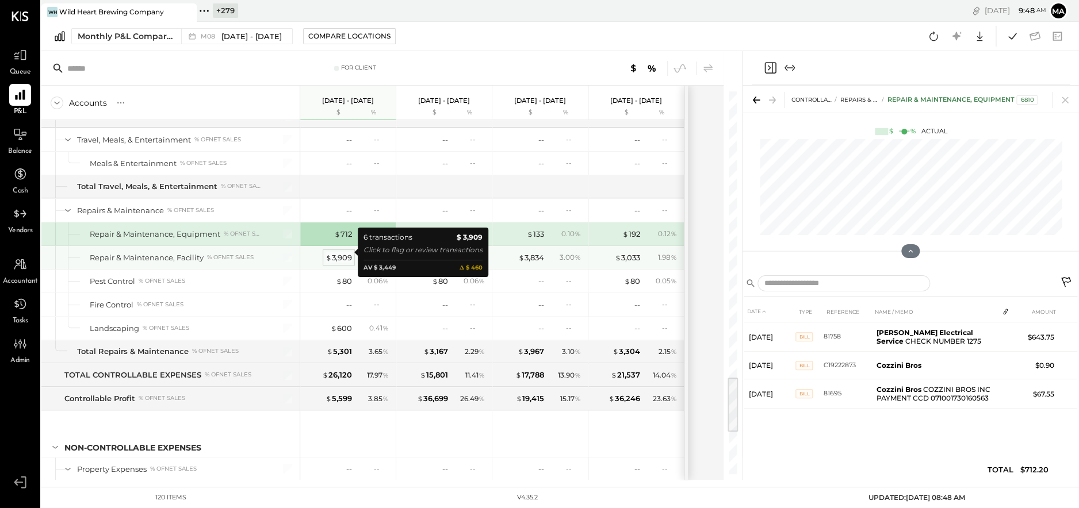
click at [343, 252] on div "$ 3,909" at bounding box center [338, 257] width 26 height 11
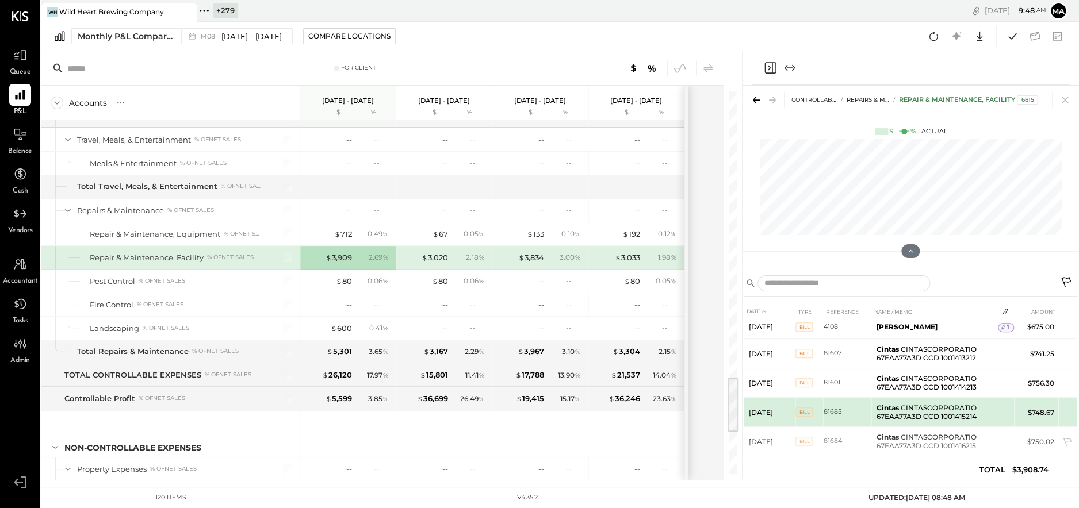
scroll to position [12, 0]
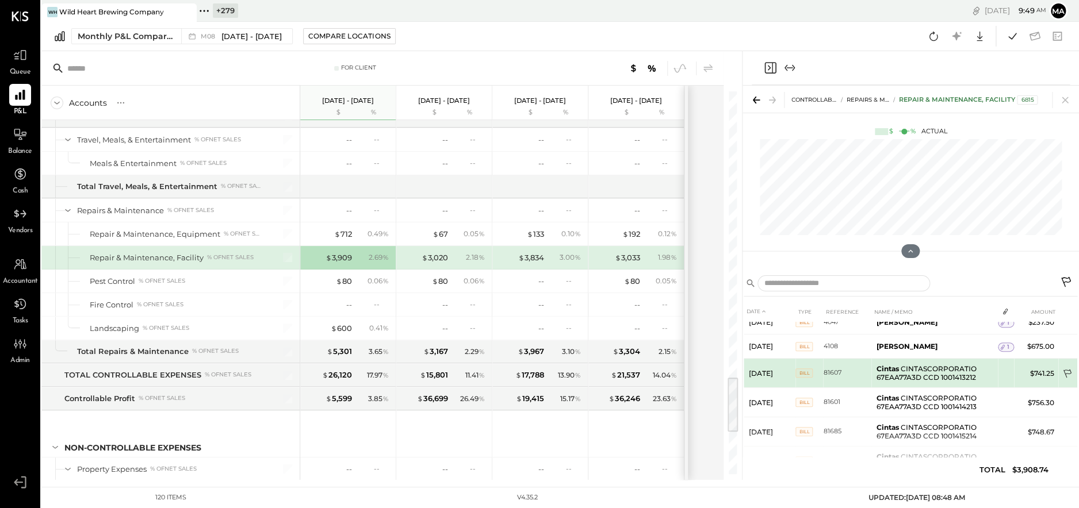
click at [1064, 371] on icon at bounding box center [1068, 375] width 12 height 12
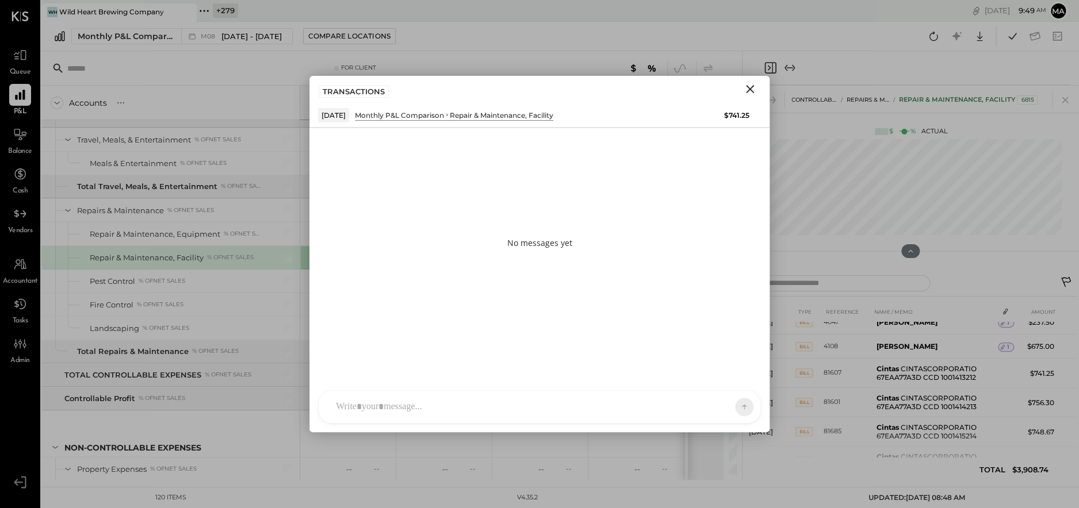
click at [578, 398] on div at bounding box center [529, 406] width 398 height 25
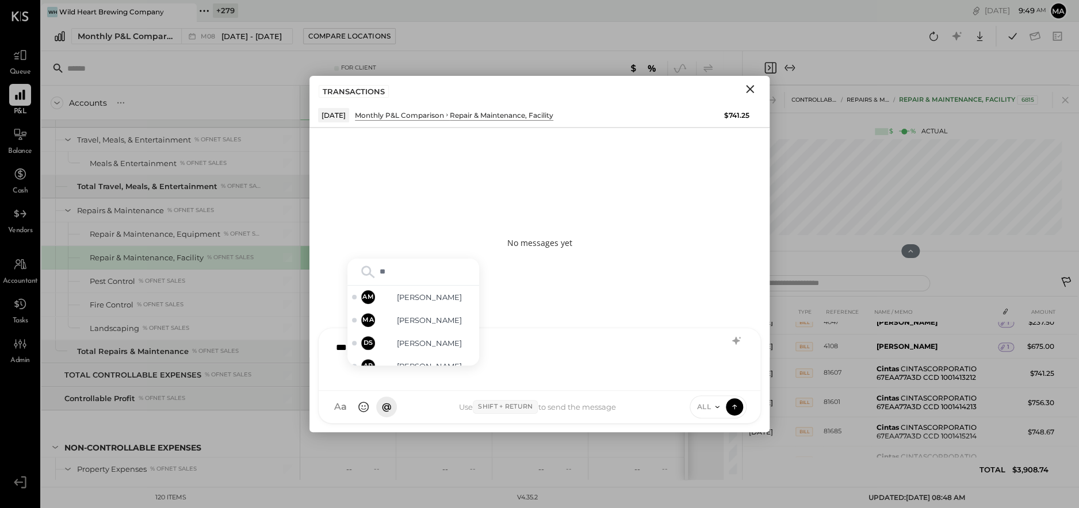
type input "***"
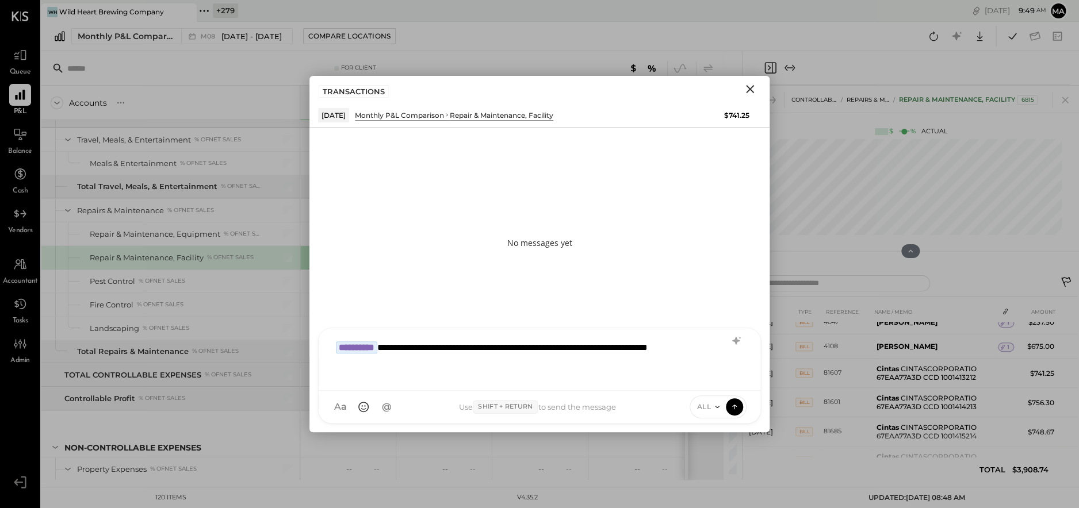
click at [419, 353] on div "**********" at bounding box center [539, 358] width 419 height 46
click at [508, 348] on div "**********" at bounding box center [539, 358] width 419 height 46
click at [737, 406] on icon at bounding box center [734, 407] width 10 height 12
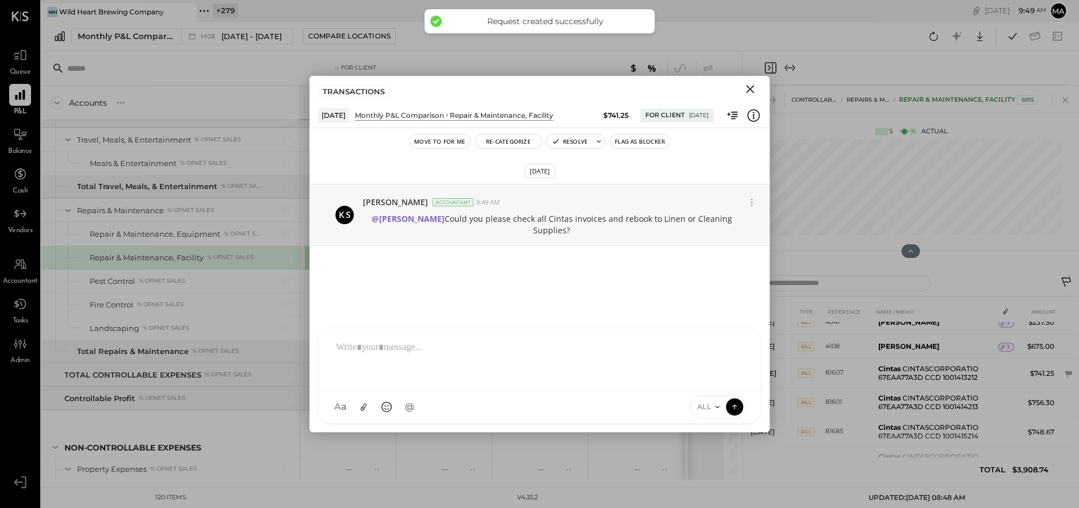
click at [751, 88] on icon "Close" at bounding box center [750, 89] width 14 height 14
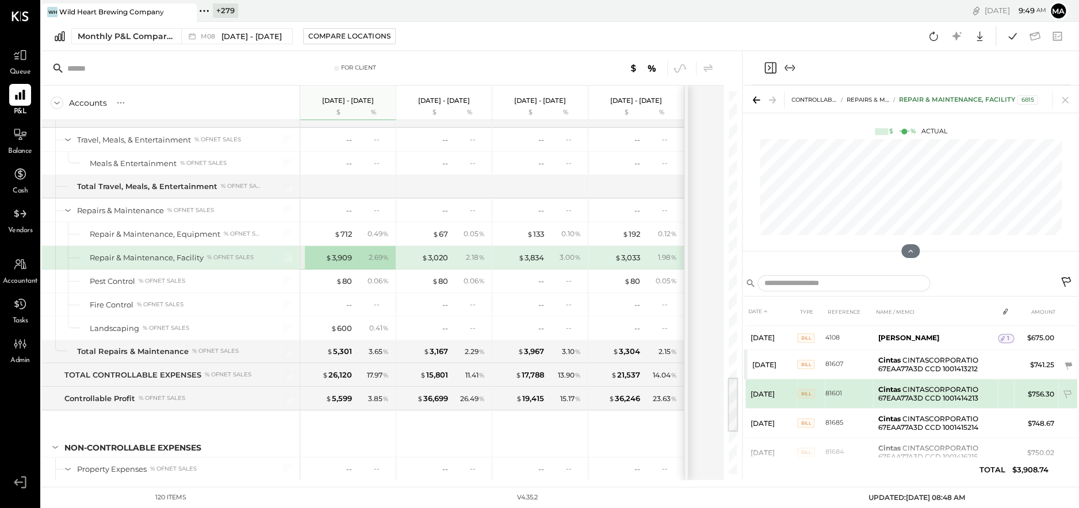
scroll to position [44, 0]
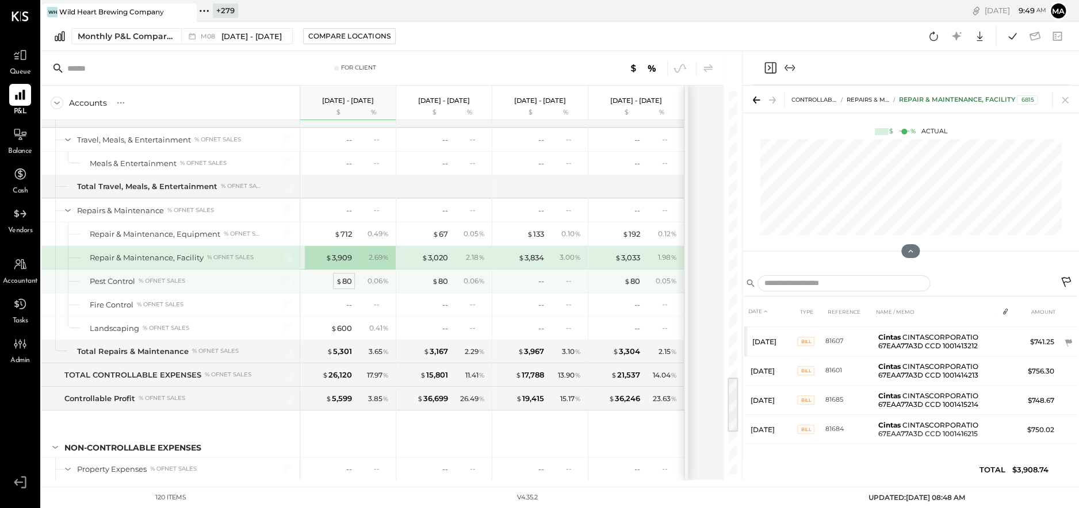
click at [344, 276] on div "$ 80" at bounding box center [344, 281] width 16 height 11
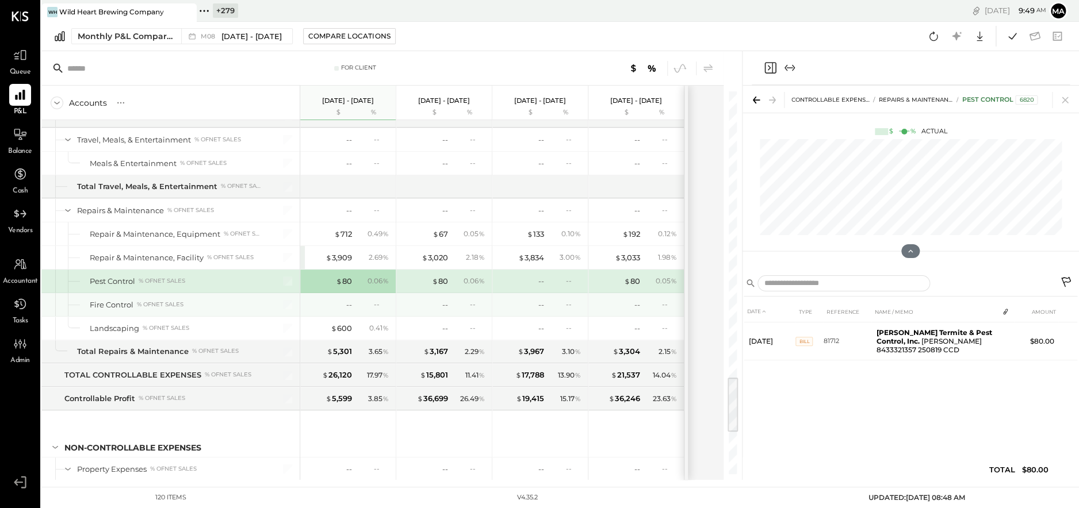
scroll to position [1943, 0]
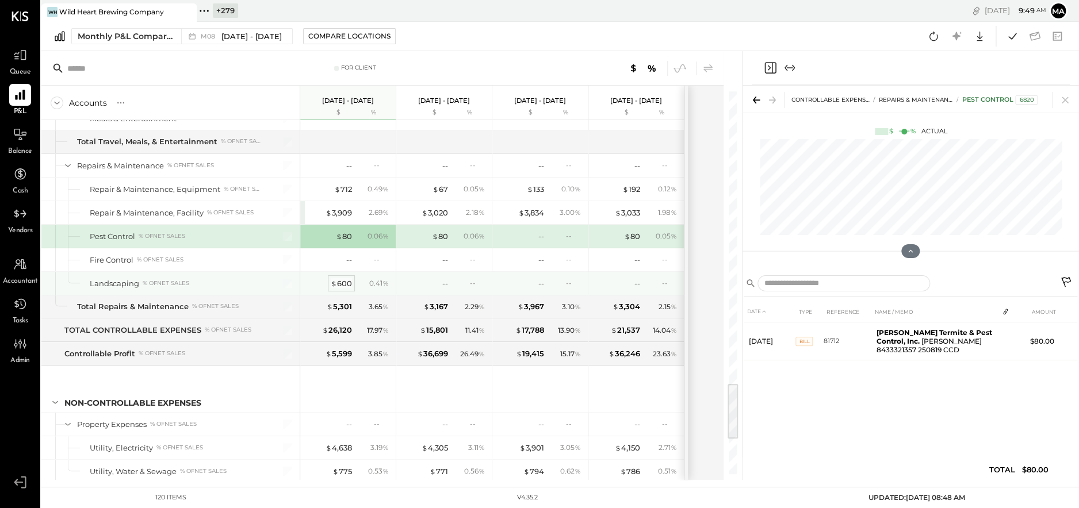
click at [336, 279] on span "$" at bounding box center [334, 283] width 6 height 9
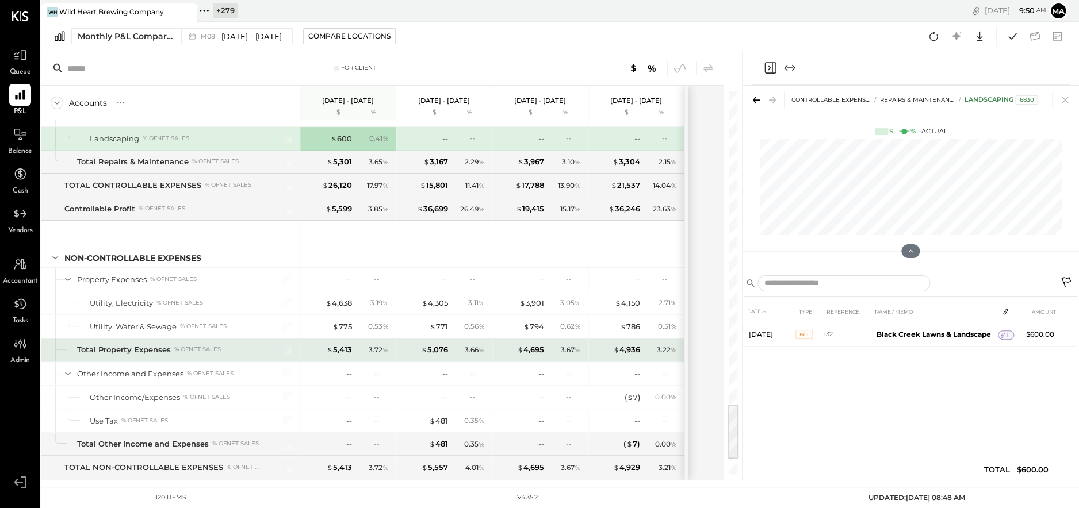
scroll to position [2077, 0]
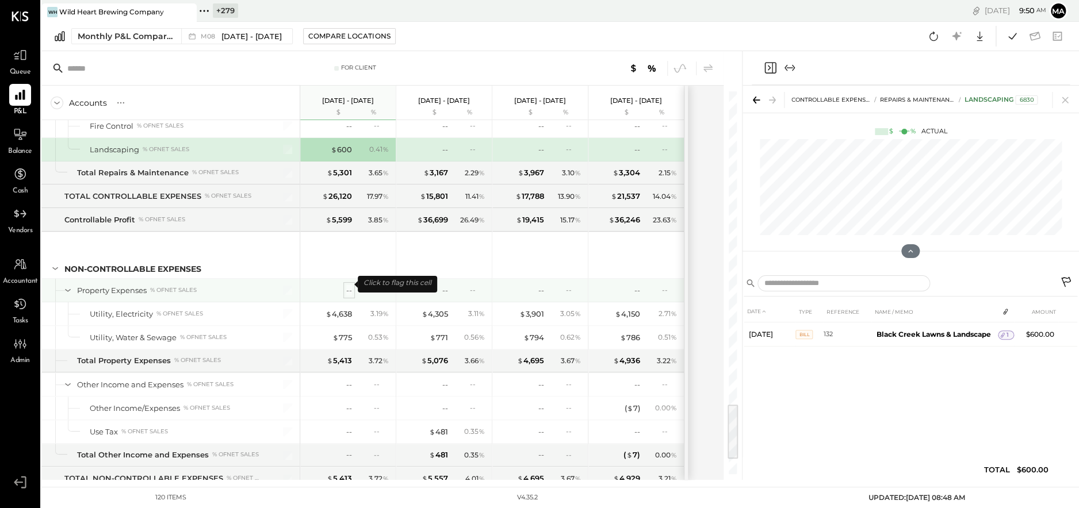
click at [348, 285] on div "--" at bounding box center [349, 290] width 6 height 11
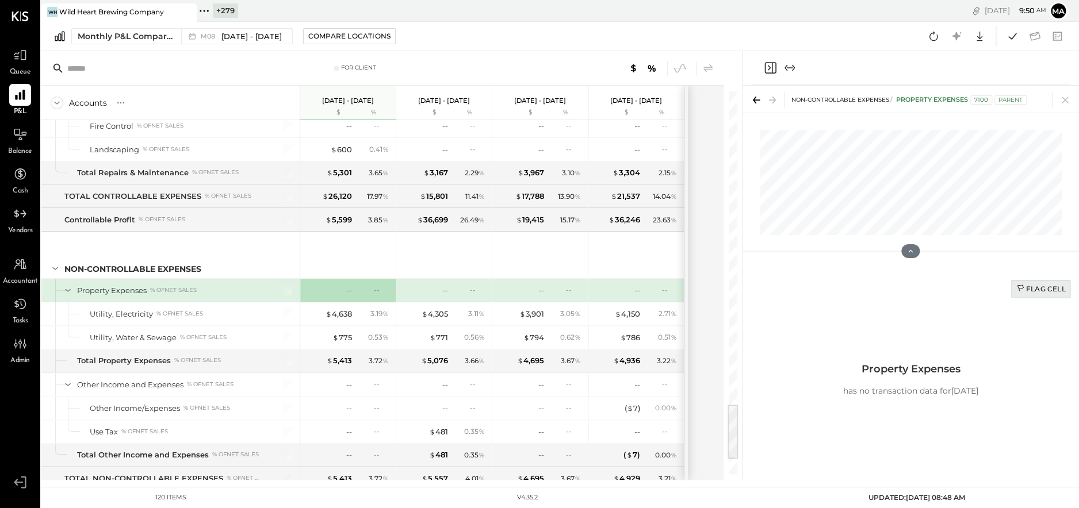
click at [1036, 288] on div "Flag Cell" at bounding box center [1040, 289] width 49 height 10
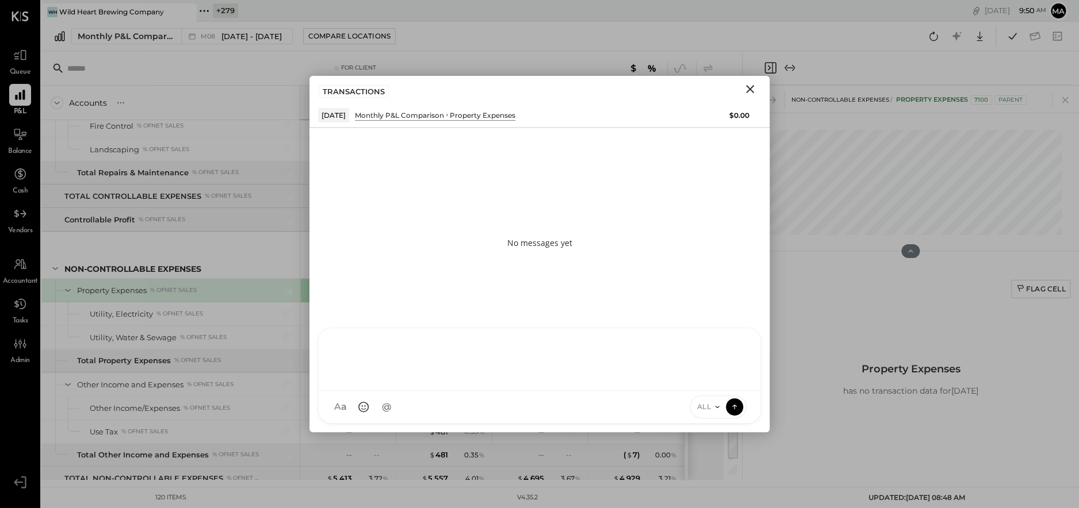
click at [630, 391] on div at bounding box center [540, 359] width 442 height 63
type input "***"
click at [488, 348] on div "**********" at bounding box center [539, 358] width 419 height 46
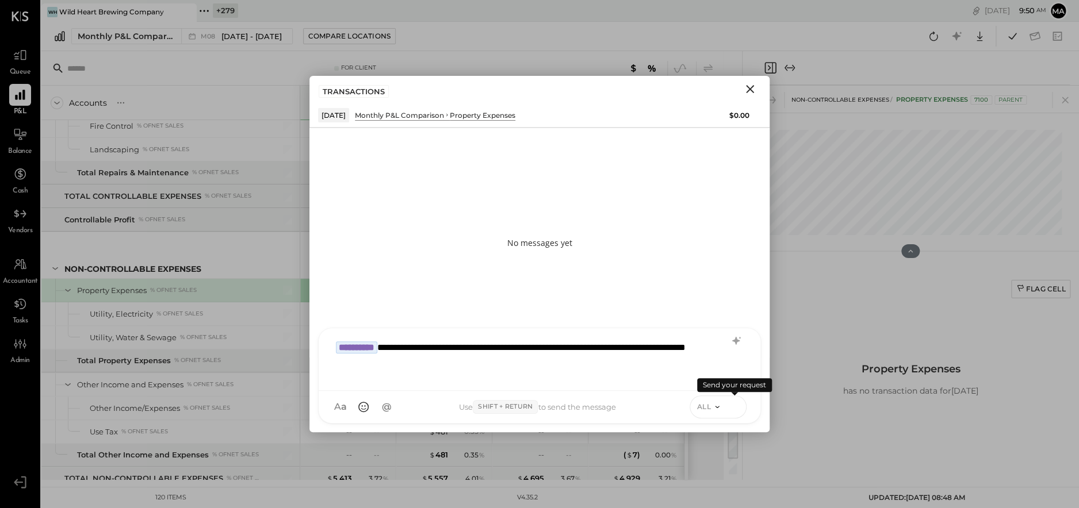
click at [736, 406] on icon at bounding box center [734, 407] width 10 height 12
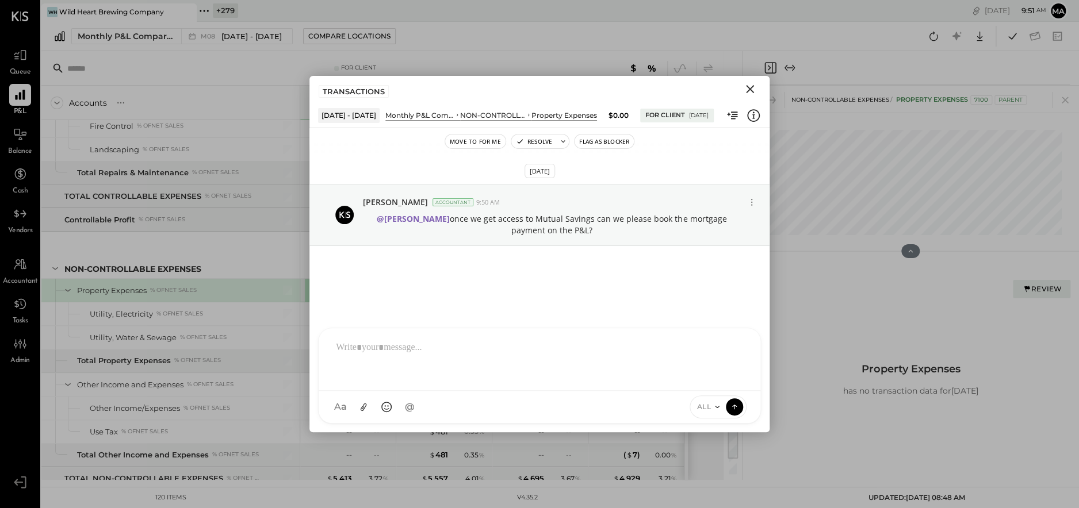
click at [749, 89] on icon "Close" at bounding box center [750, 89] width 8 height 8
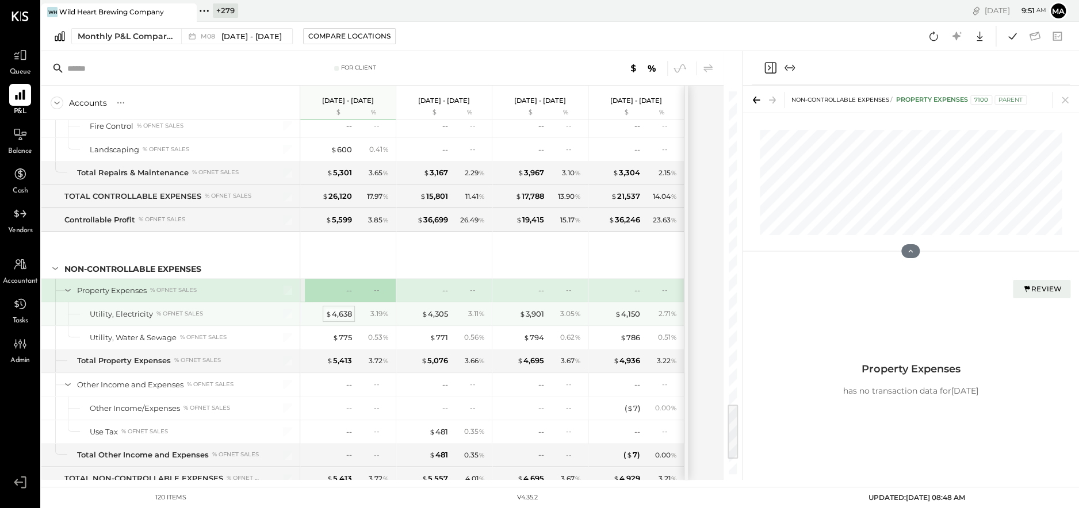
click at [340, 309] on div "$ 4,638" at bounding box center [338, 314] width 26 height 11
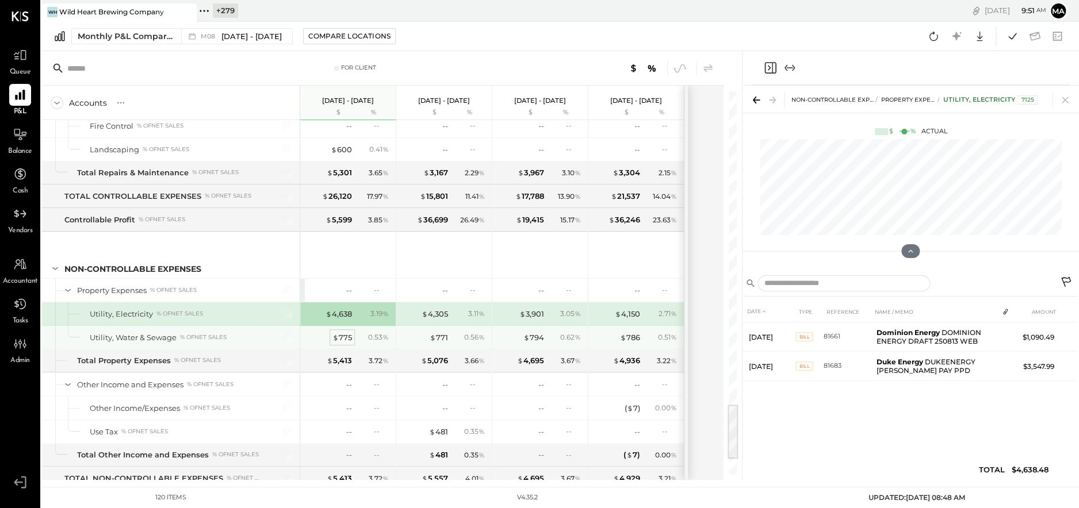
click at [340, 332] on div "$ 775" at bounding box center [342, 337] width 20 height 11
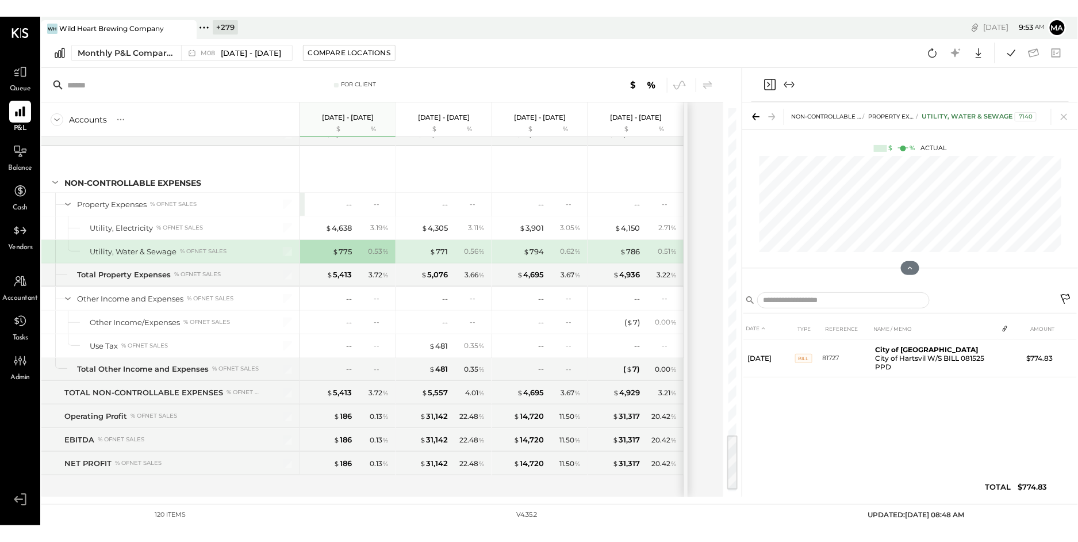
scroll to position [2159, 0]
